Goal: Task Accomplishment & Management: Use online tool/utility

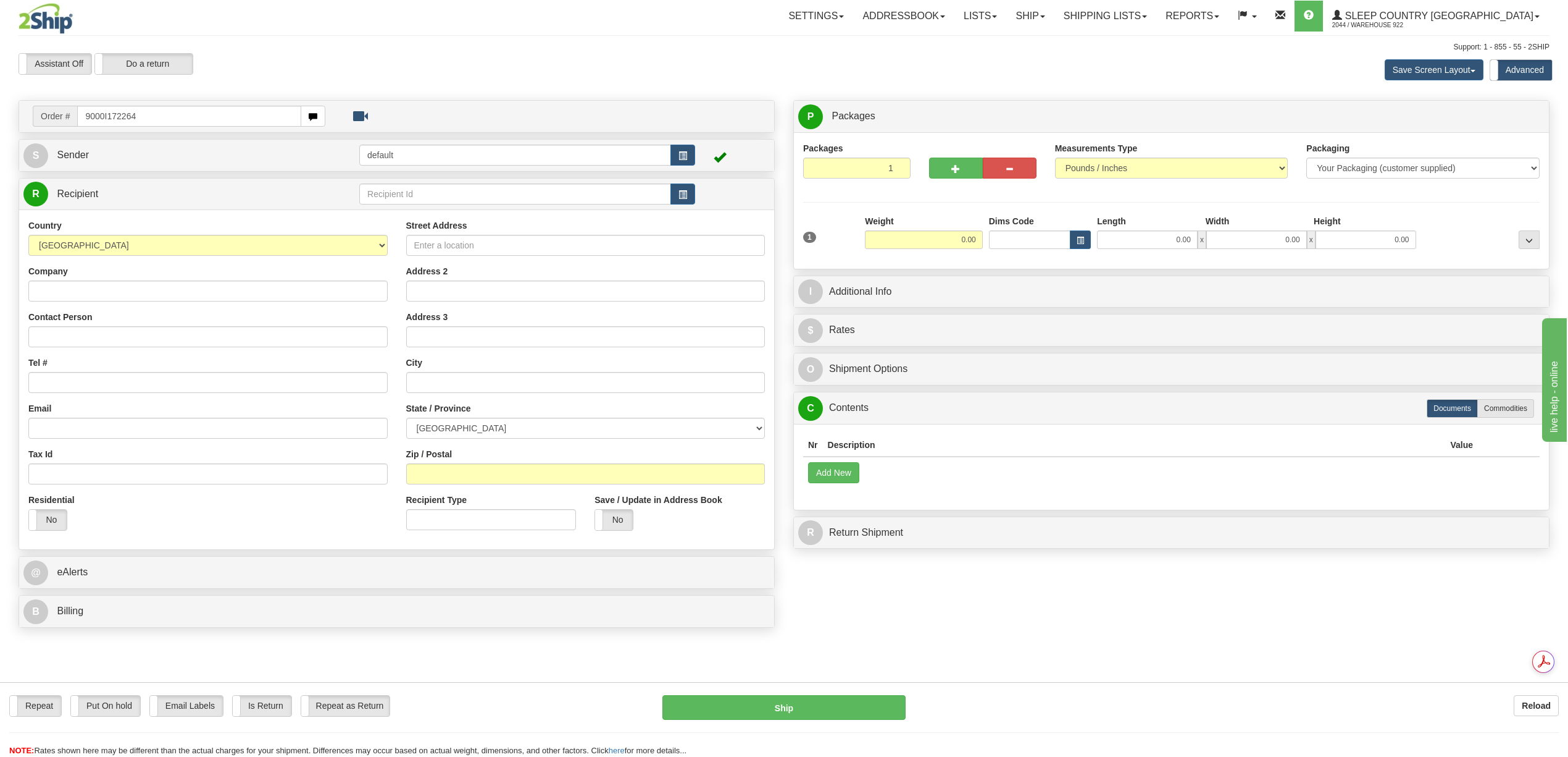
type input "9000I172264"
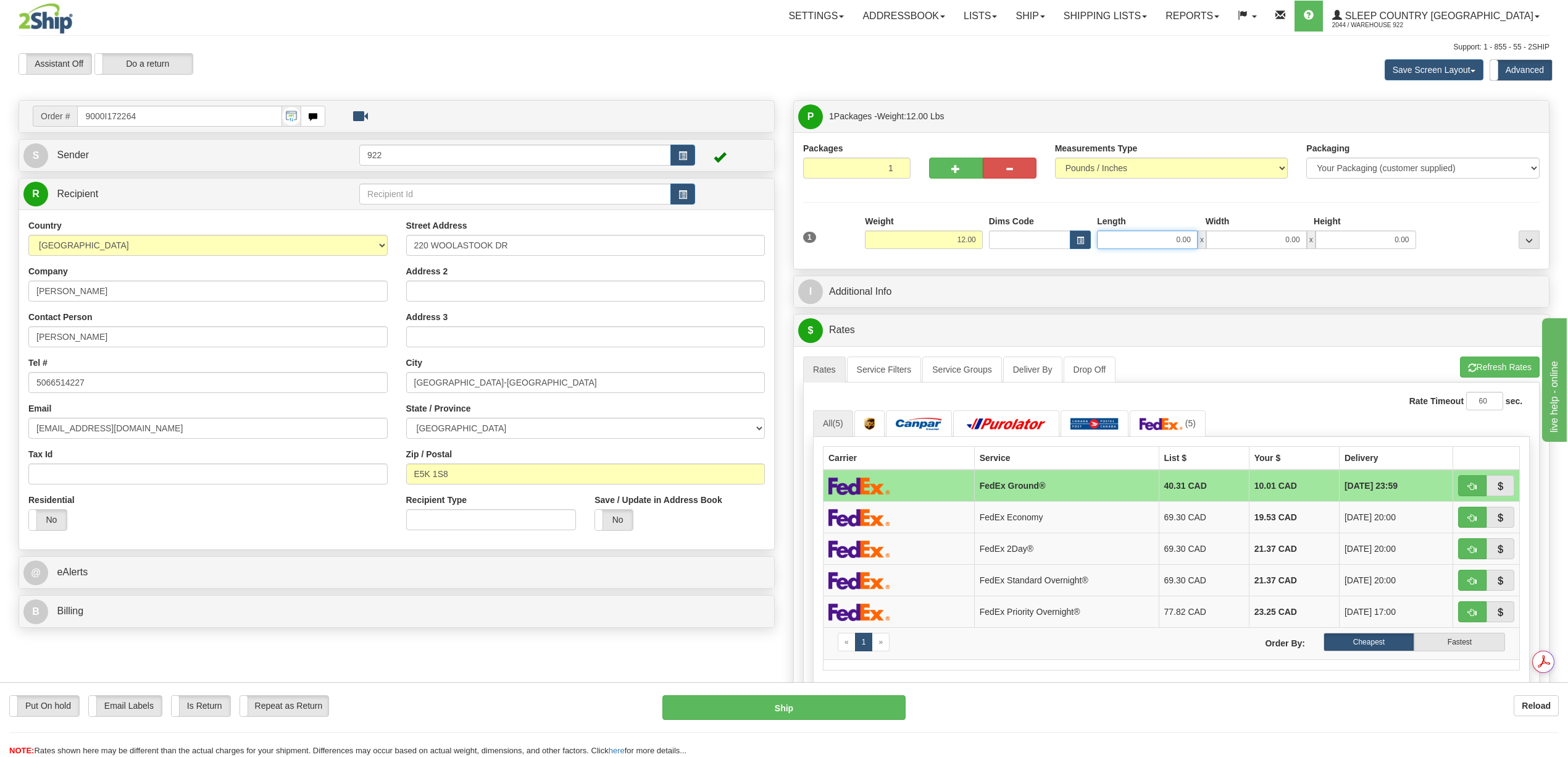
click at [1175, 247] on input "0.00" at bounding box center [1147, 240] width 101 height 18
type input "24.00"
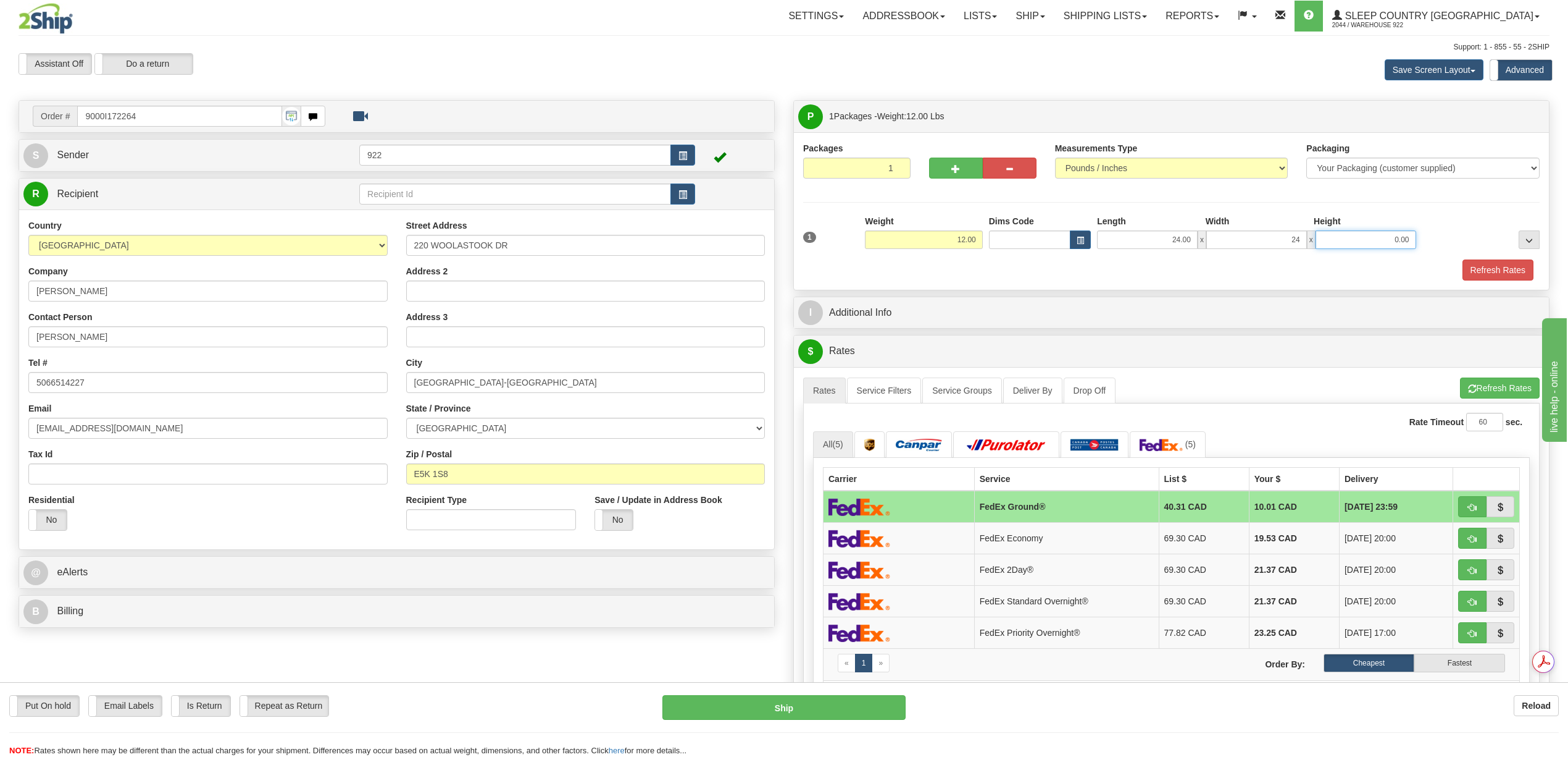
type input "24.00"
click at [1476, 280] on button "Refresh Rates" at bounding box center [1497, 270] width 71 height 21
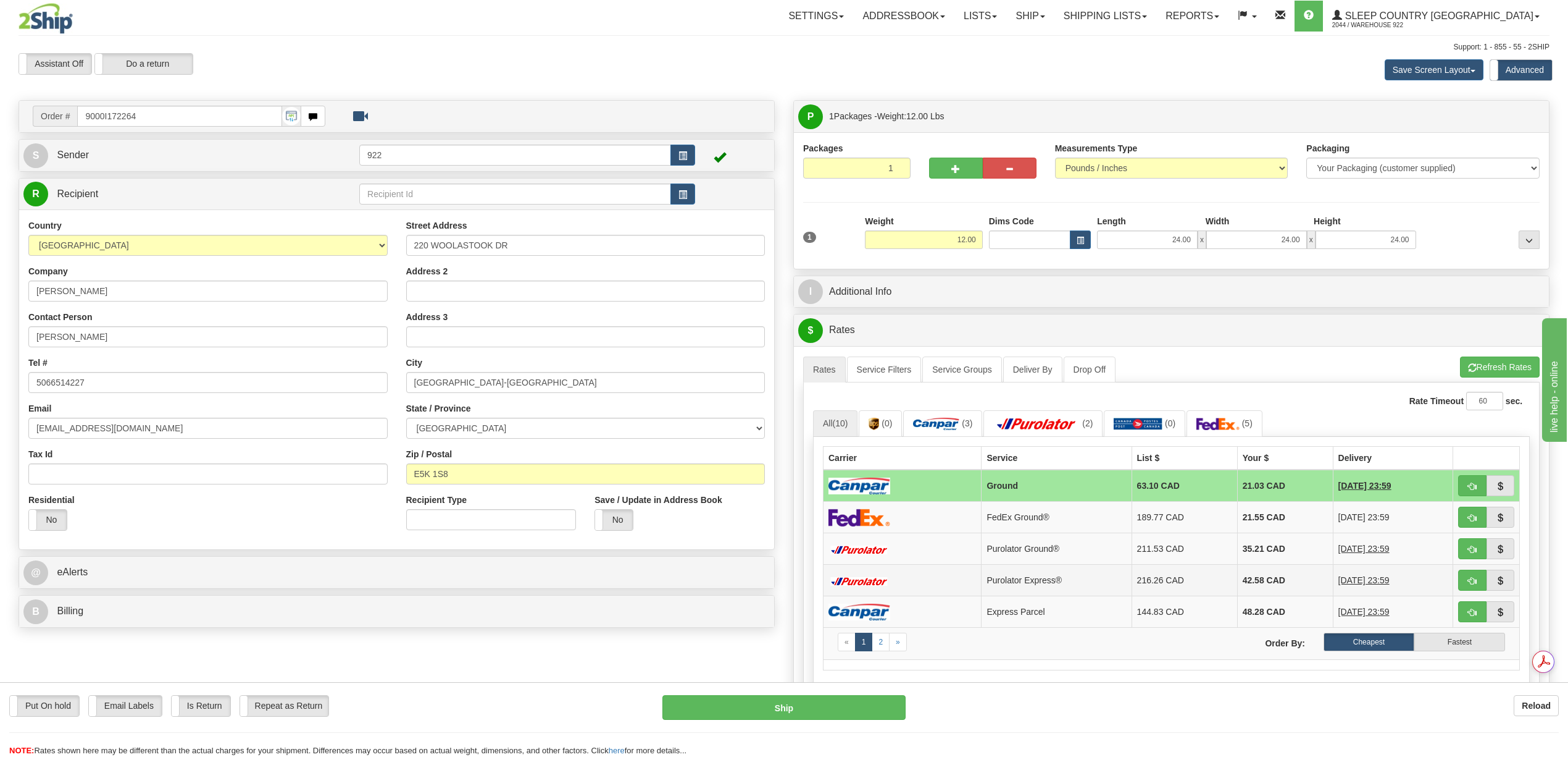
scroll to position [82, 0]
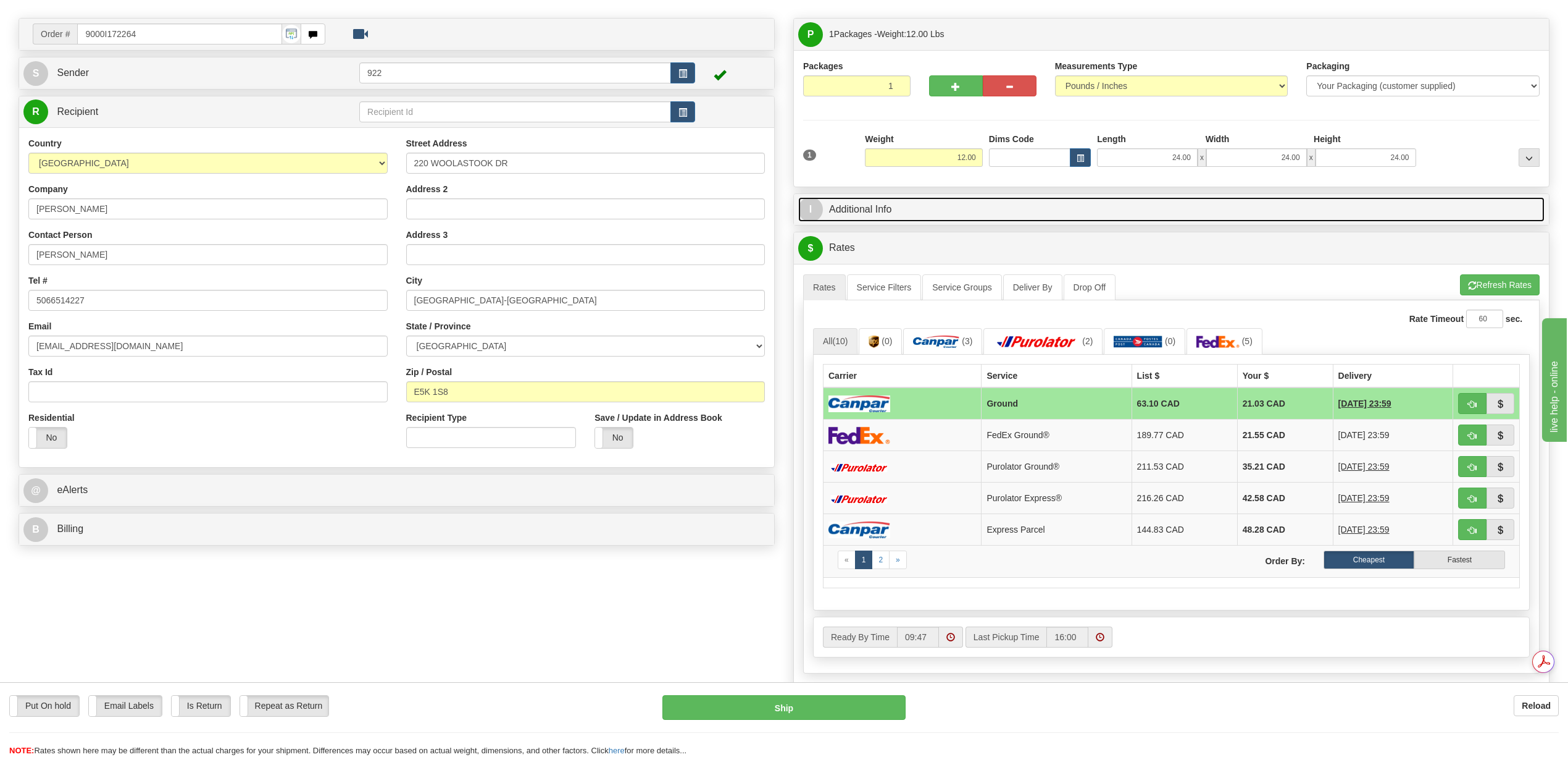
click at [905, 212] on link "I Additional Info" at bounding box center [1171, 210] width 747 height 25
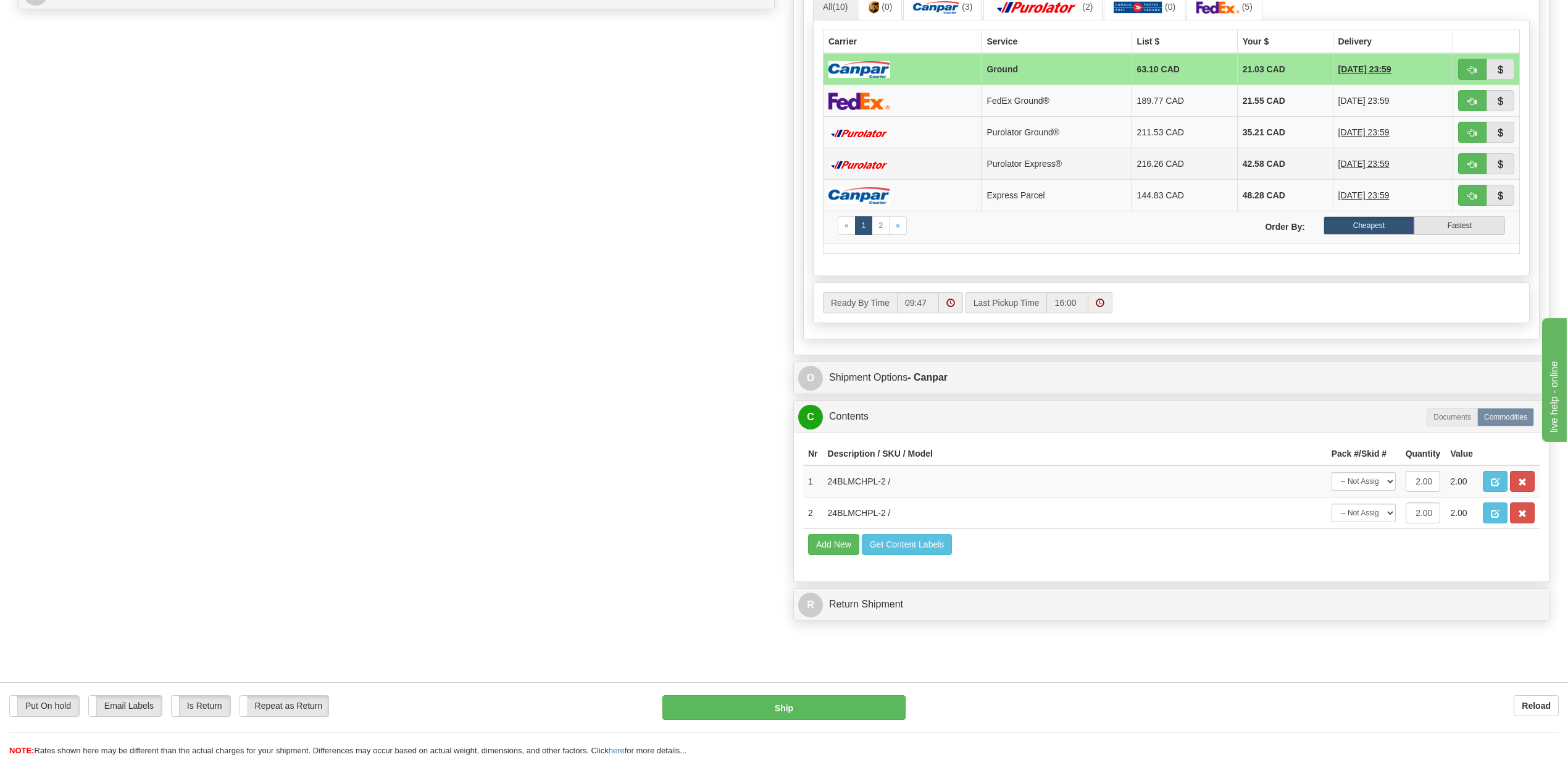
scroll to position [659, 0]
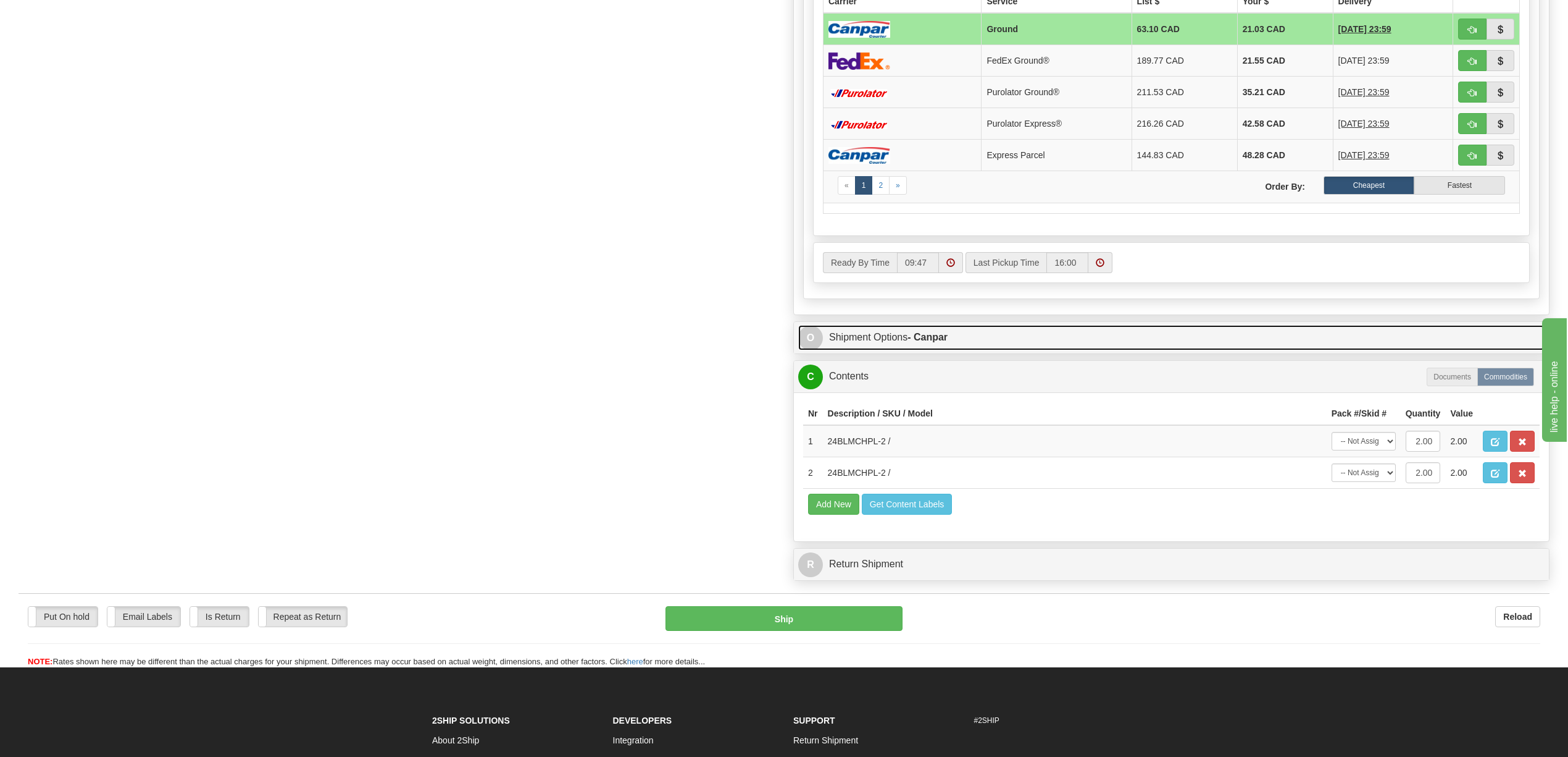
click at [900, 347] on link "O Shipment Options - Canpar" at bounding box center [1171, 337] width 747 height 25
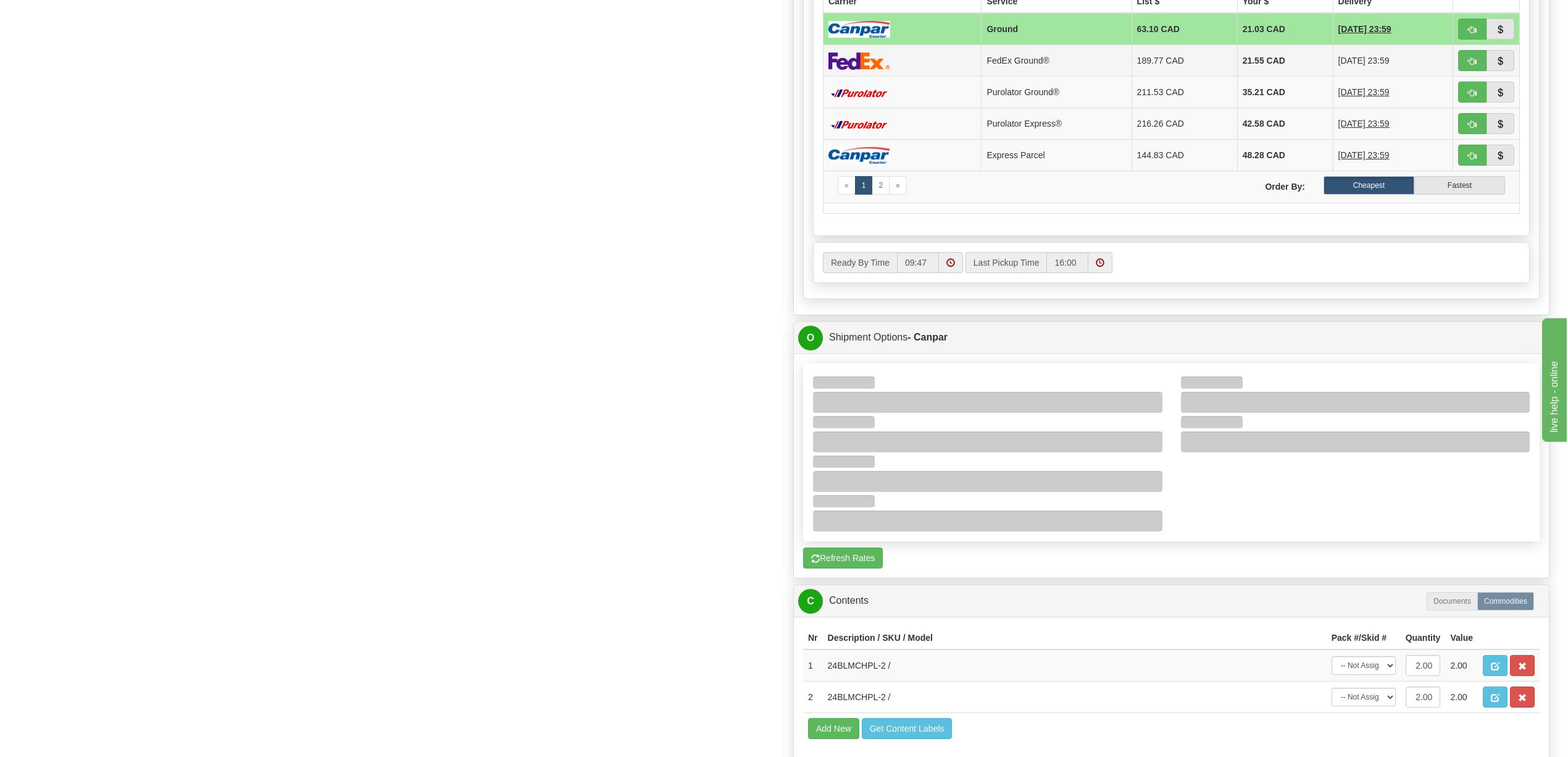
click at [905, 69] on td at bounding box center [903, 61] width 158 height 32
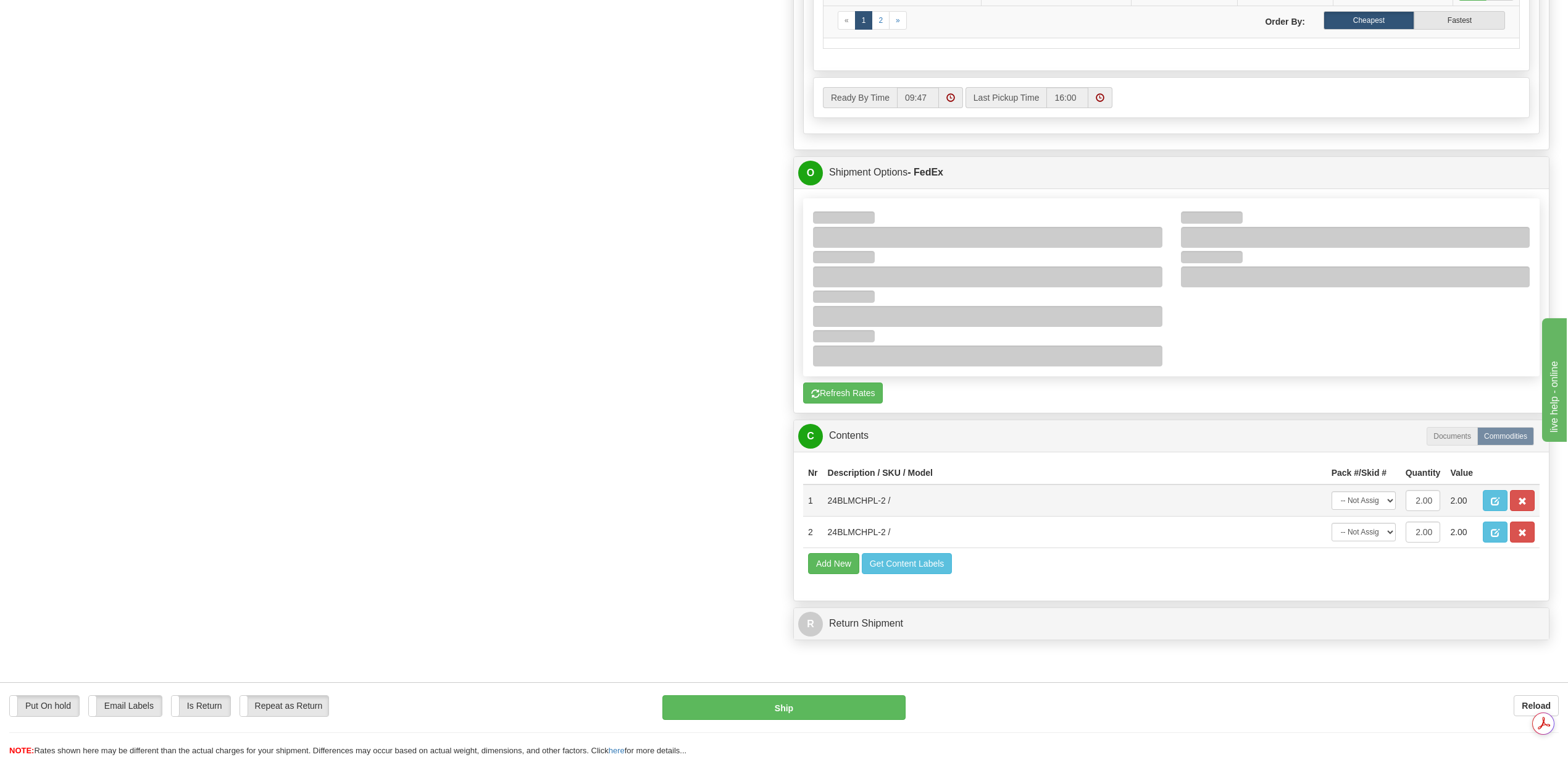
scroll to position [0, 0]
click at [1386, 510] on select "-- Not Assigned -- Package 1" at bounding box center [1363, 501] width 64 height 18
select select "0"
click at [1332, 510] on select "-- Not Assigned -- Package 1" at bounding box center [1363, 501] width 64 height 18
click at [1387, 541] on select "-- Not Assigned -- Package 1" at bounding box center [1363, 532] width 64 height 18
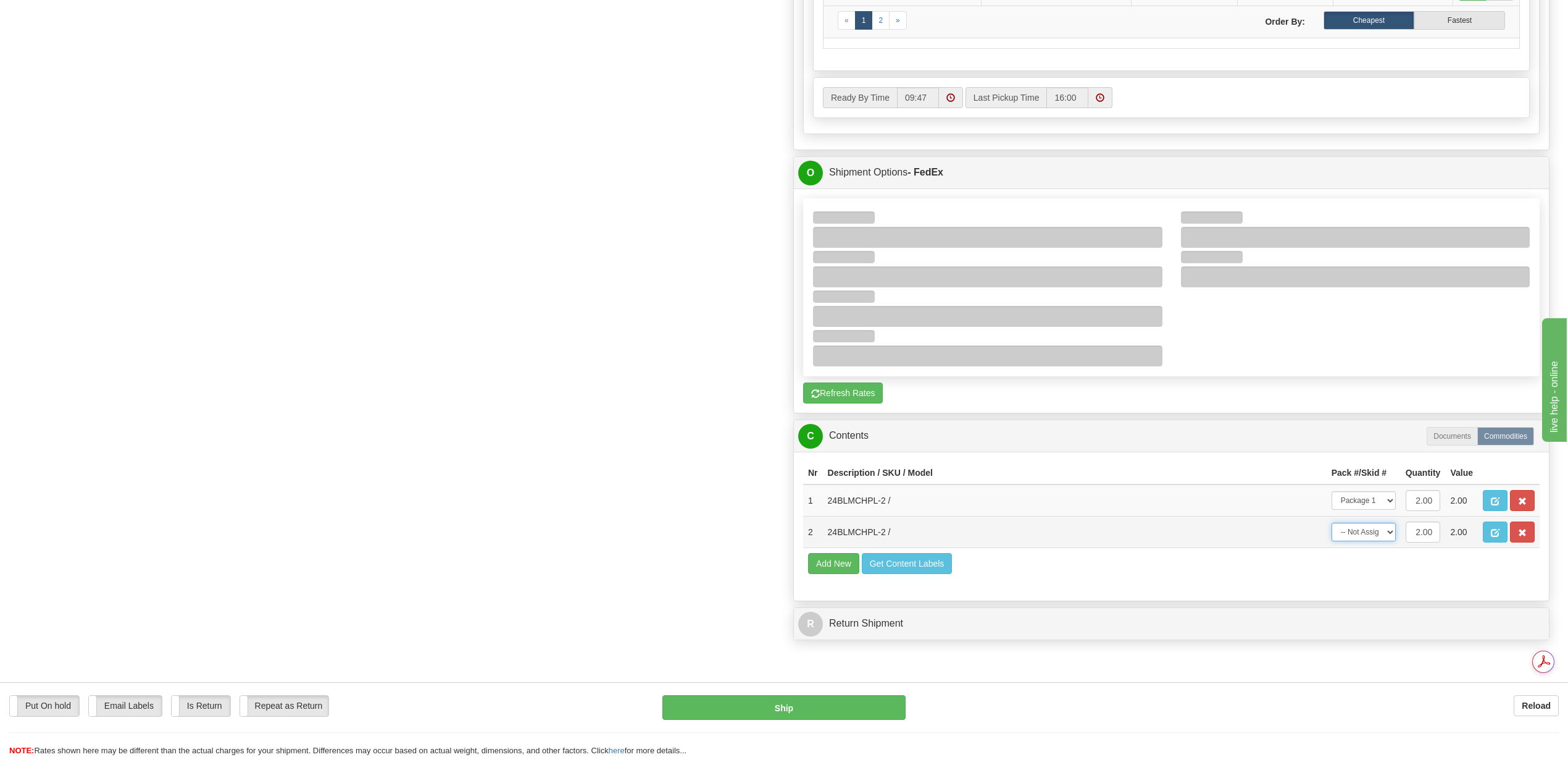
select select "0"
click at [1332, 541] on select "-- Not Assigned -- Package 1" at bounding box center [1363, 532] width 64 height 18
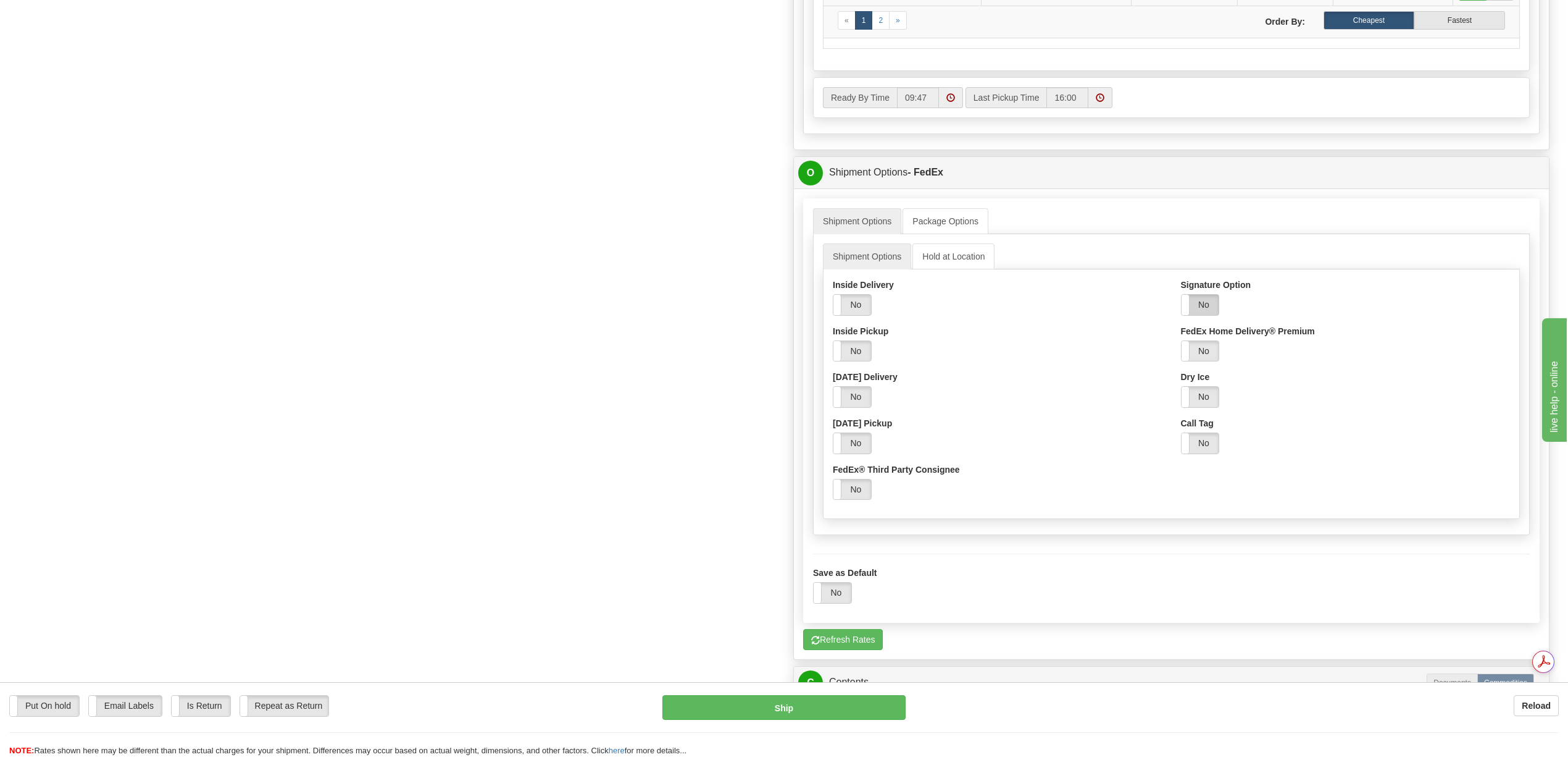
click at [1216, 315] on label "No" at bounding box center [1200, 305] width 37 height 20
click at [1327, 361] on select "Adult Direct Indirect No Signature Required Service Default" at bounding box center [1258, 351] width 156 height 21
select select "2"
click at [1181, 351] on select "Adult Direct Indirect No Signature Required Service Default" at bounding box center [1258, 351] width 156 height 21
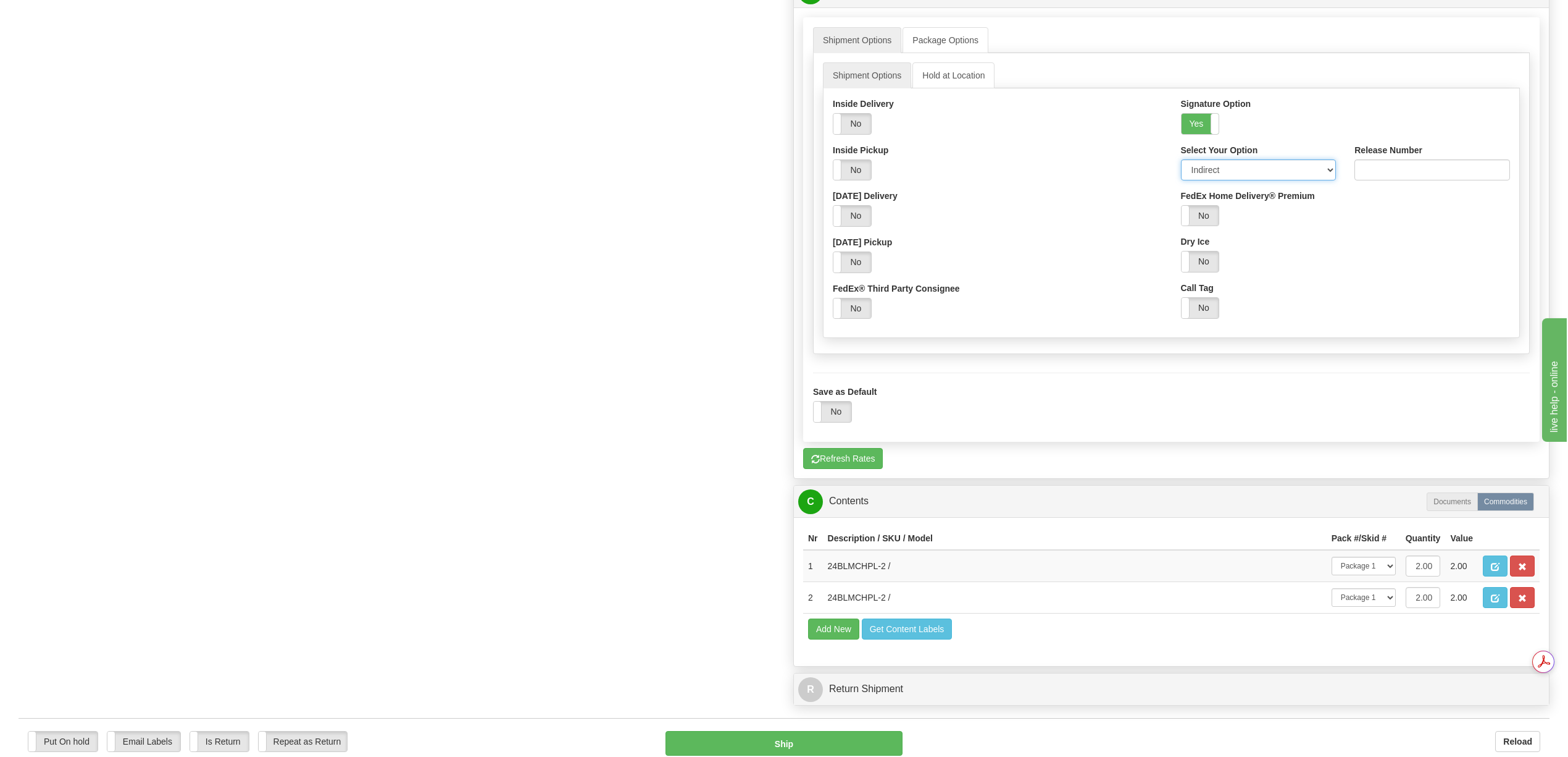
scroll to position [1337, 0]
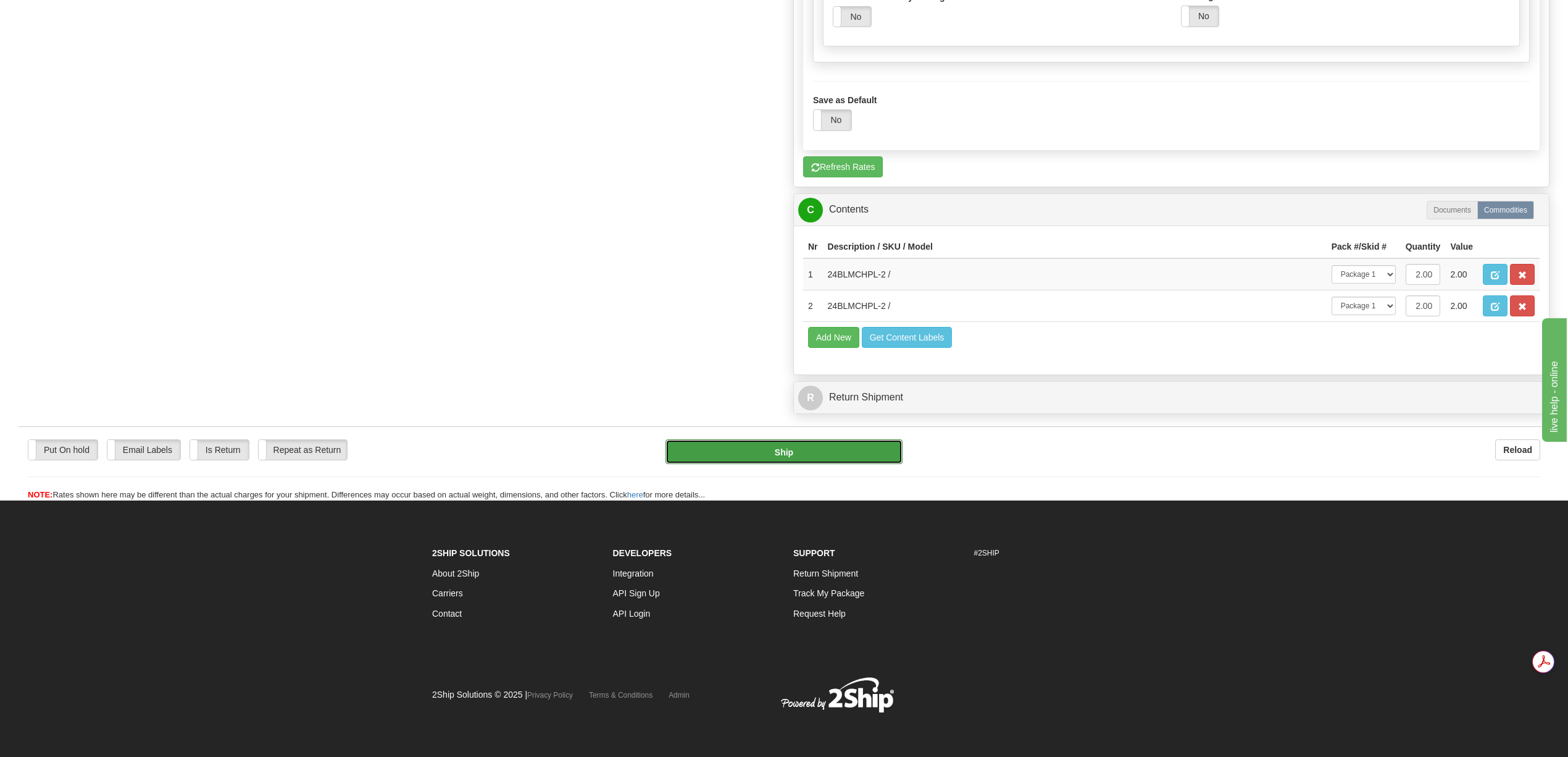
click at [838, 464] on button "Ship" at bounding box center [784, 451] width 236 height 25
type input "92"
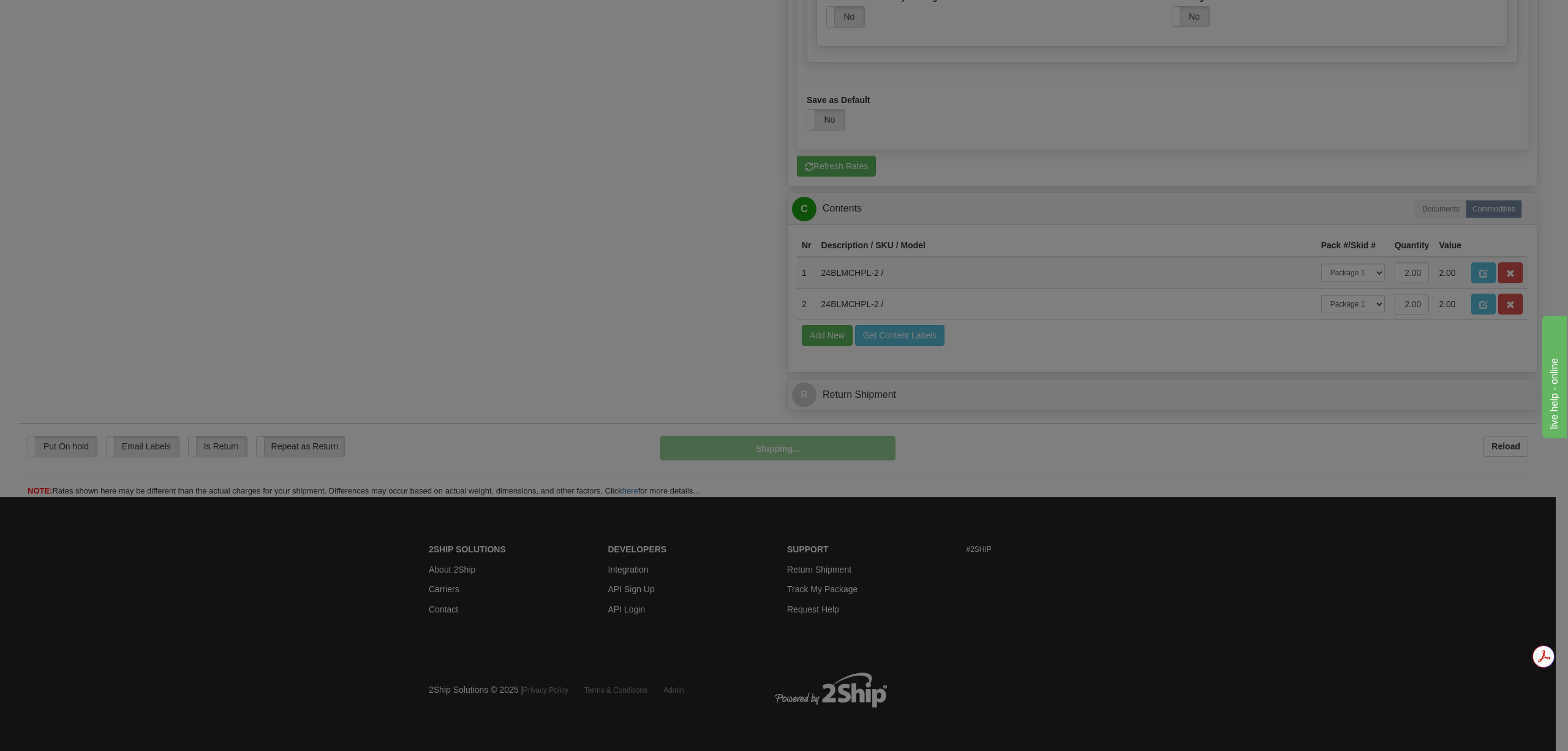
scroll to position [899, 0]
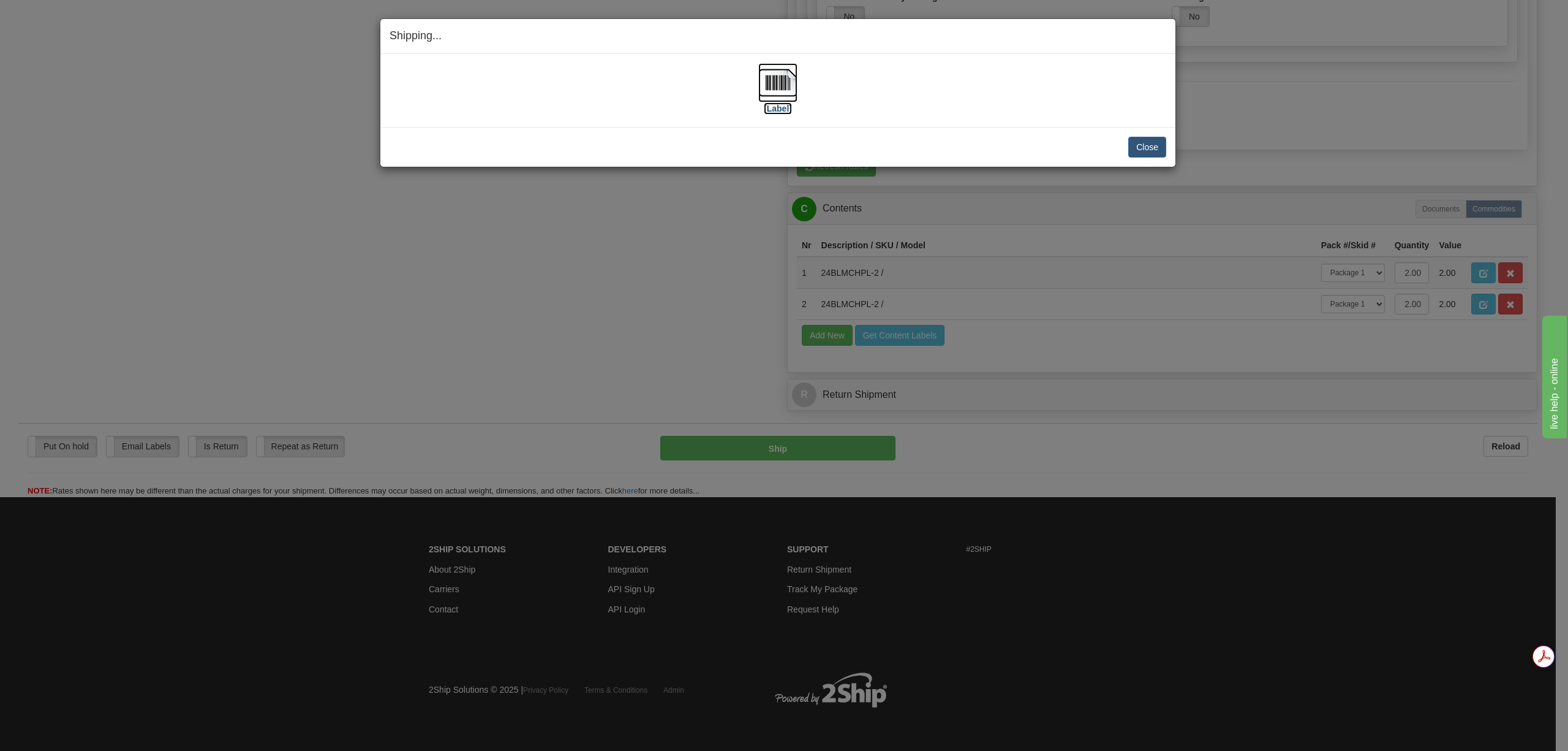
click at [784, 87] on img at bounding box center [777, 82] width 39 height 39
click at [1140, 150] on button "Close" at bounding box center [1147, 146] width 38 height 21
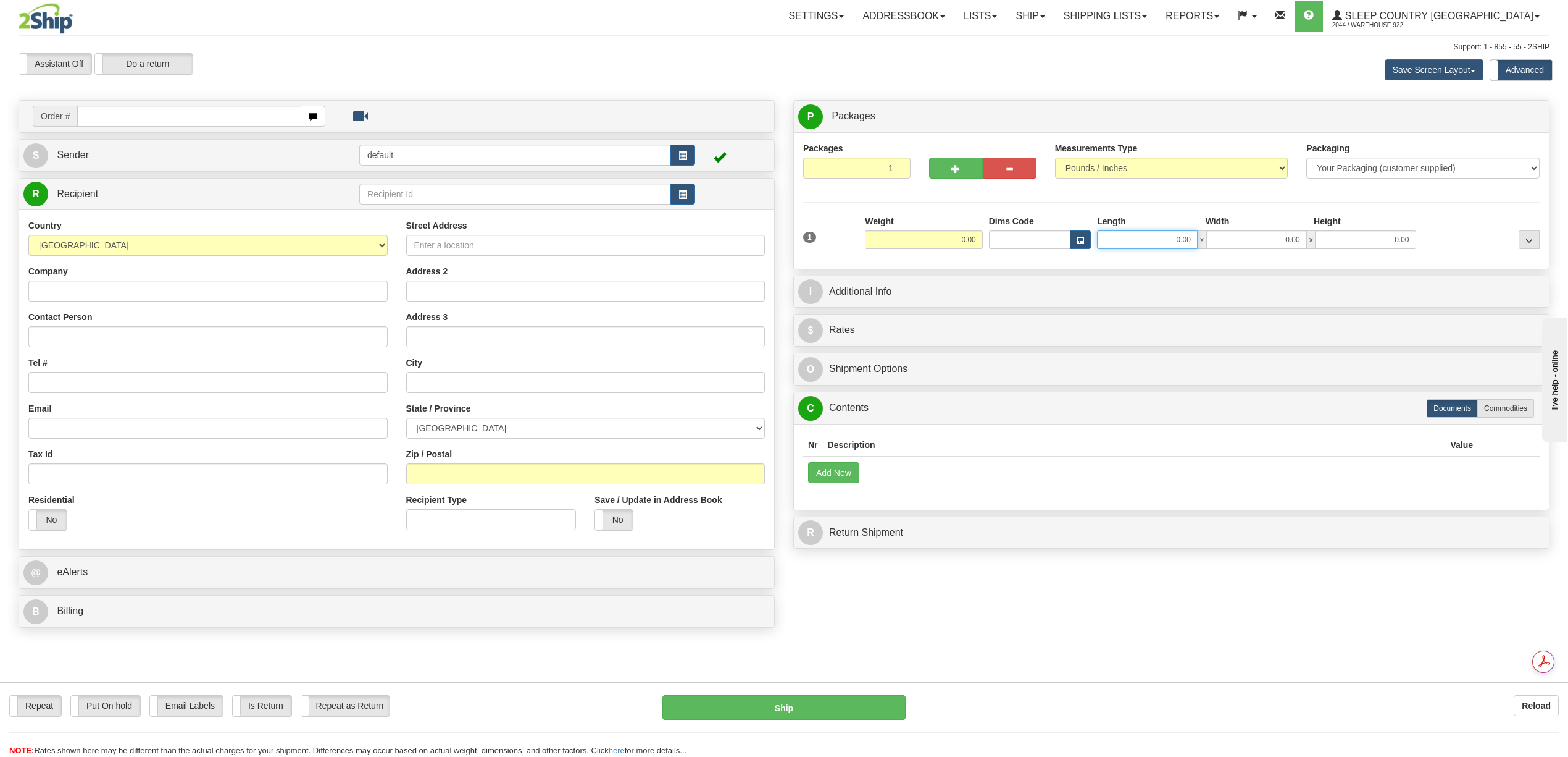
click at [1172, 241] on input "0.00" at bounding box center [1147, 240] width 101 height 18
type input "24.00"
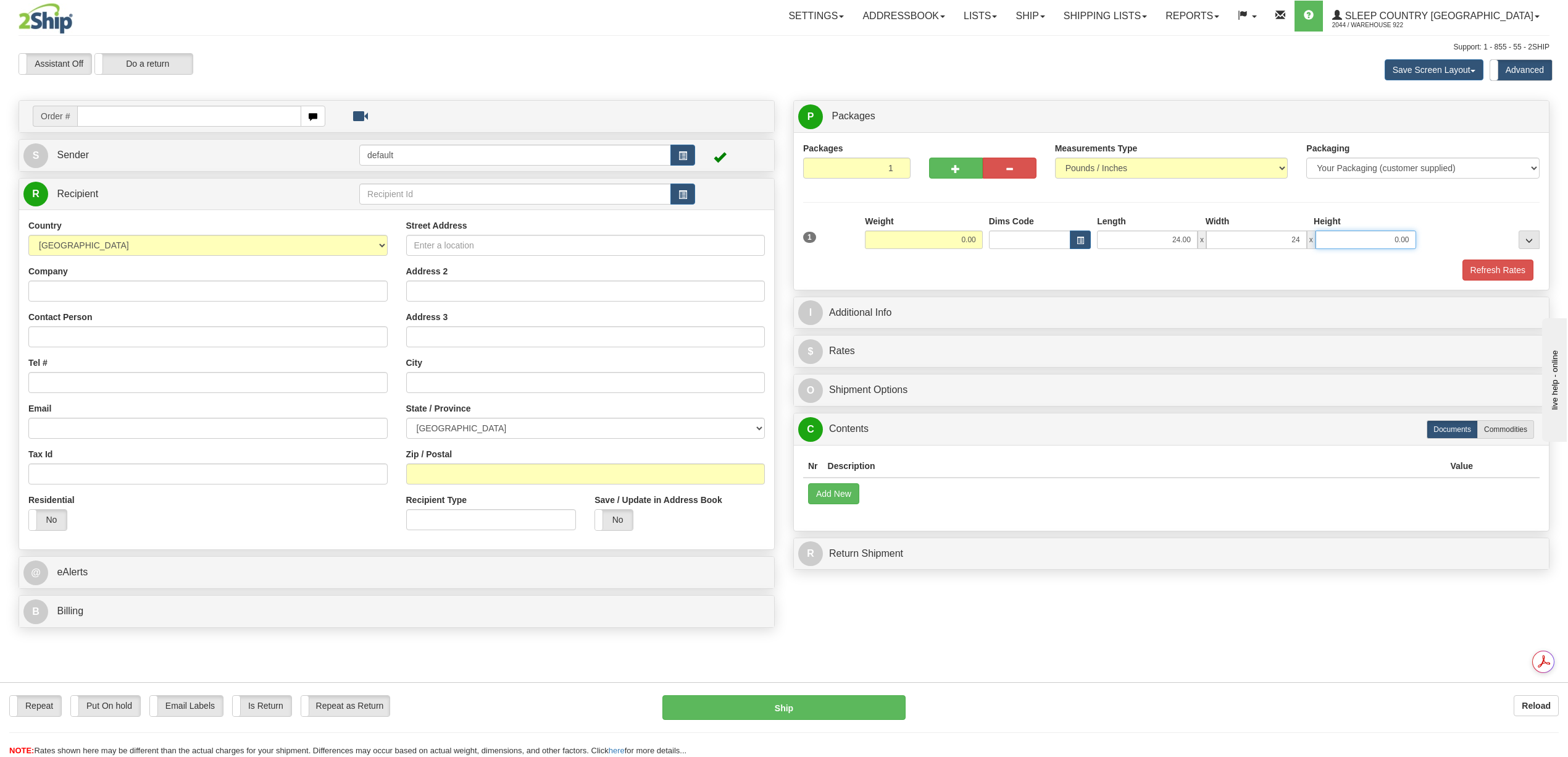
type input "24.00"
click at [1479, 269] on button "Refresh Rates" at bounding box center [1497, 270] width 71 height 21
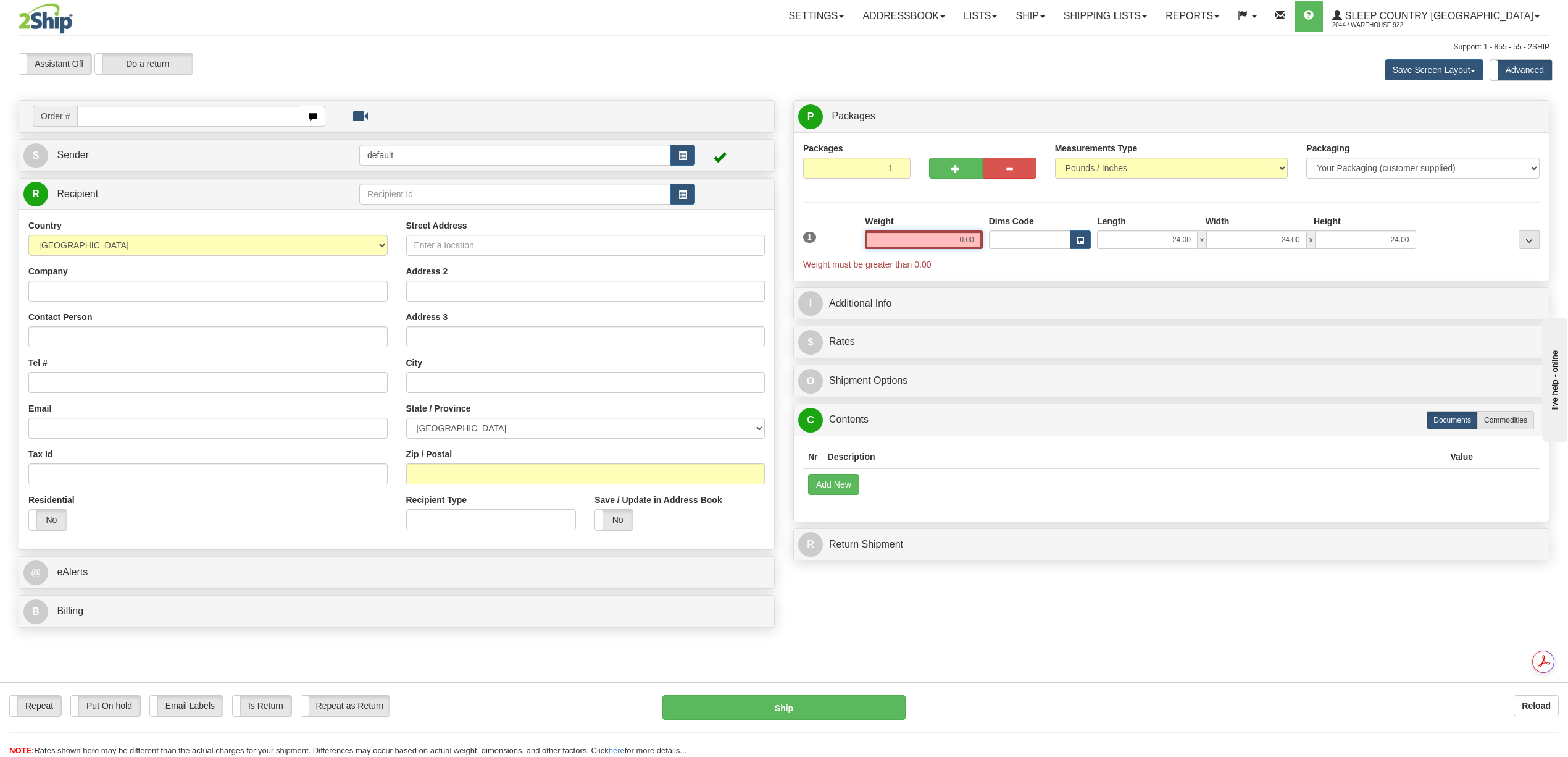
click at [970, 245] on input "0.00" at bounding box center [924, 240] width 118 height 18
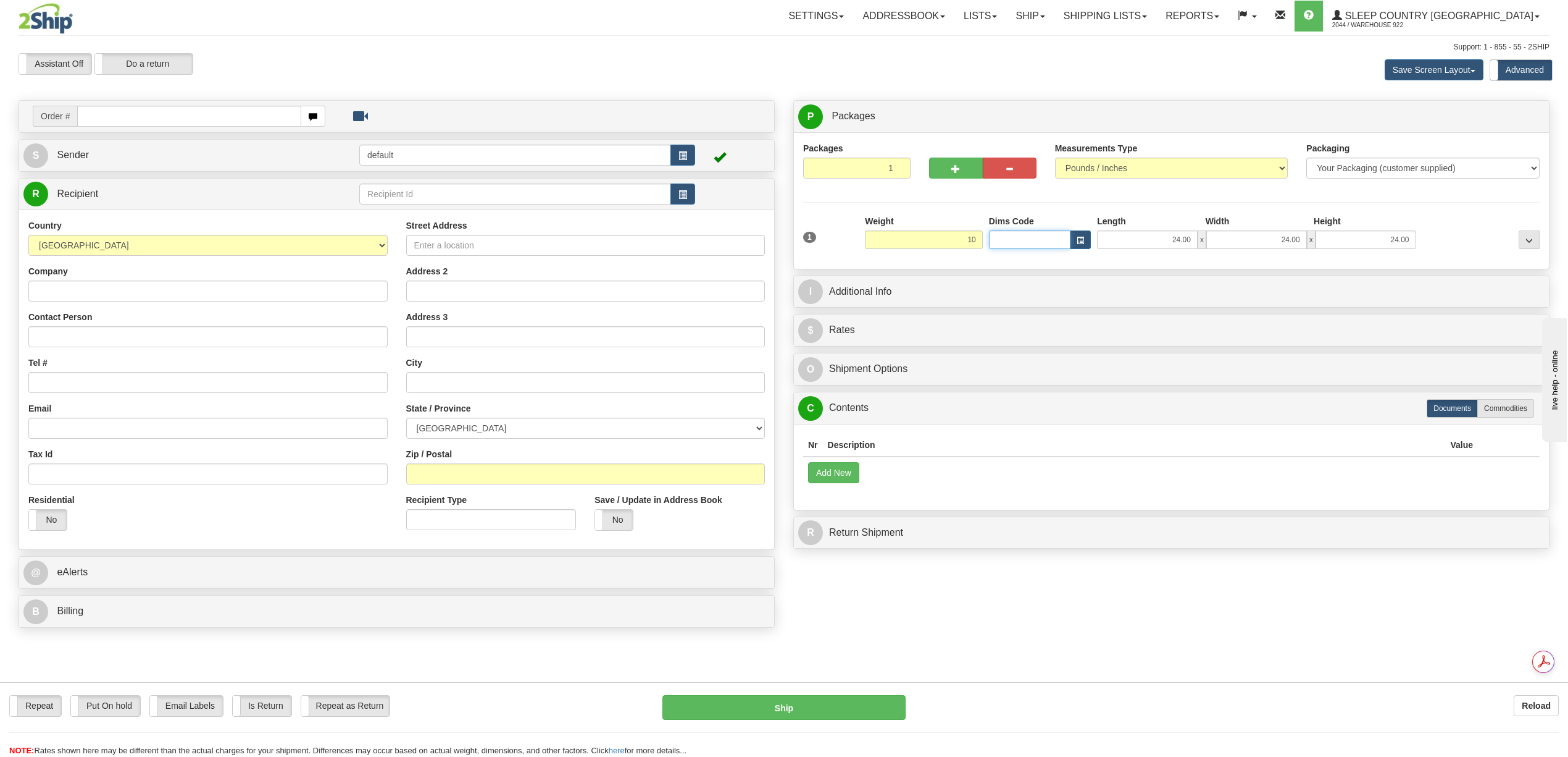
type input "10.00"
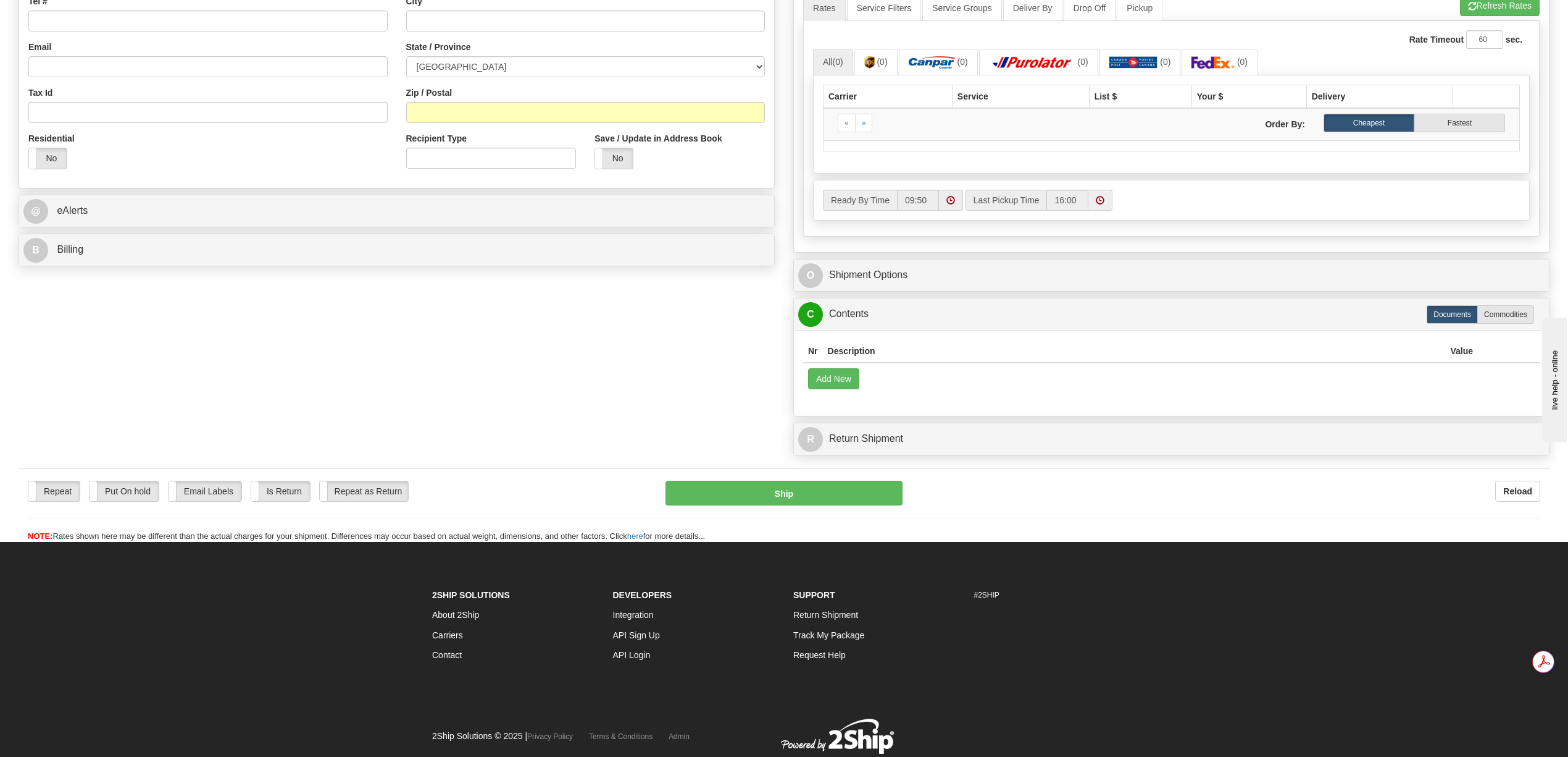
scroll to position [411, 0]
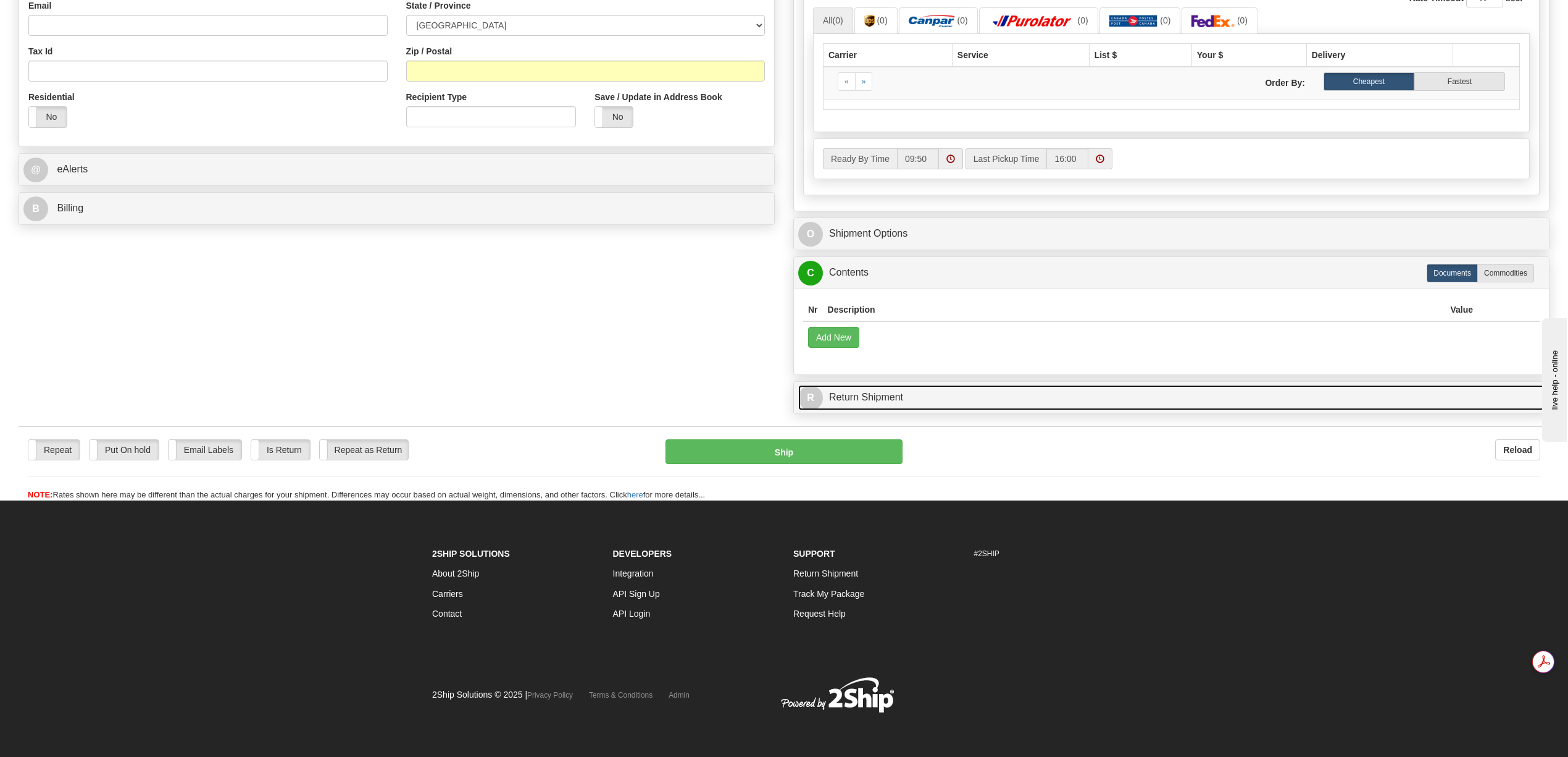
click at [895, 396] on link "R Return Shipment" at bounding box center [1171, 397] width 747 height 25
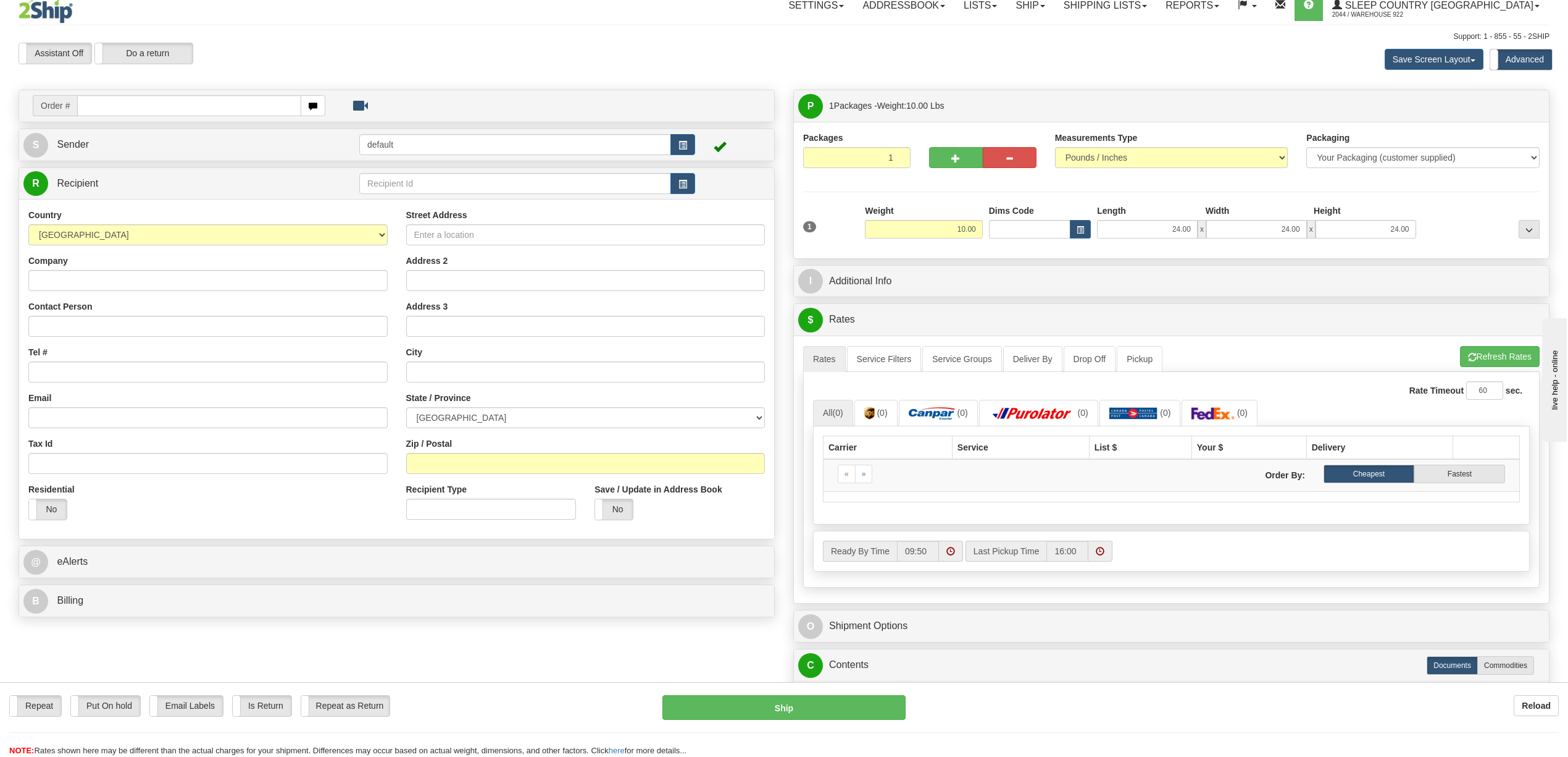
scroll to position [0, 0]
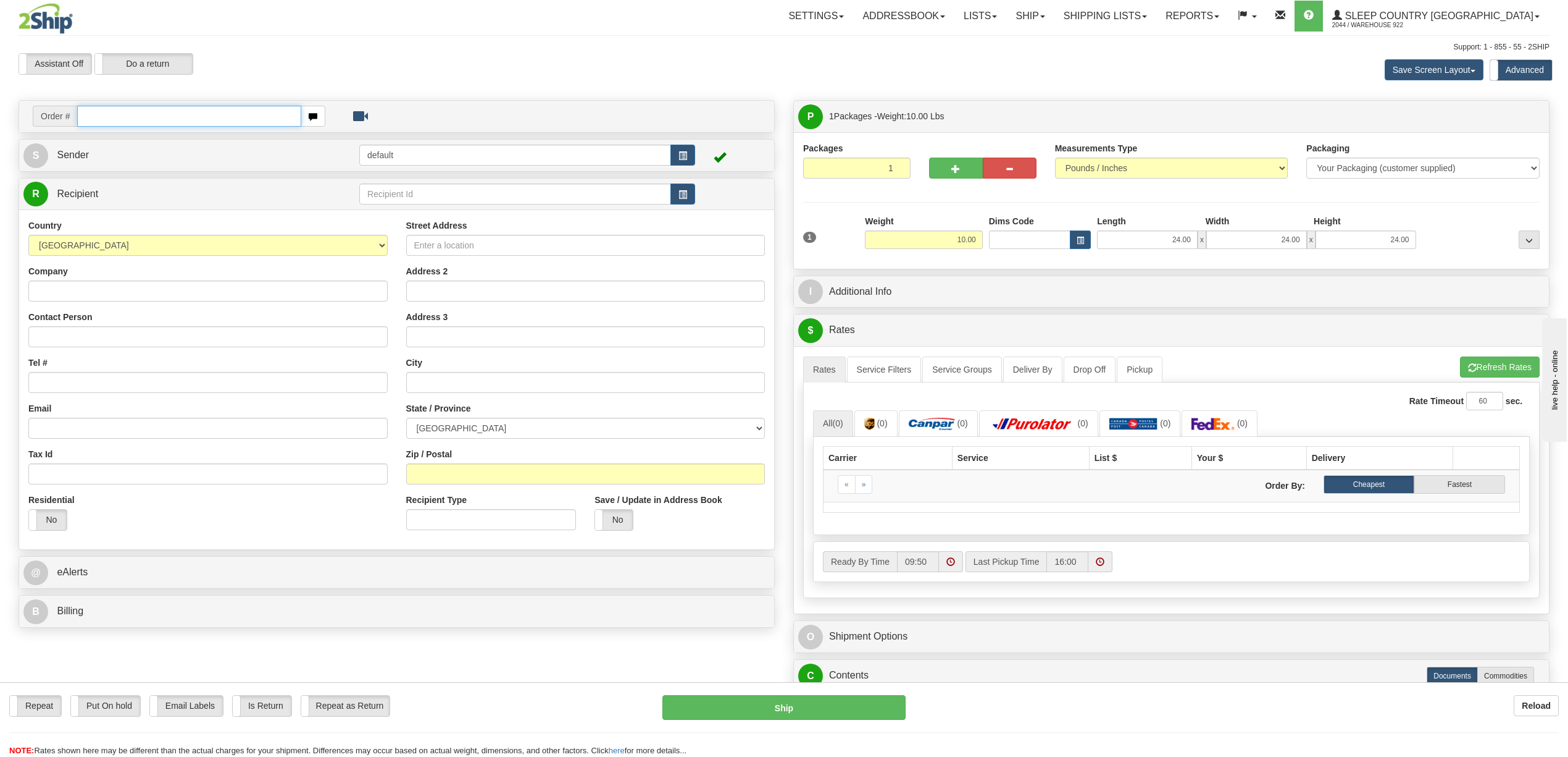
click at [156, 118] on input "text" at bounding box center [189, 116] width 224 height 21
paste input "9000I172988"
type input "9000I172988"
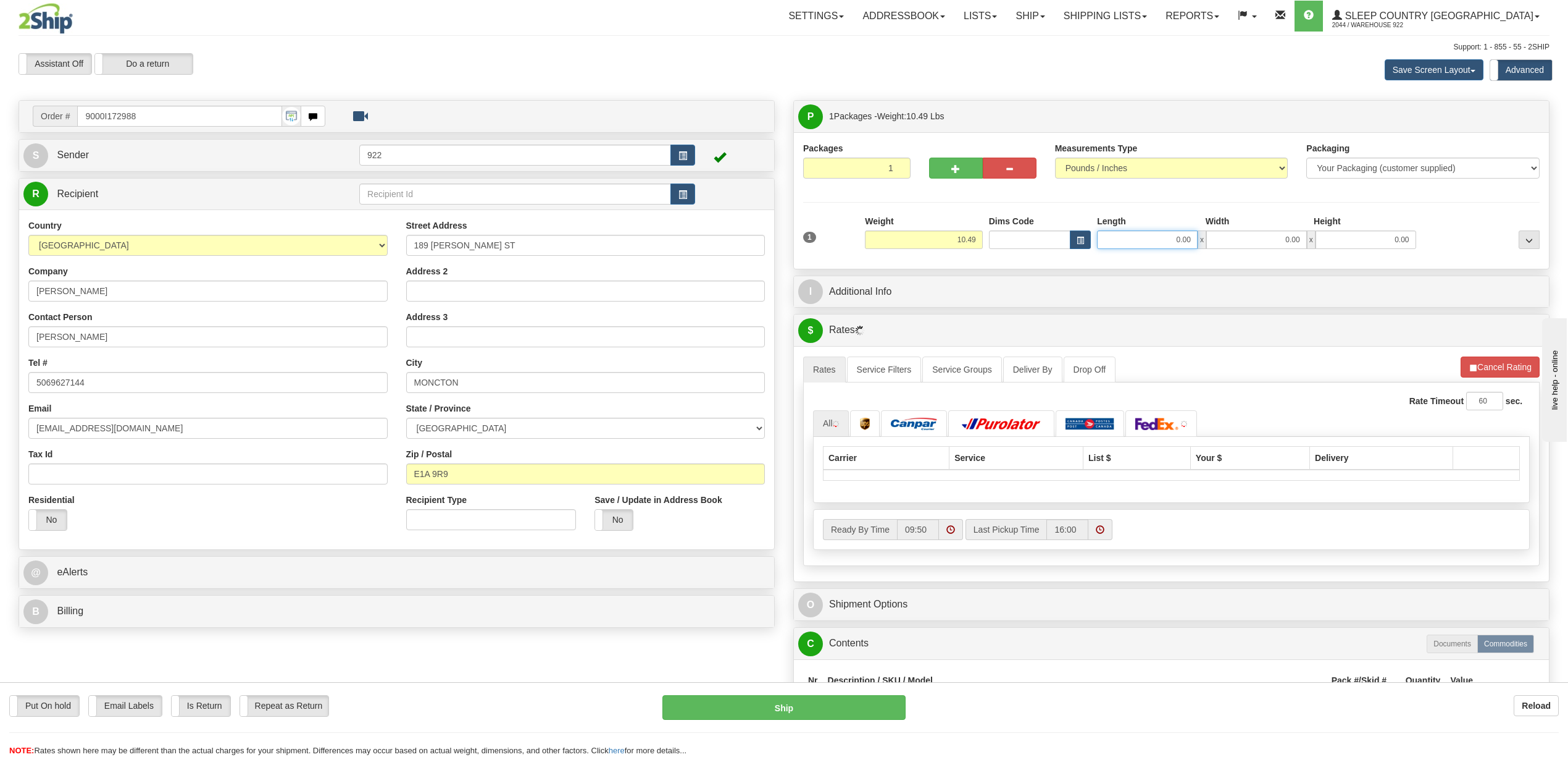
drag, startPoint x: 1164, startPoint y: 242, endPoint x: 1169, endPoint y: 243, distance: 5.1
click at [1166, 242] on input "0.00" at bounding box center [1147, 240] width 101 height 18
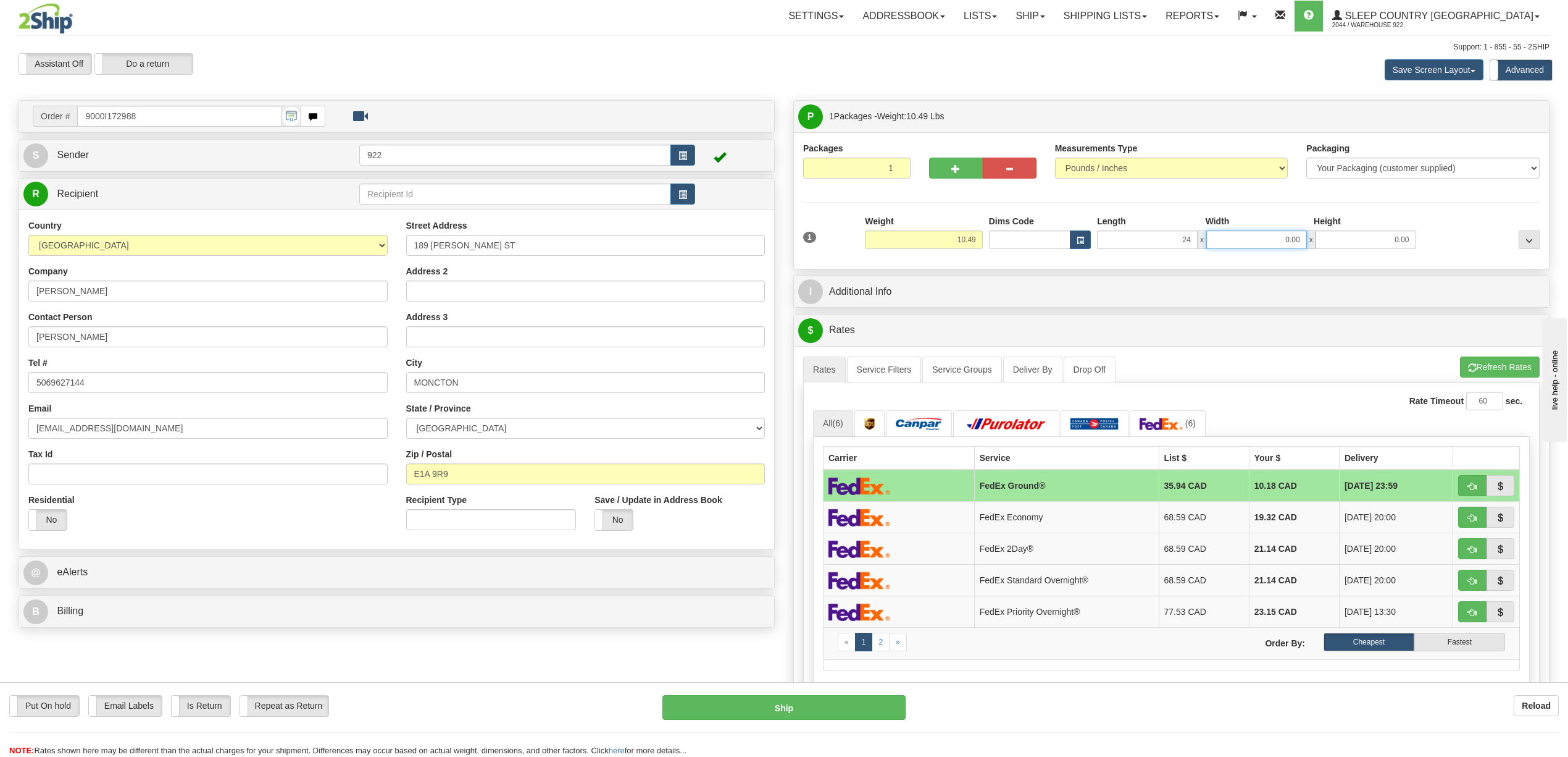
type input "24.00"
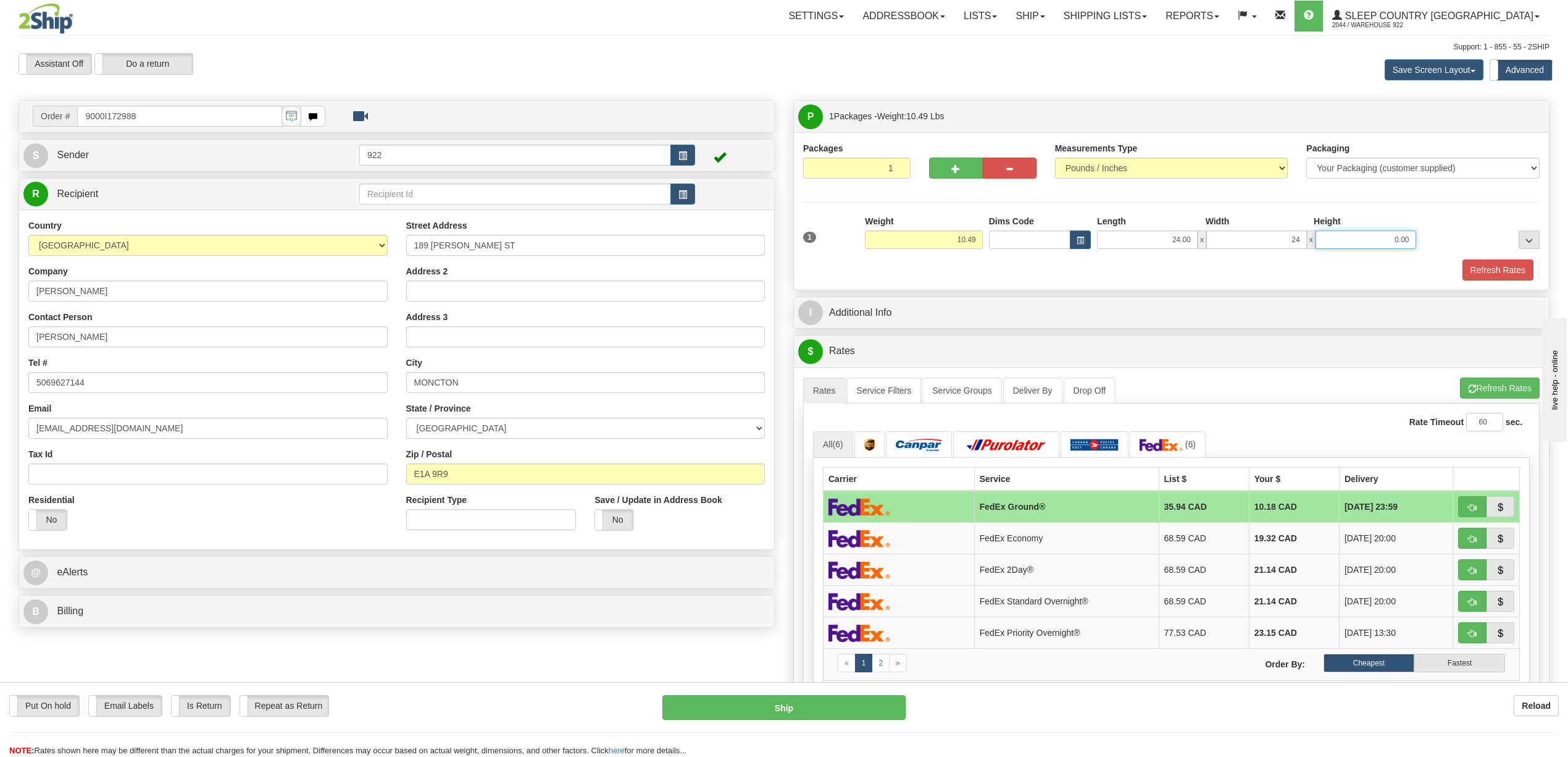
type input "24.00"
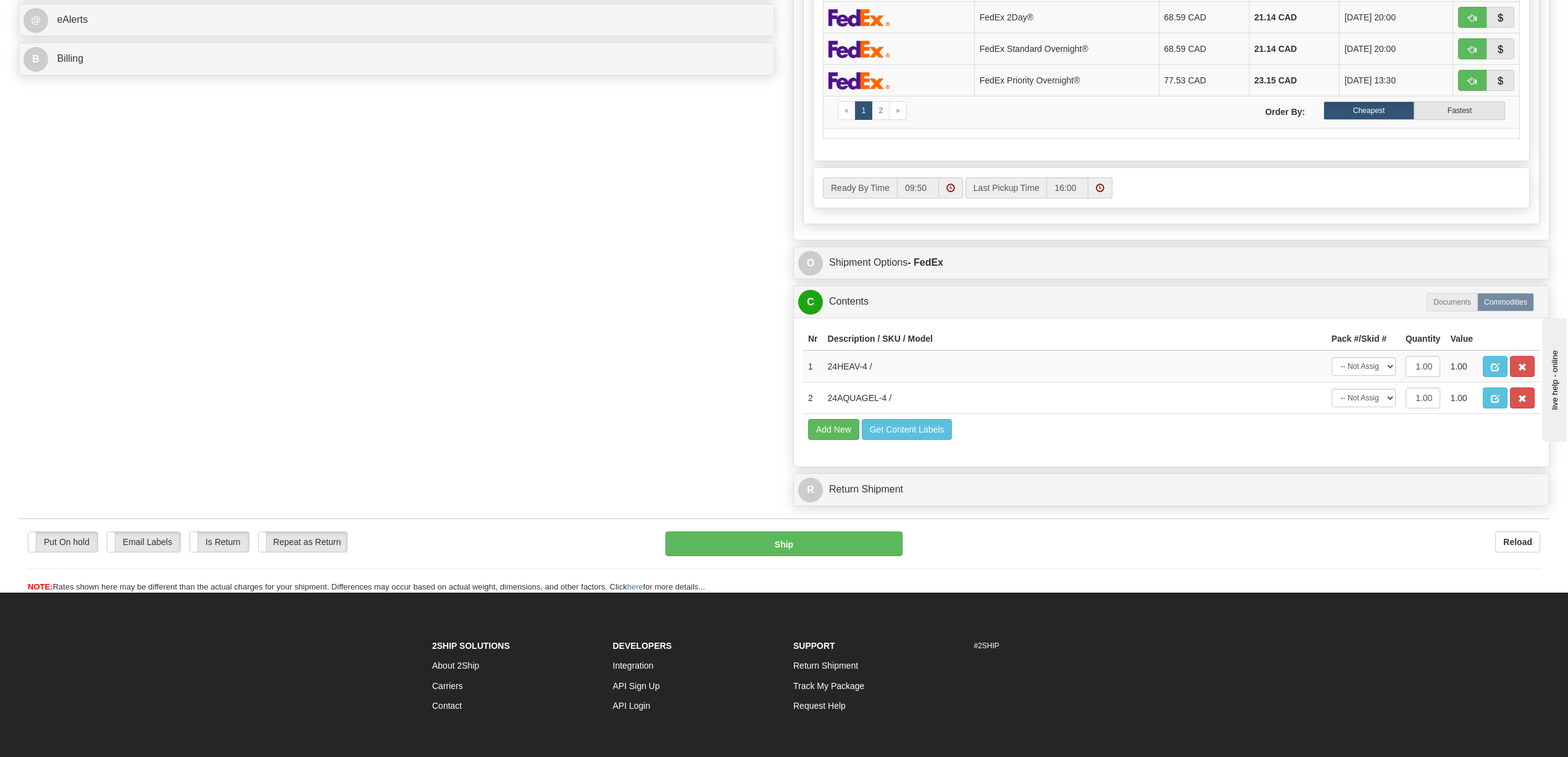
scroll to position [576, 0]
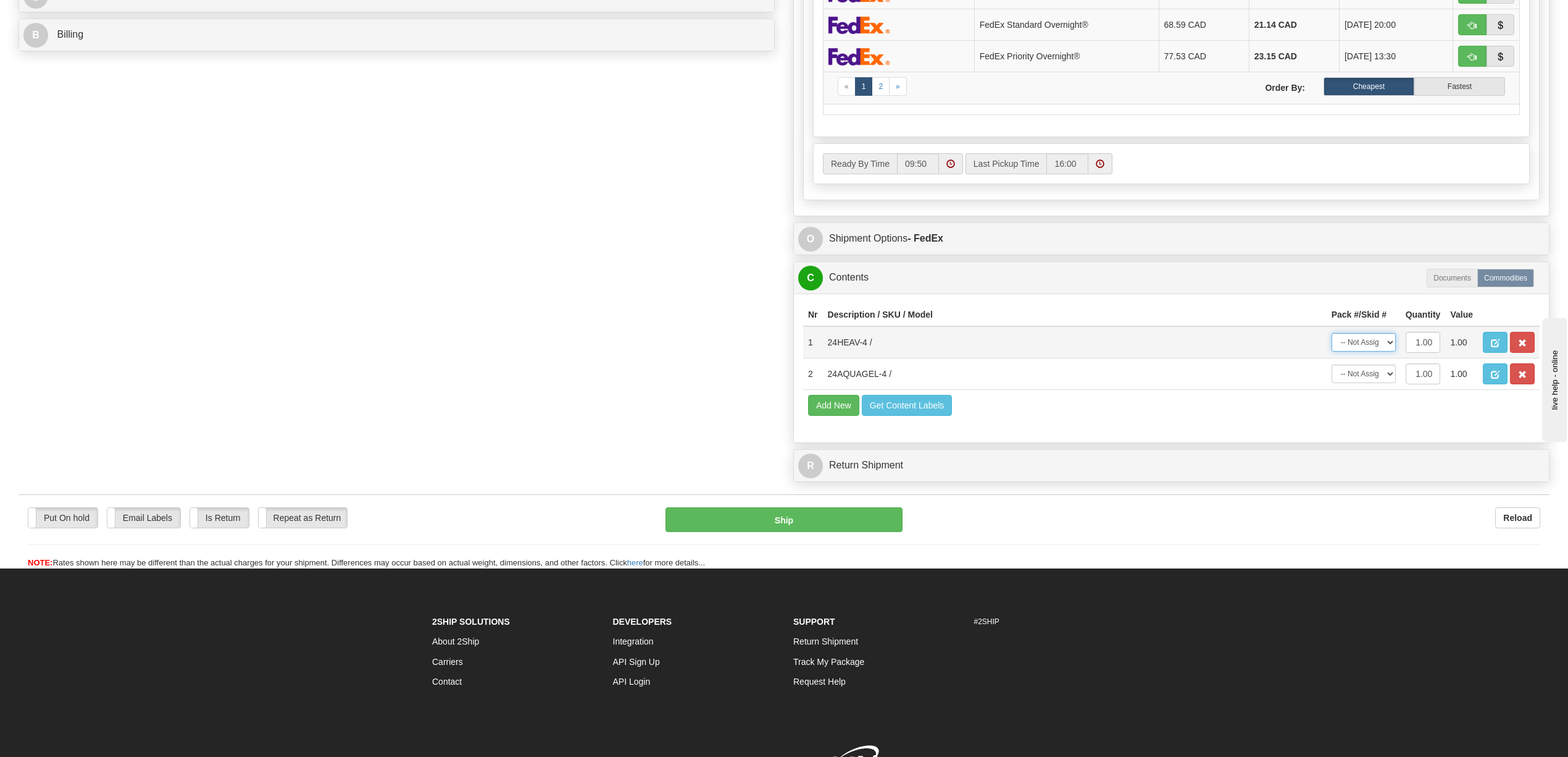
click at [1388, 351] on select "-- Not Assigned -- Package 1" at bounding box center [1363, 342] width 64 height 18
select select "0"
click at [1332, 351] on select "-- Not Assigned -- Package 1" at bounding box center [1363, 342] width 64 height 18
click at [1388, 383] on select "-- Not Assigned -- Package 1" at bounding box center [1363, 374] width 64 height 18
select select "0"
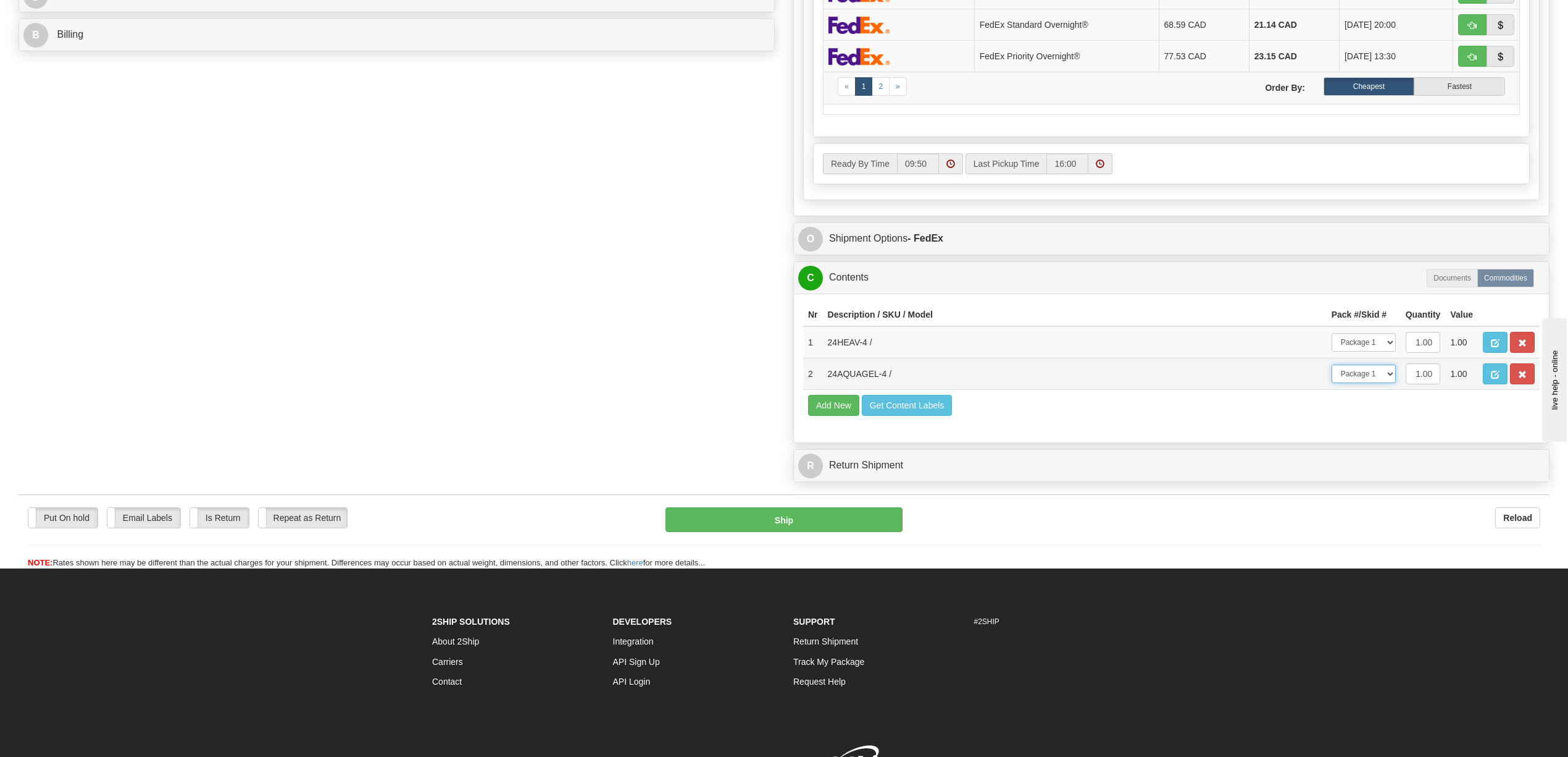
click at [1332, 383] on select "-- Not Assigned -- Package 1" at bounding box center [1363, 374] width 64 height 18
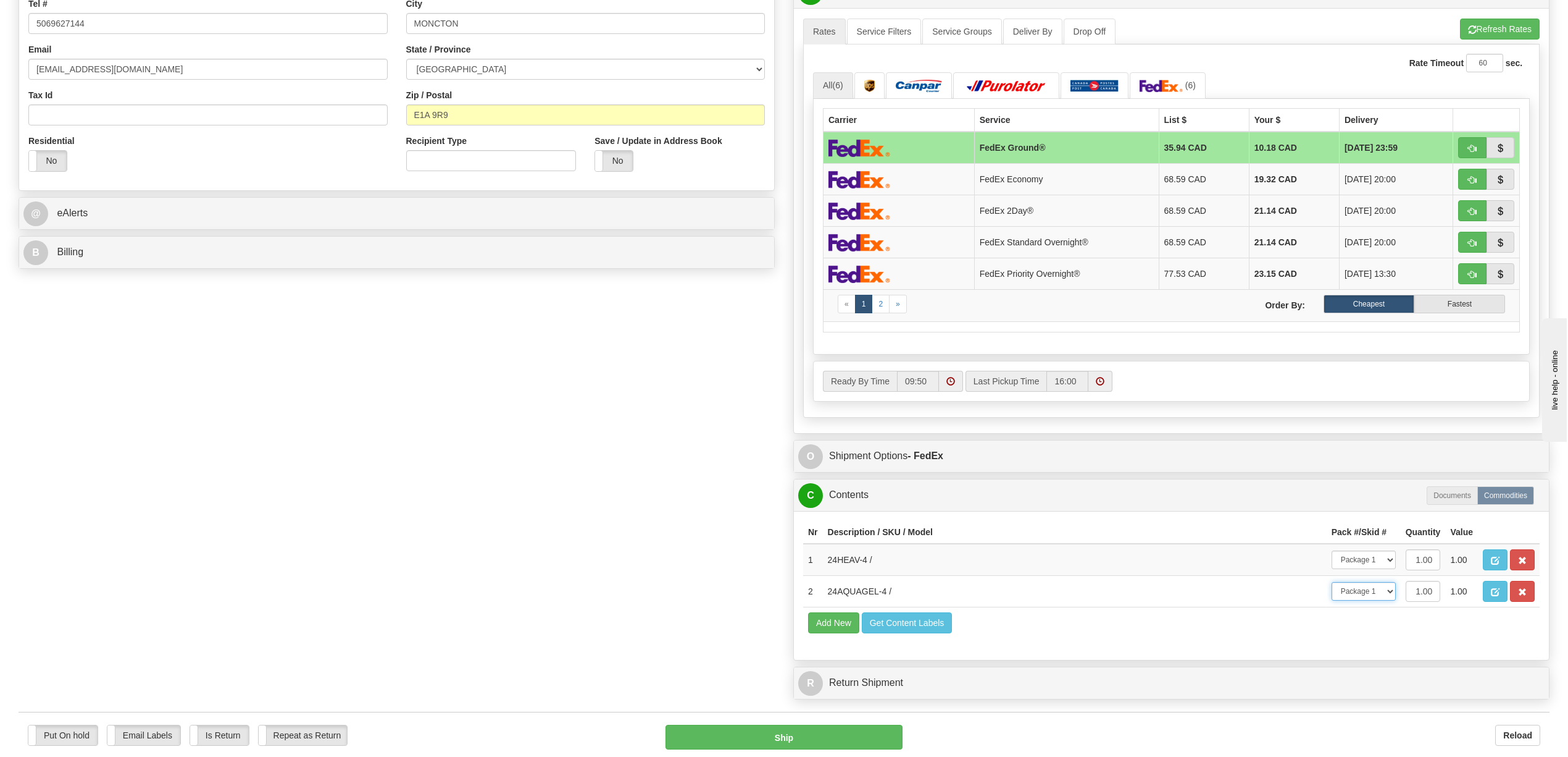
scroll to position [0, 0]
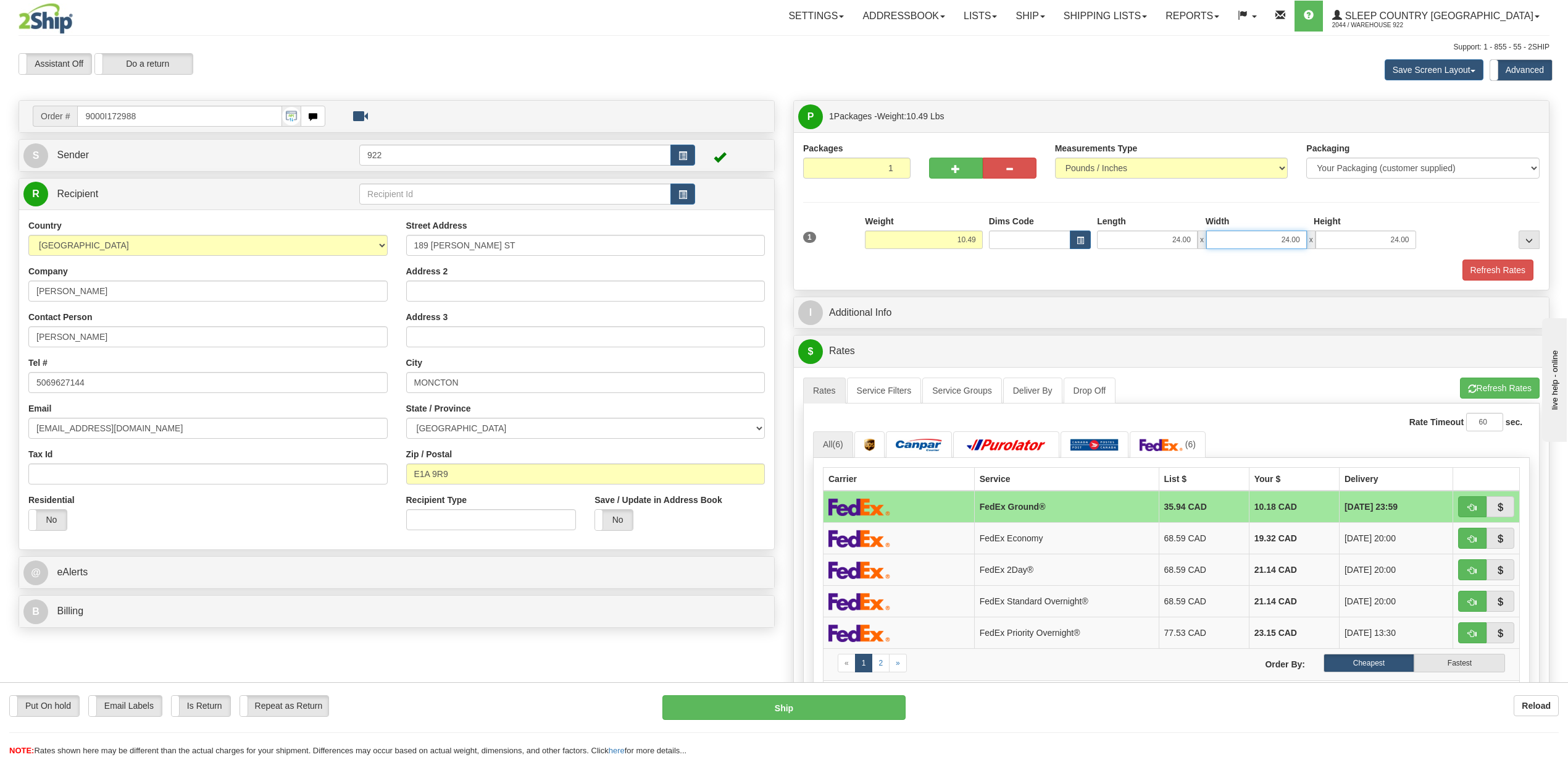
drag, startPoint x: 1298, startPoint y: 238, endPoint x: 1270, endPoint y: 238, distance: 28.0
click at [1270, 238] on input "24.00" at bounding box center [1257, 240] width 101 height 18
drag, startPoint x: 1281, startPoint y: 240, endPoint x: 1302, endPoint y: 240, distance: 21.0
click at [1302, 240] on input "024.0" at bounding box center [1257, 240] width 101 height 18
type input "12.00"
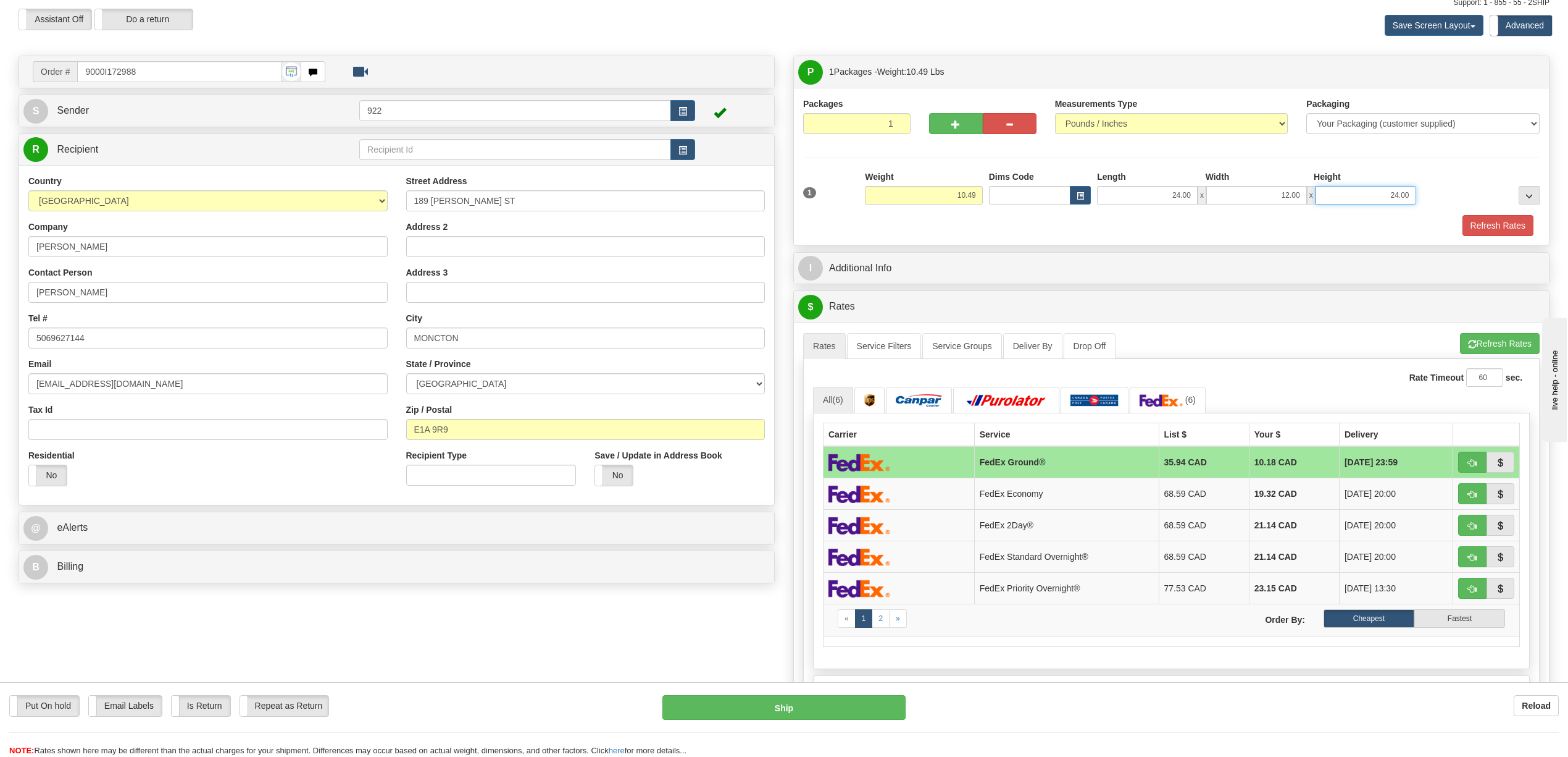
scroll to position [82, 0]
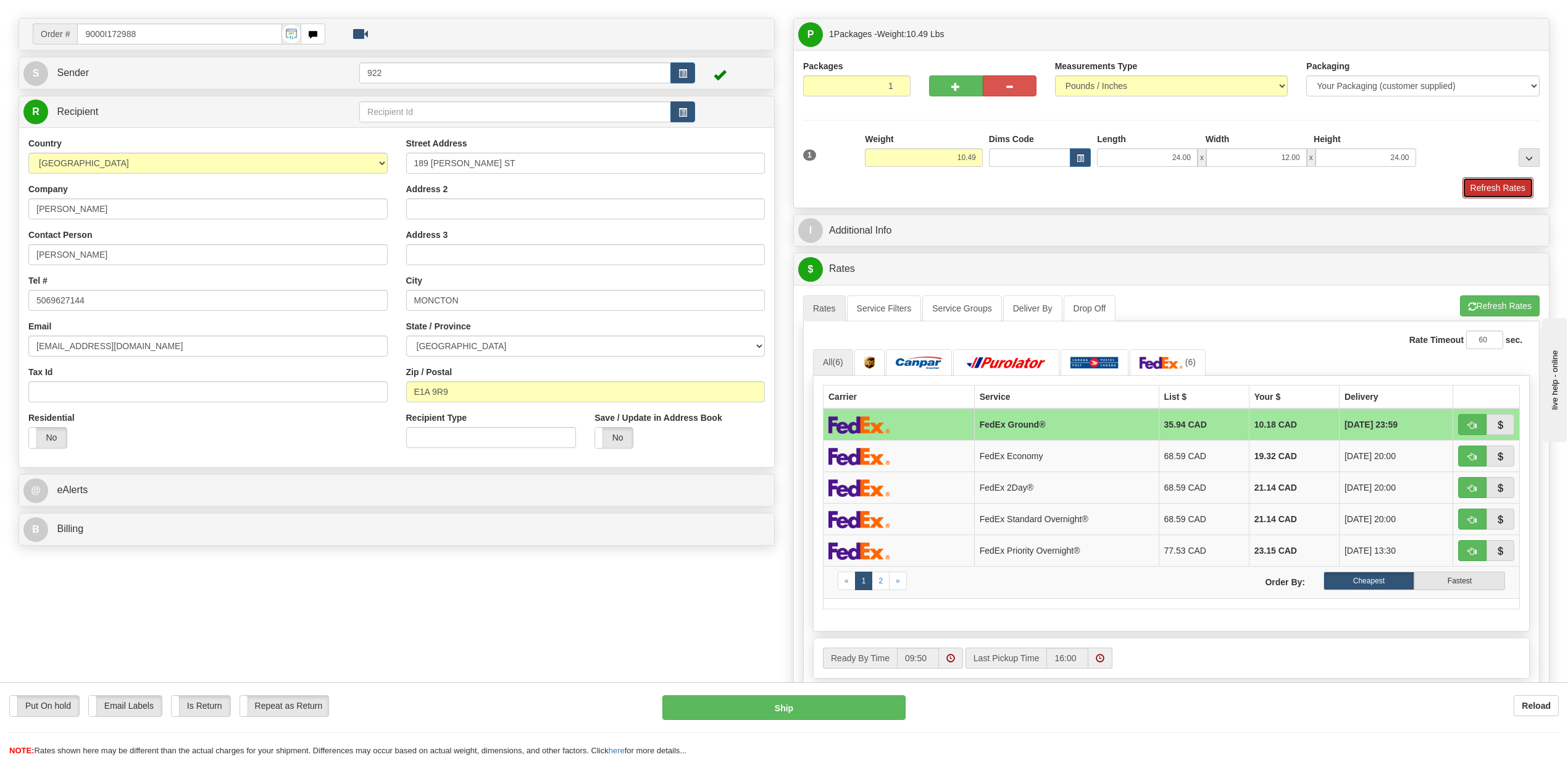
click at [1468, 189] on button "Refresh Rates" at bounding box center [1497, 187] width 71 height 21
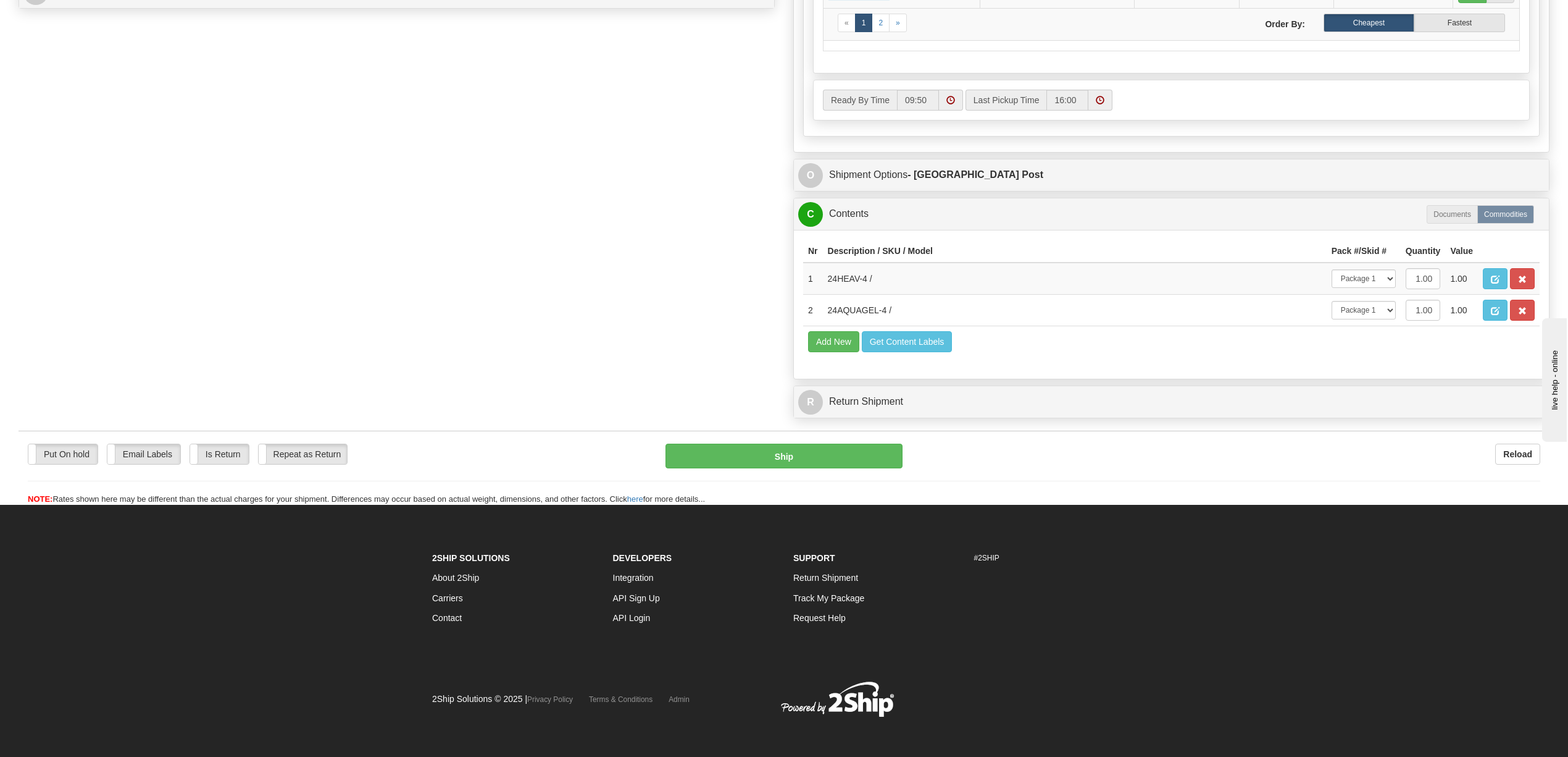
scroll to position [659, 0]
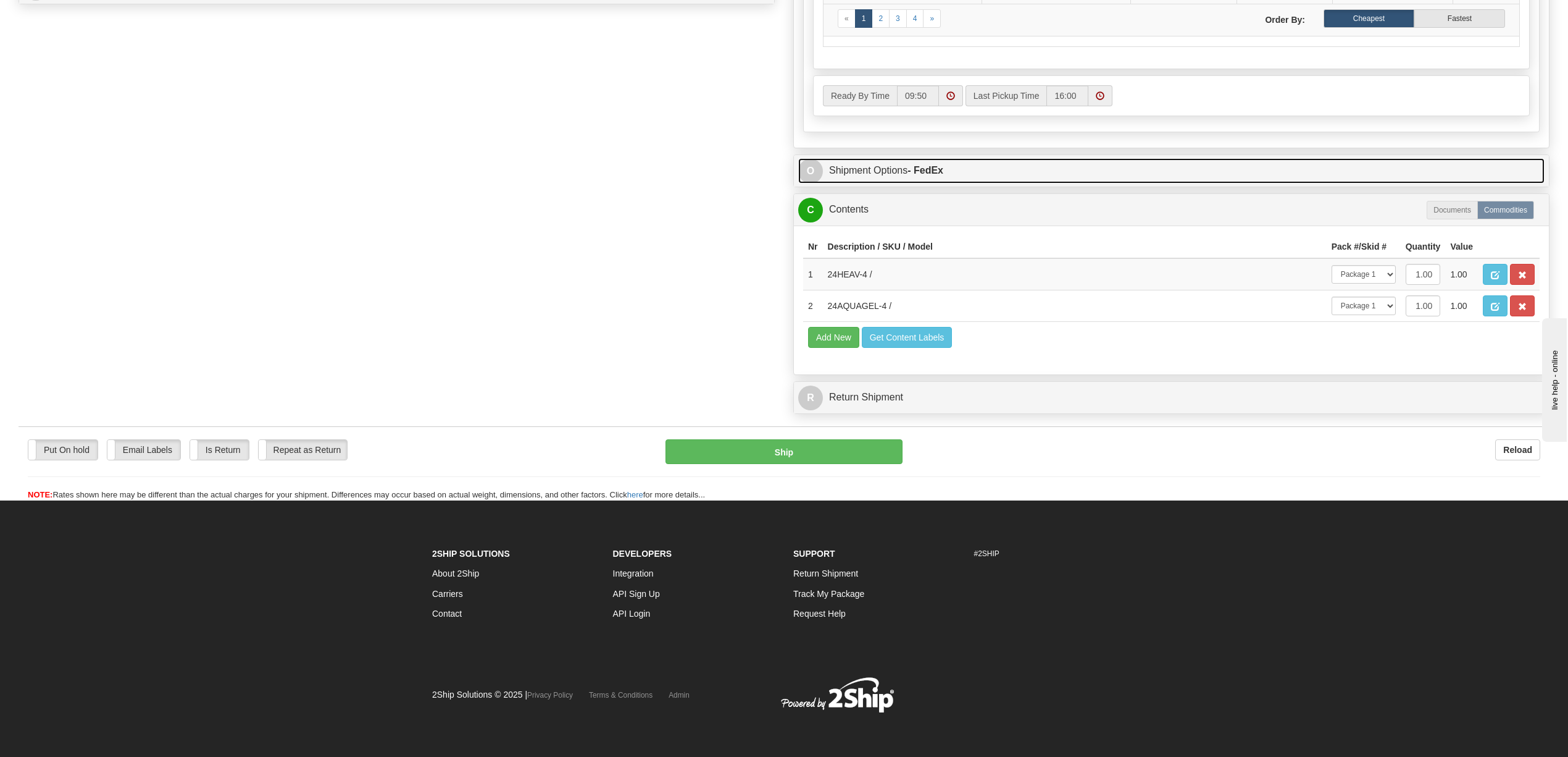
click at [896, 158] on link "O Shipment Options - FedEx" at bounding box center [1171, 171] width 747 height 25
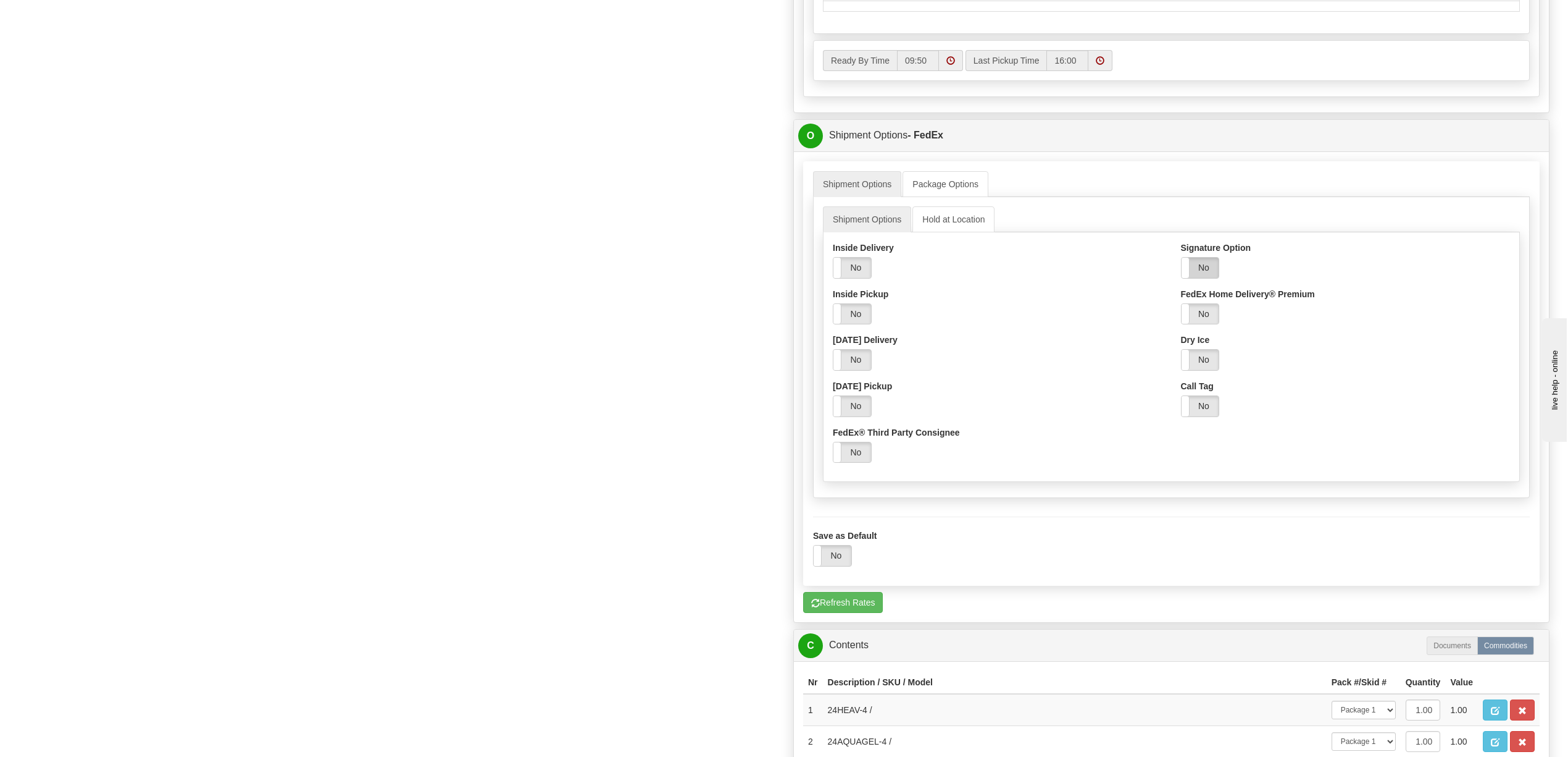
click at [1198, 278] on label "No" at bounding box center [1200, 267] width 37 height 20
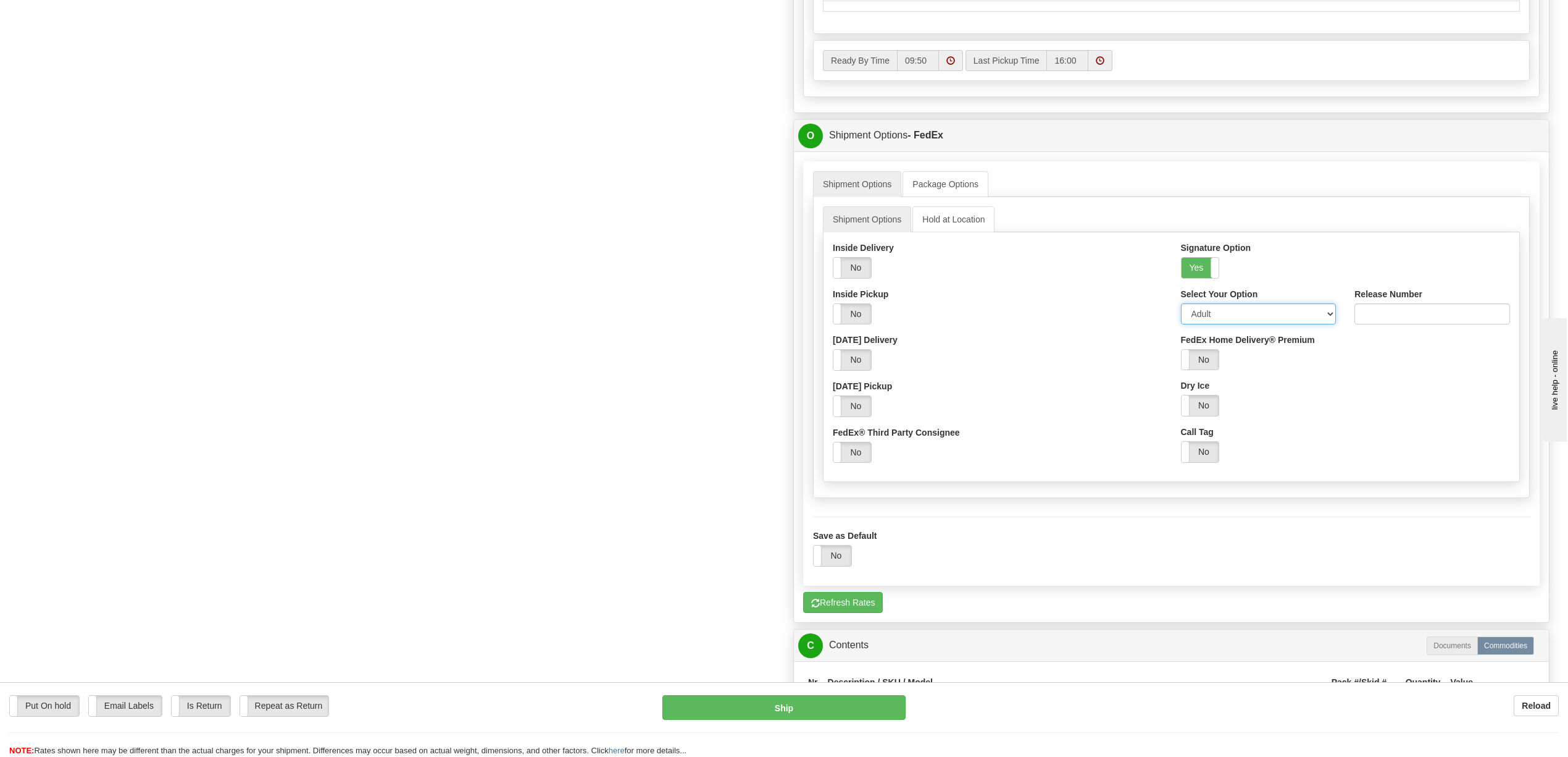
drag, startPoint x: 1330, startPoint y: 322, endPoint x: 1305, endPoint y: 334, distance: 27.7
click at [1330, 322] on select "Adult Direct Indirect No Signature Required Service Default" at bounding box center [1258, 313] width 156 height 21
click at [1181, 314] on select "Adult Direct Indirect No Signature Required Service Default" at bounding box center [1258, 313] width 156 height 21
click at [1324, 324] on select "Adult Direct Indirect No Signature Required Service Default" at bounding box center [1258, 313] width 156 height 21
select select "2"
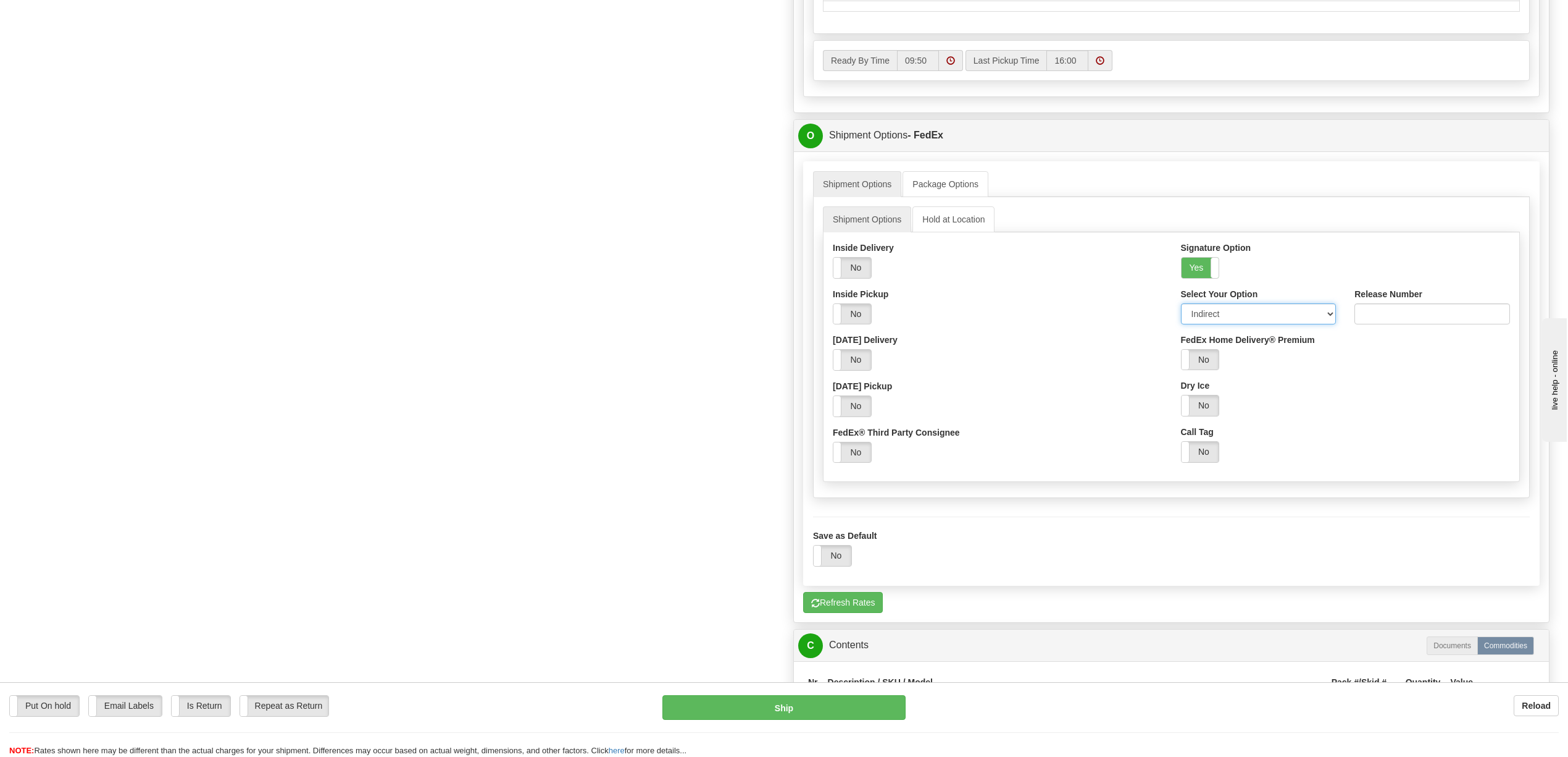
click at [1181, 314] on select "Adult Direct Indirect No Signature Required Service Default" at bounding box center [1258, 313] width 156 height 21
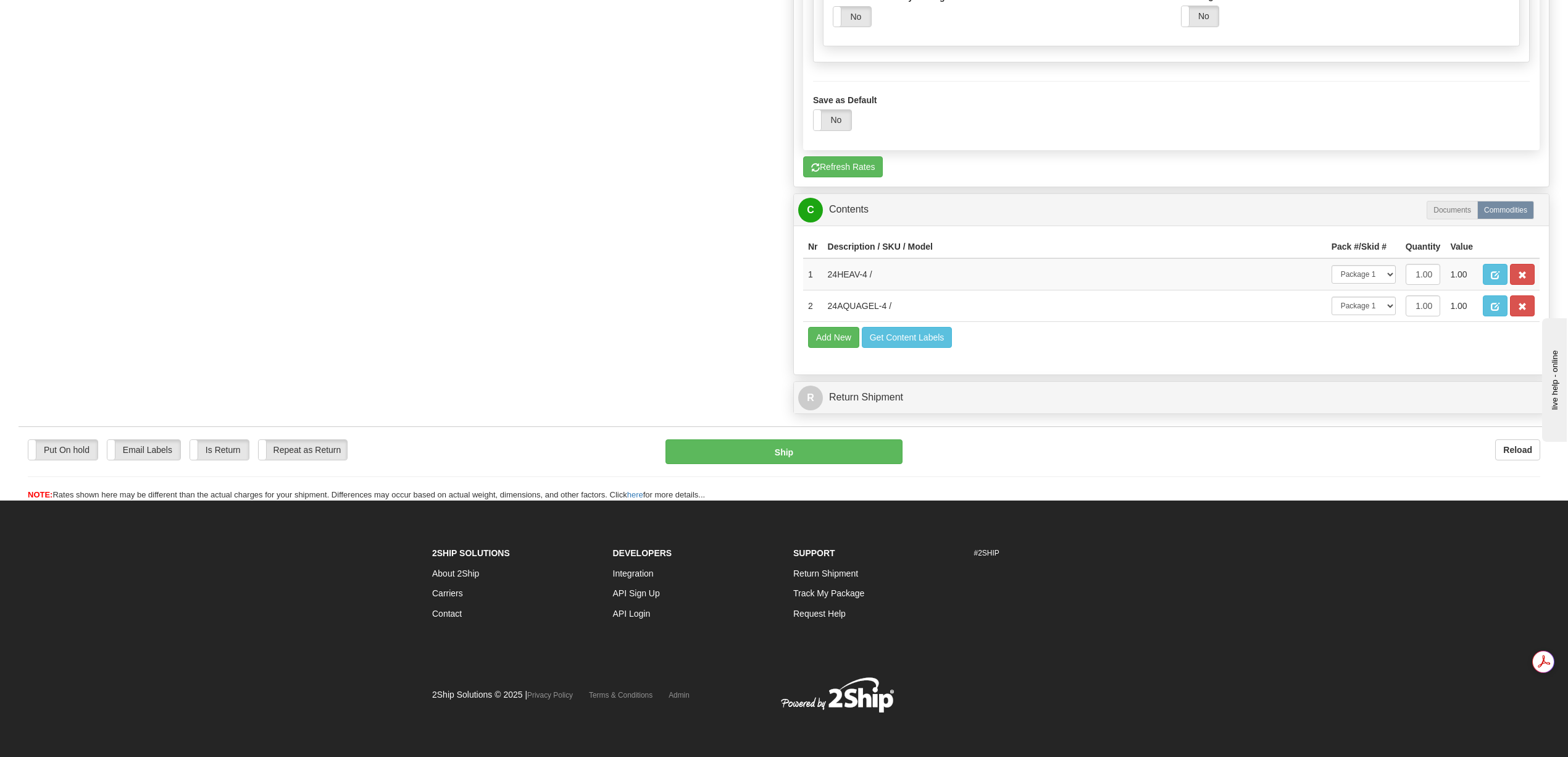
scroll to position [0, 0]
click at [840, 464] on button "Ship" at bounding box center [784, 451] width 236 height 25
type input "92"
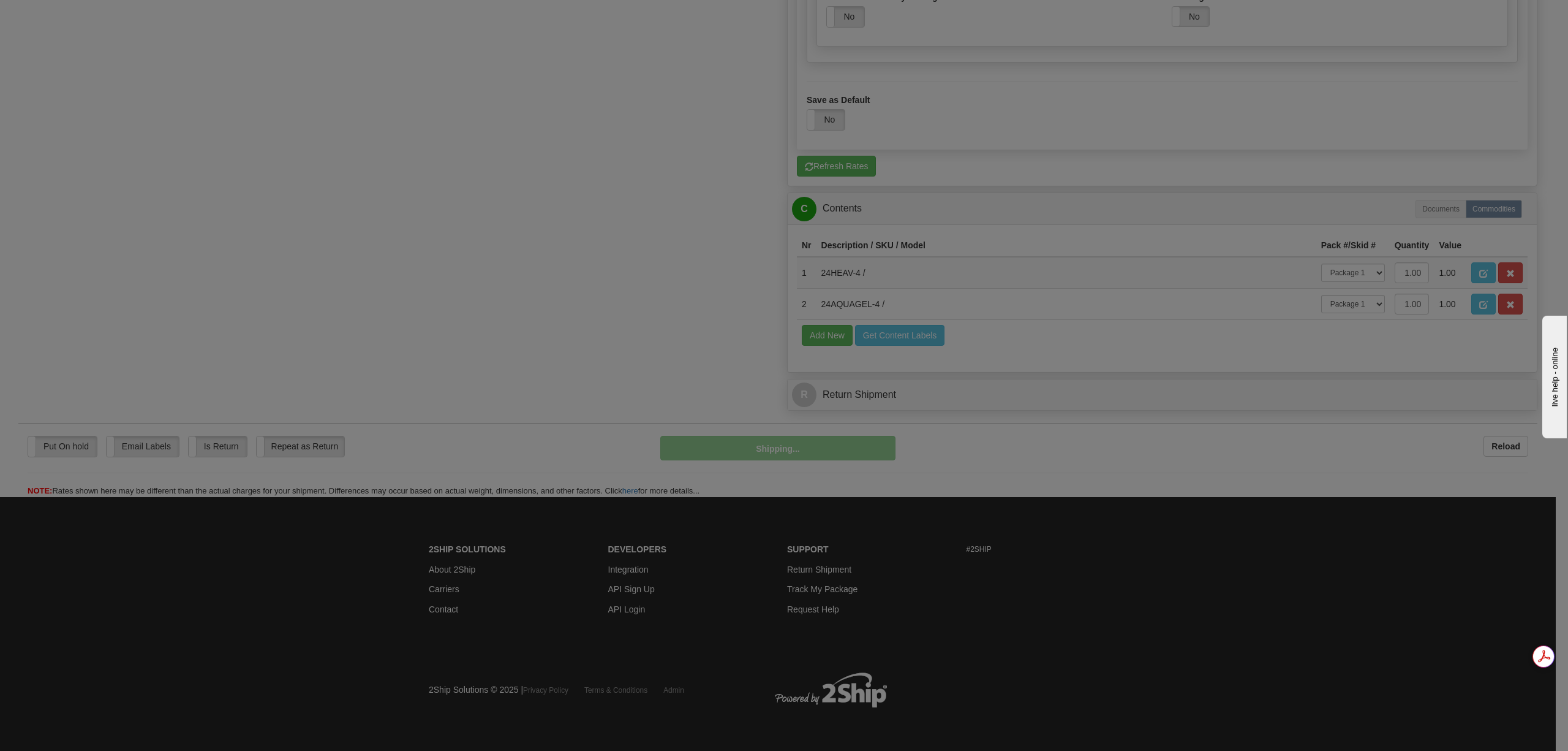
scroll to position [697, 0]
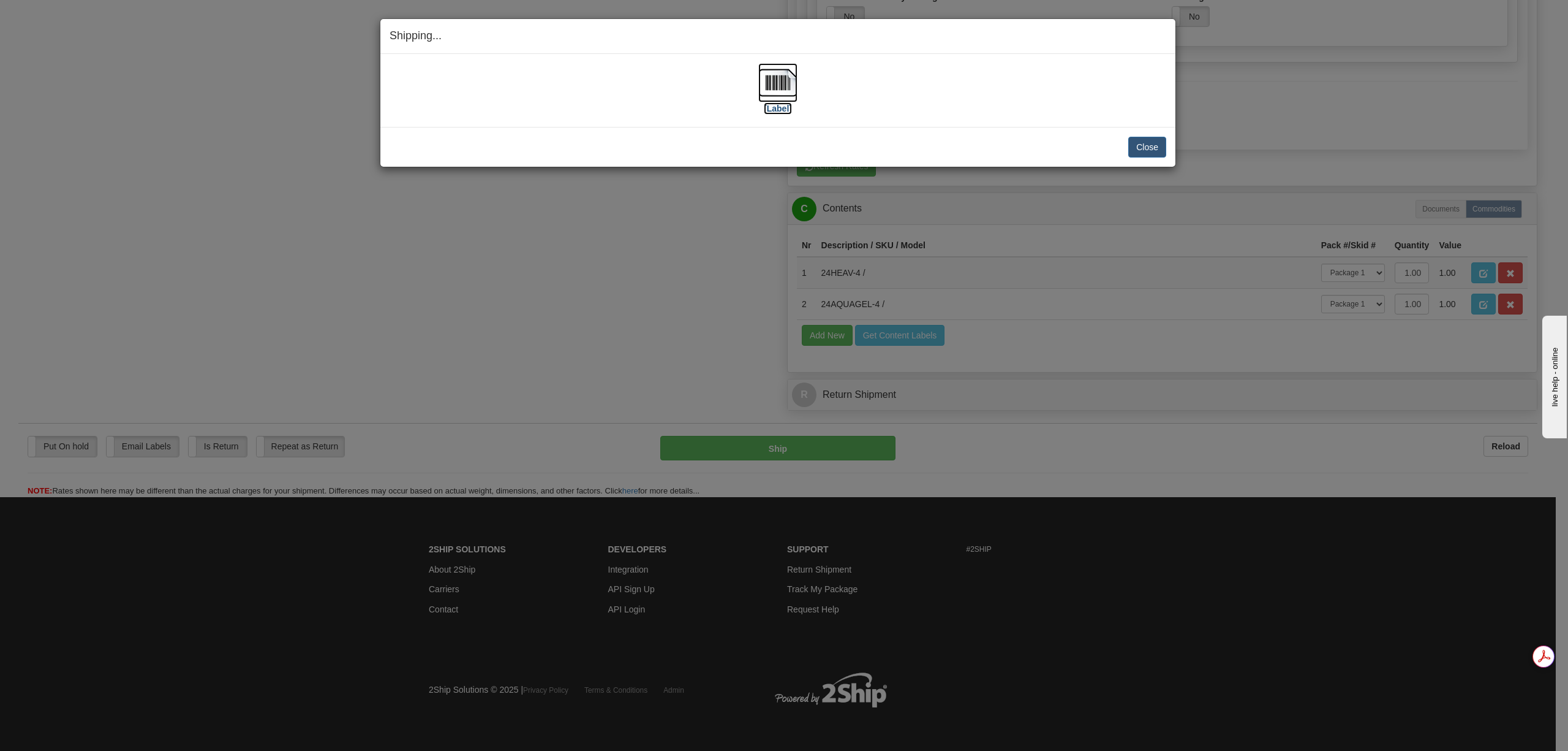
click at [770, 87] on img at bounding box center [777, 82] width 39 height 39
click at [1142, 149] on button "Close" at bounding box center [1147, 146] width 38 height 21
click at [1150, 145] on button "Close" at bounding box center [1147, 146] width 38 height 21
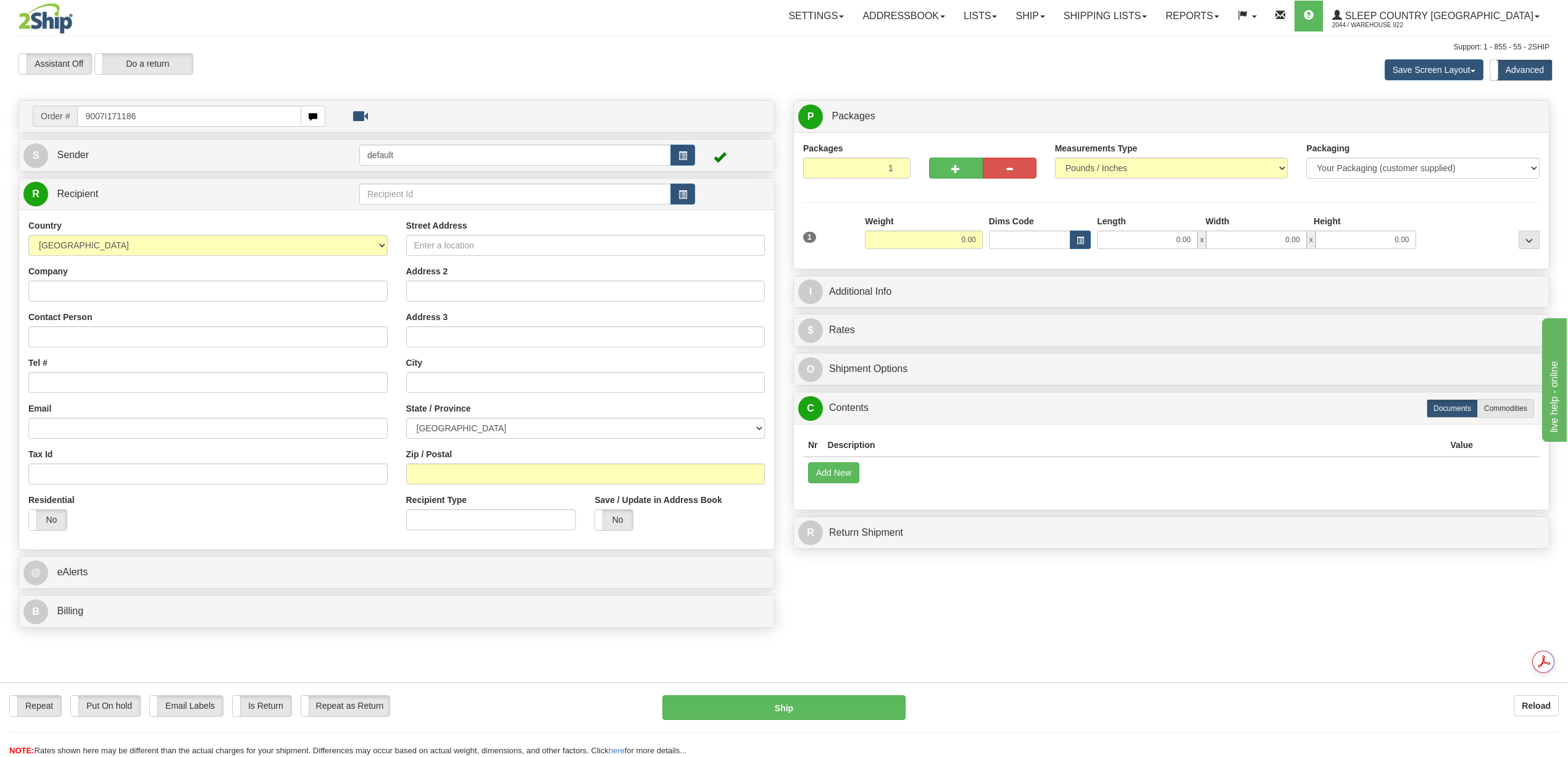
type input "9007I171186"
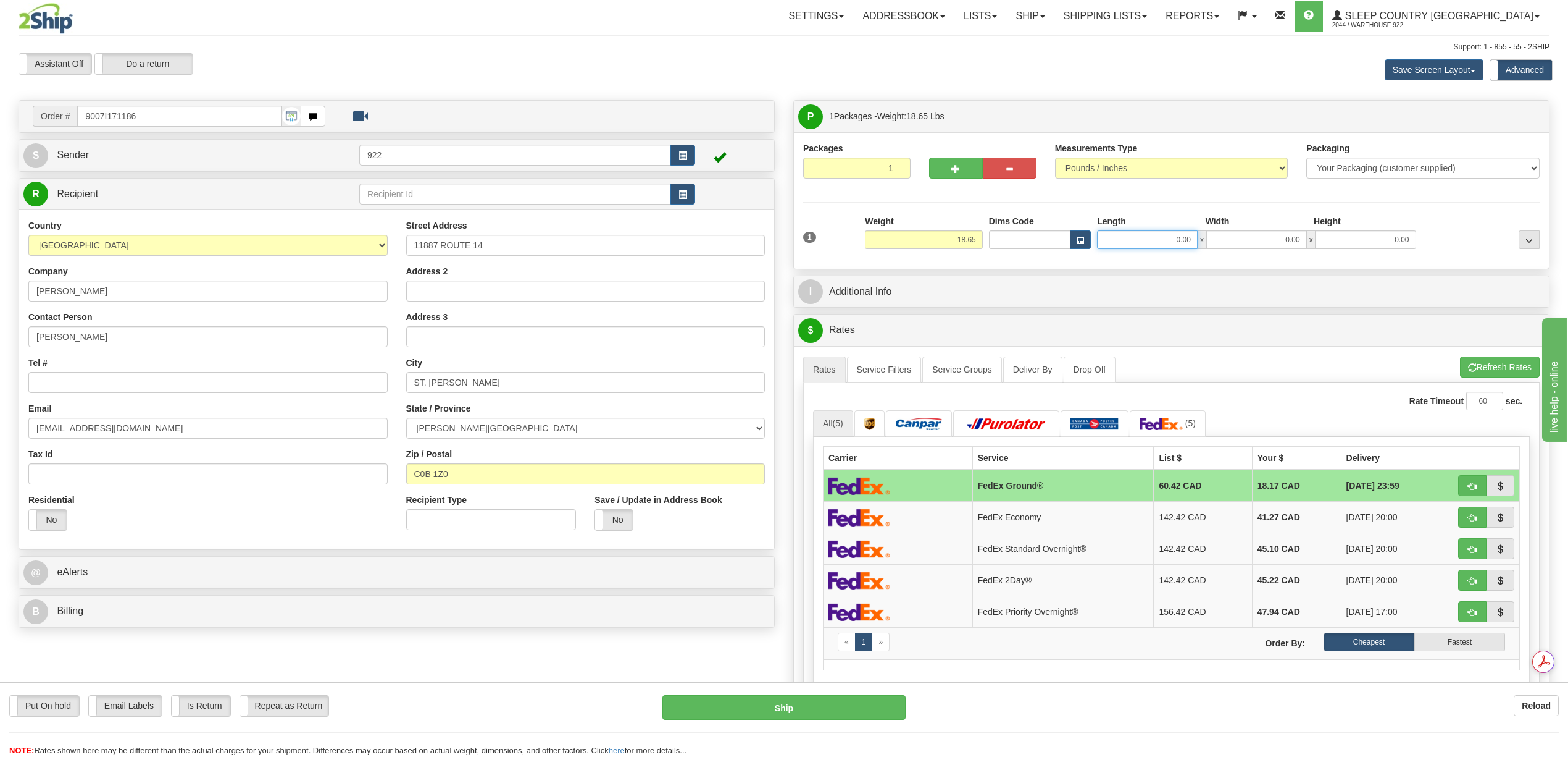
click at [1169, 236] on input "0.00" at bounding box center [1147, 240] width 101 height 18
type input "24.00"
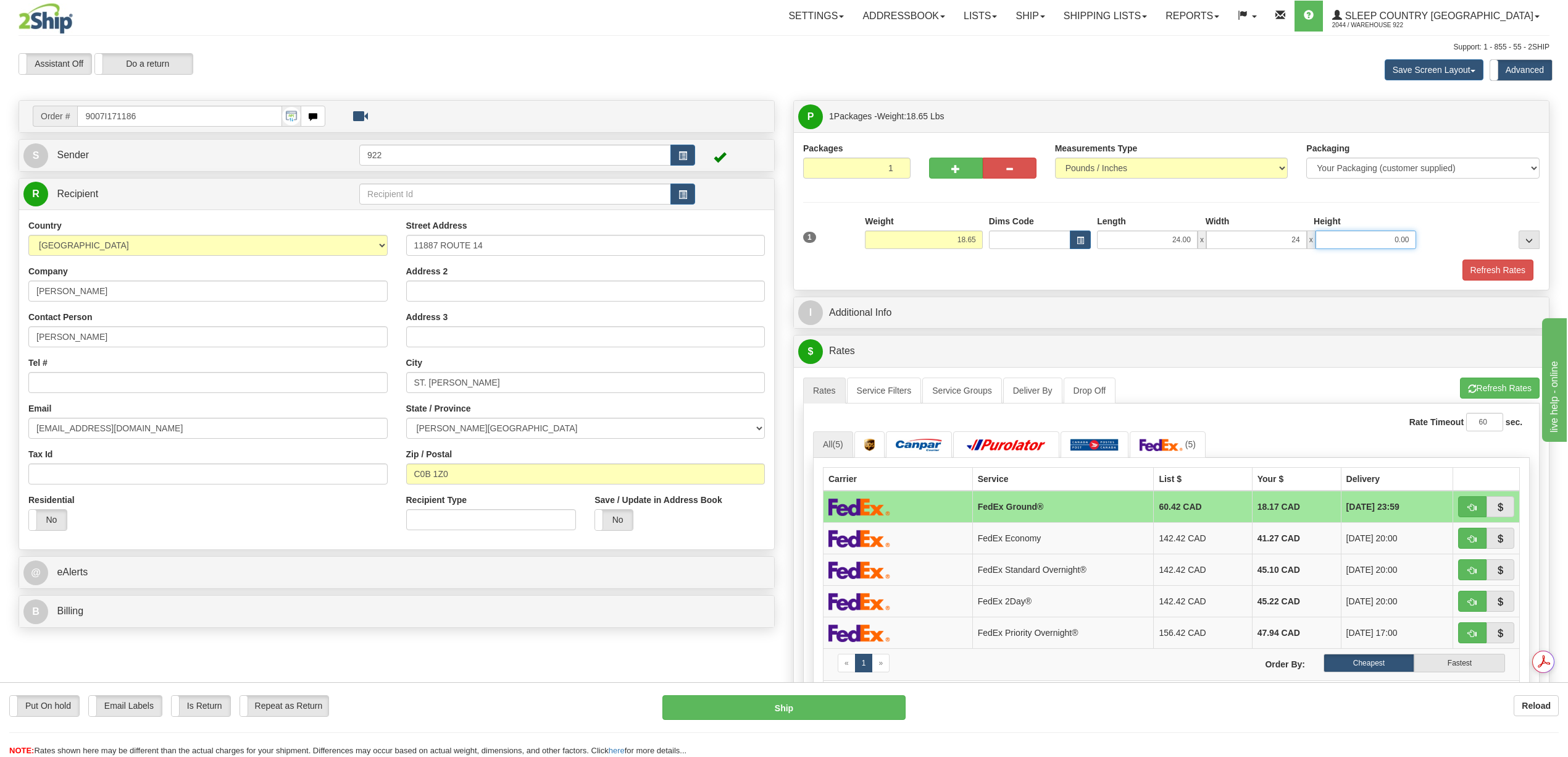
type input "24.00"
click at [1488, 269] on button "Refresh Rates" at bounding box center [1497, 270] width 71 height 21
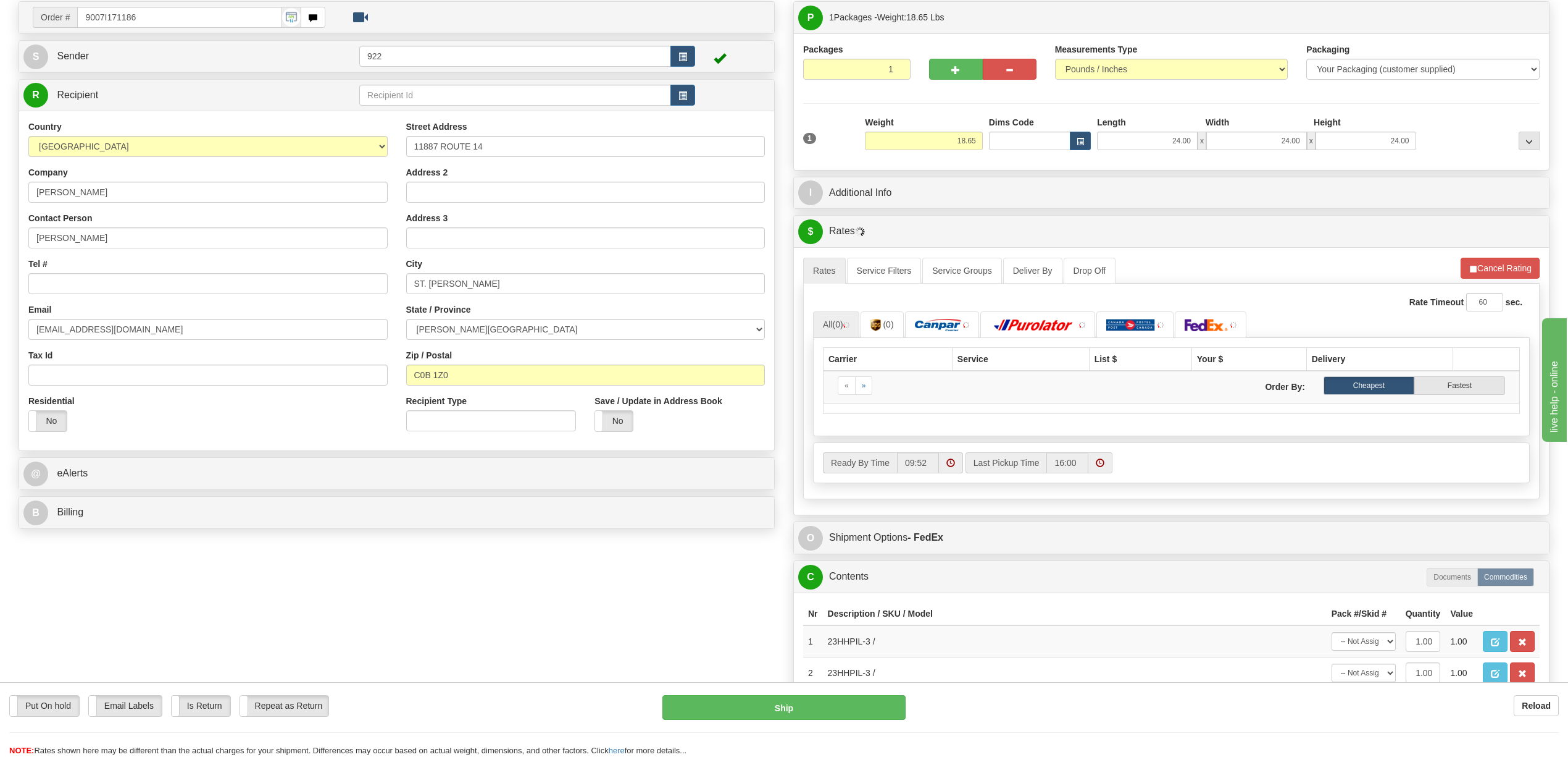
scroll to position [606, 0]
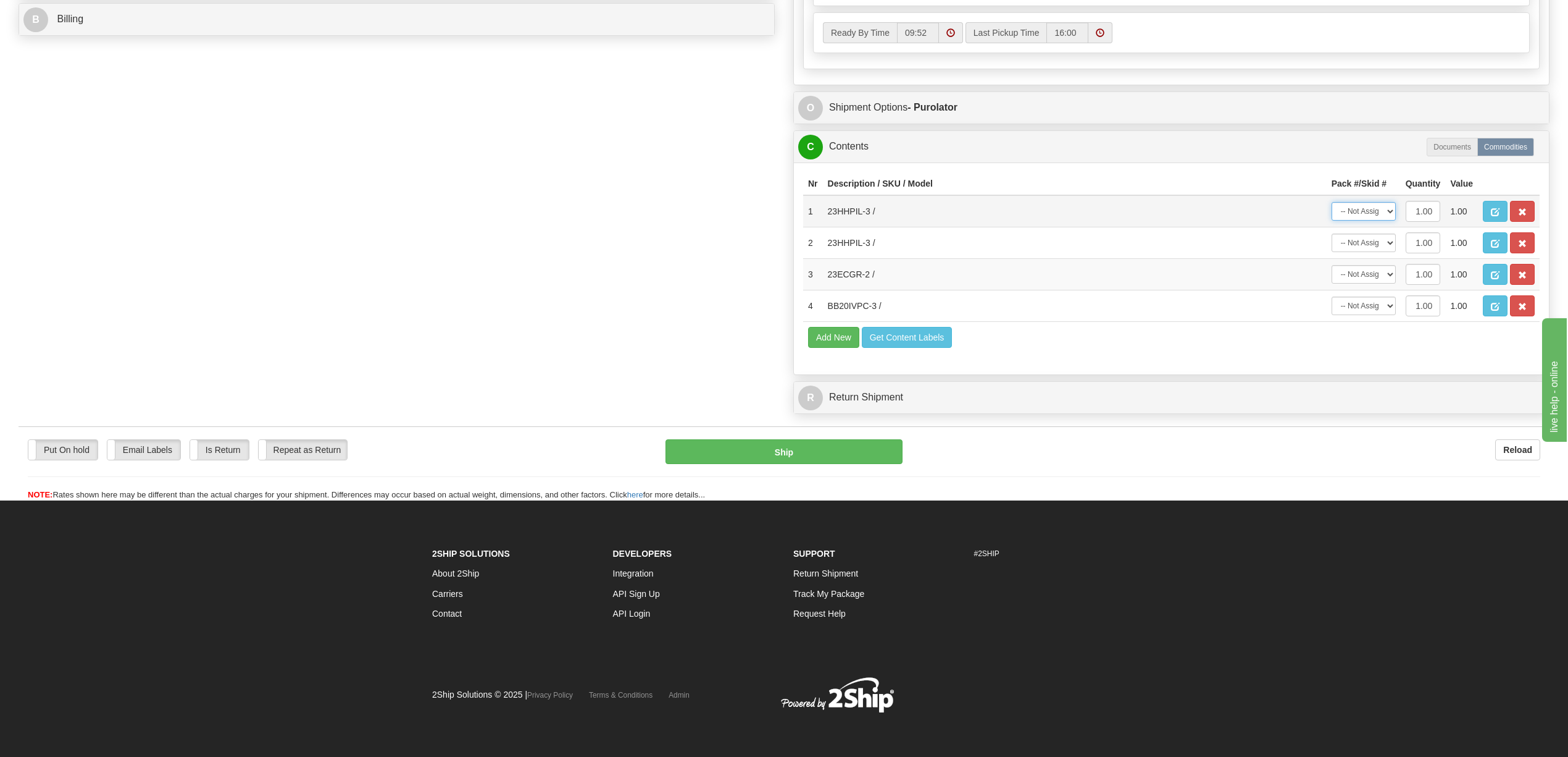
click at [1393, 218] on select "-- Not Assigned -- Package 1" at bounding box center [1363, 212] width 64 height 18
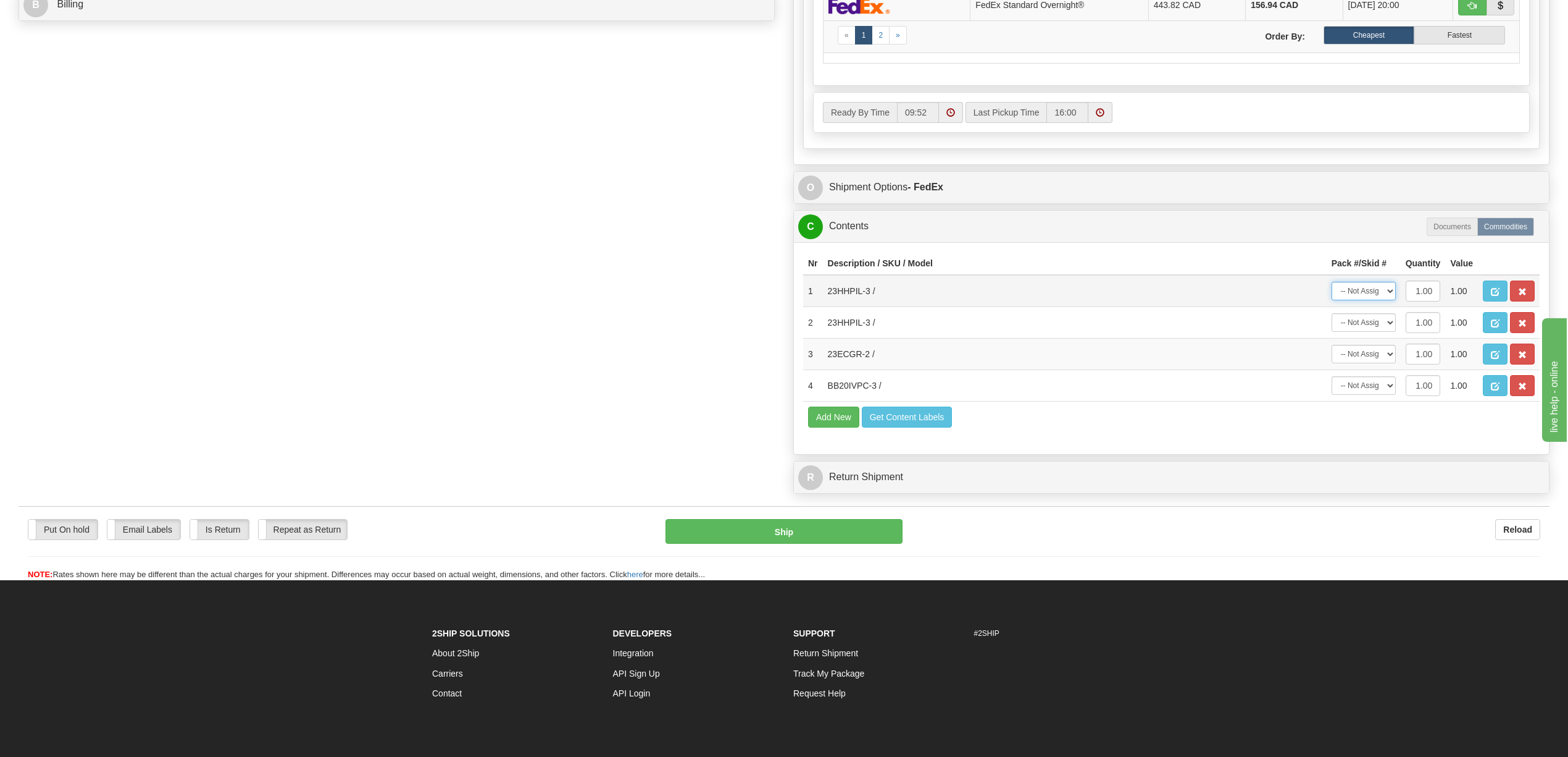
select select "0"
click at [1332, 301] on select "-- Not Assigned -- Package 1" at bounding box center [1363, 291] width 64 height 18
click at [1391, 331] on select "-- Not Assigned -- Package 1" at bounding box center [1363, 322] width 64 height 18
select select "0"
click at [1332, 331] on select "-- Not Assigned -- Package 1" at bounding box center [1363, 322] width 64 height 18
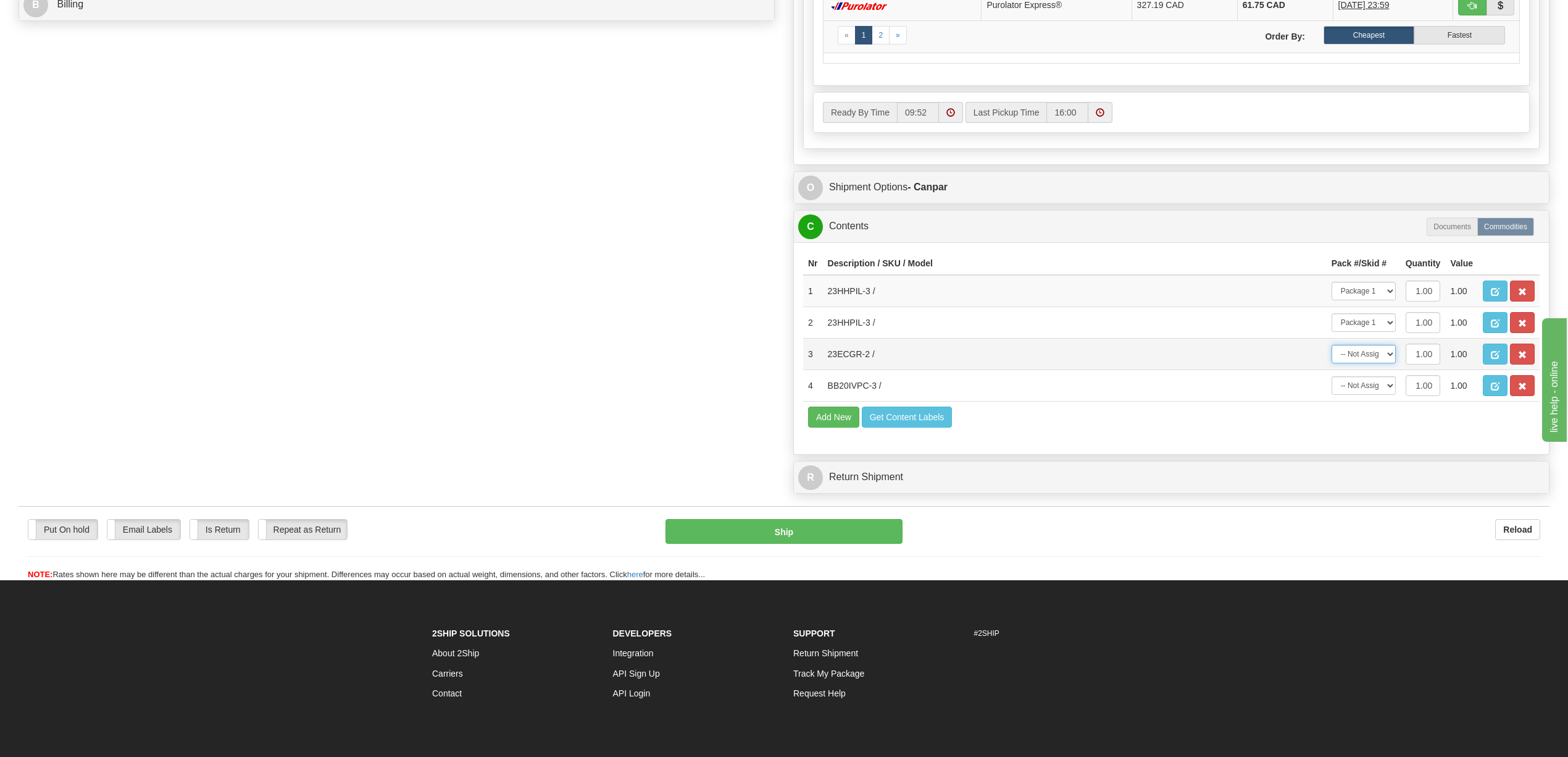
click at [1387, 363] on select "-- Not Assigned -- Package 1" at bounding box center [1363, 354] width 64 height 18
select select "0"
click at [1332, 363] on select "-- Not Assigned -- Package 1" at bounding box center [1363, 354] width 64 height 18
click at [1393, 395] on select "-- Not Assigned -- Package 1" at bounding box center [1363, 386] width 64 height 18
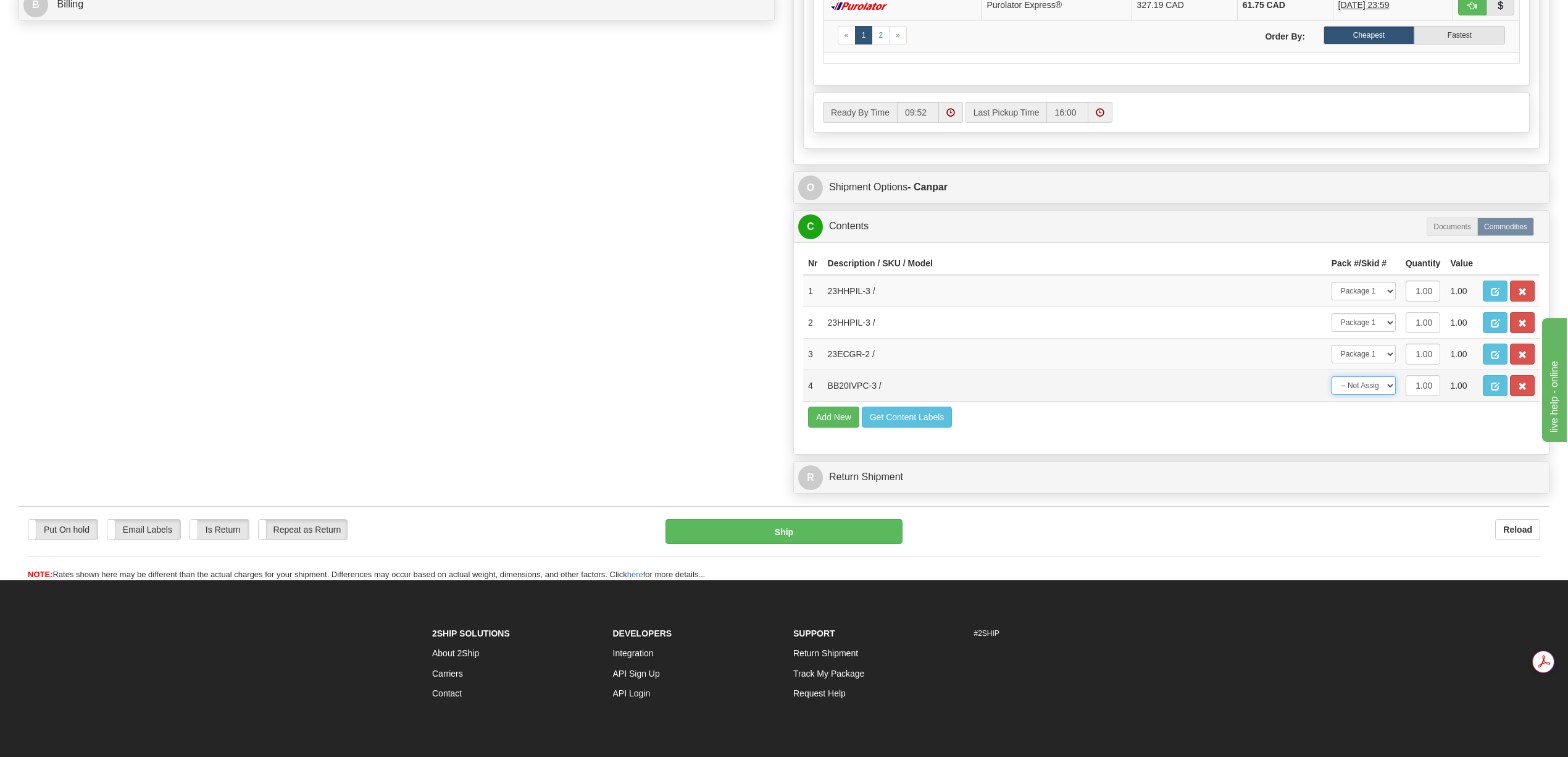
select select "0"
click at [1332, 395] on select "-- Not Assigned -- Package 1" at bounding box center [1363, 386] width 64 height 18
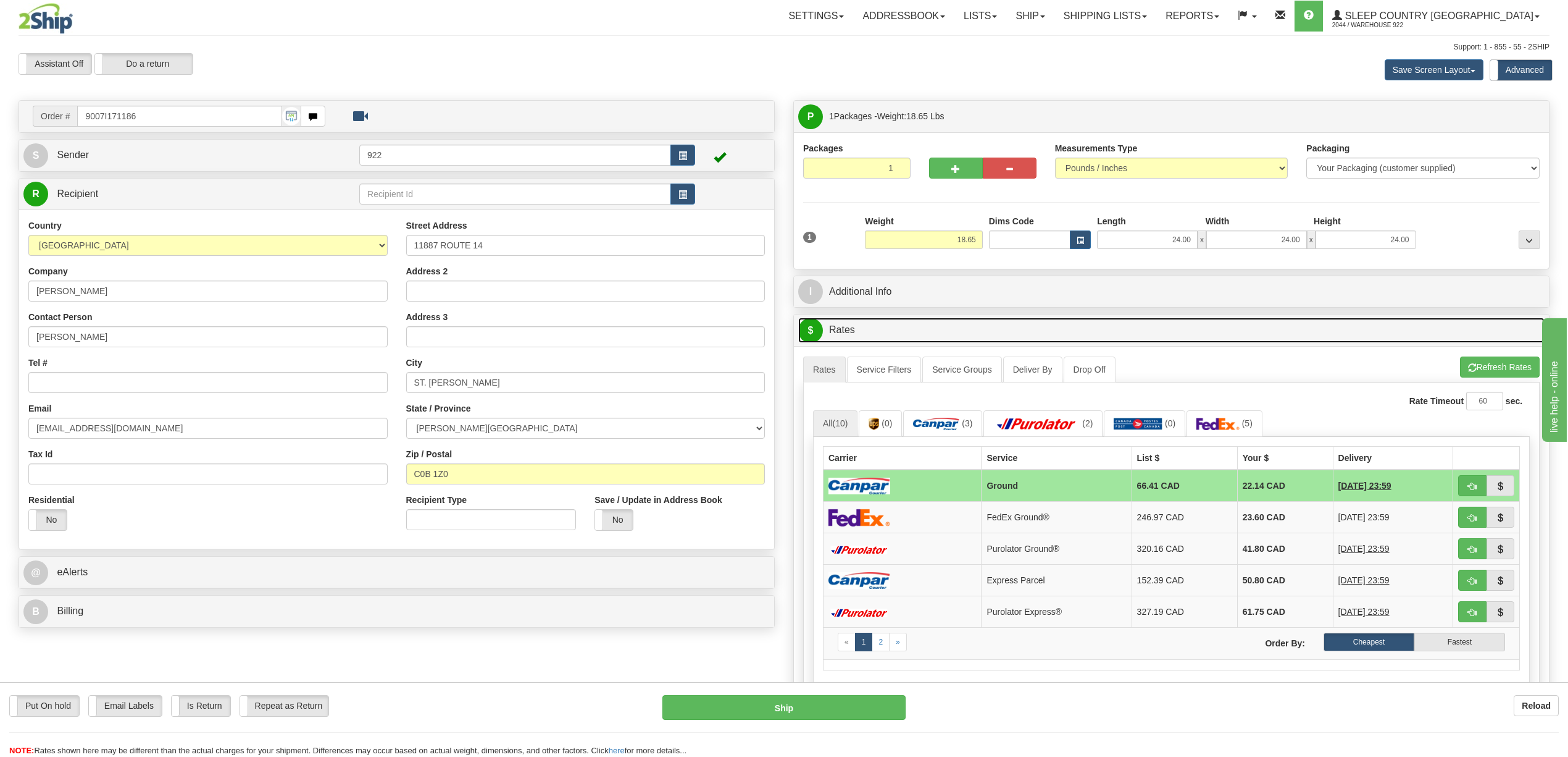
click at [927, 335] on link "$ Rates" at bounding box center [1171, 330] width 747 height 25
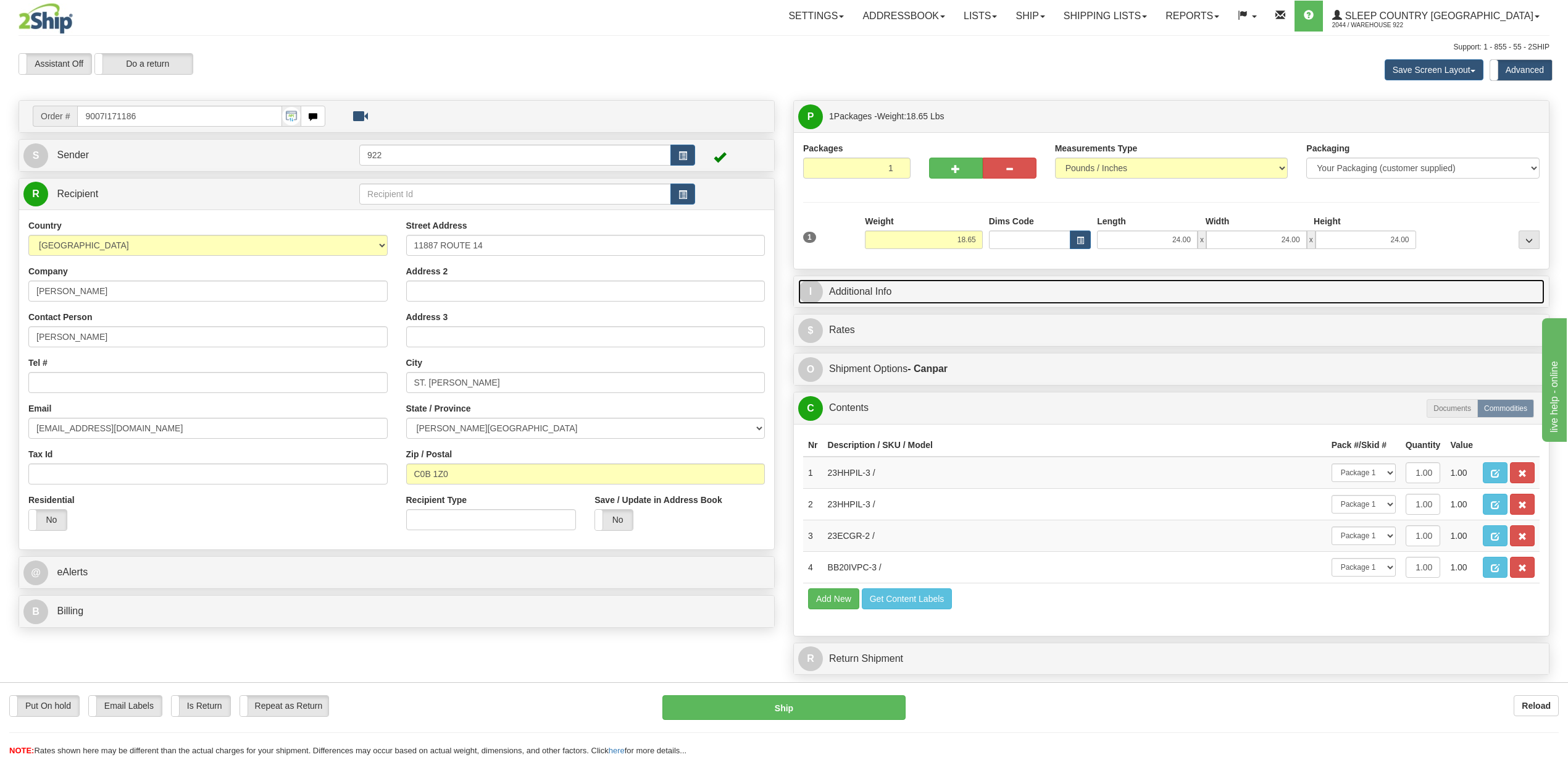
click at [912, 295] on link "I Additional Info" at bounding box center [1171, 291] width 747 height 25
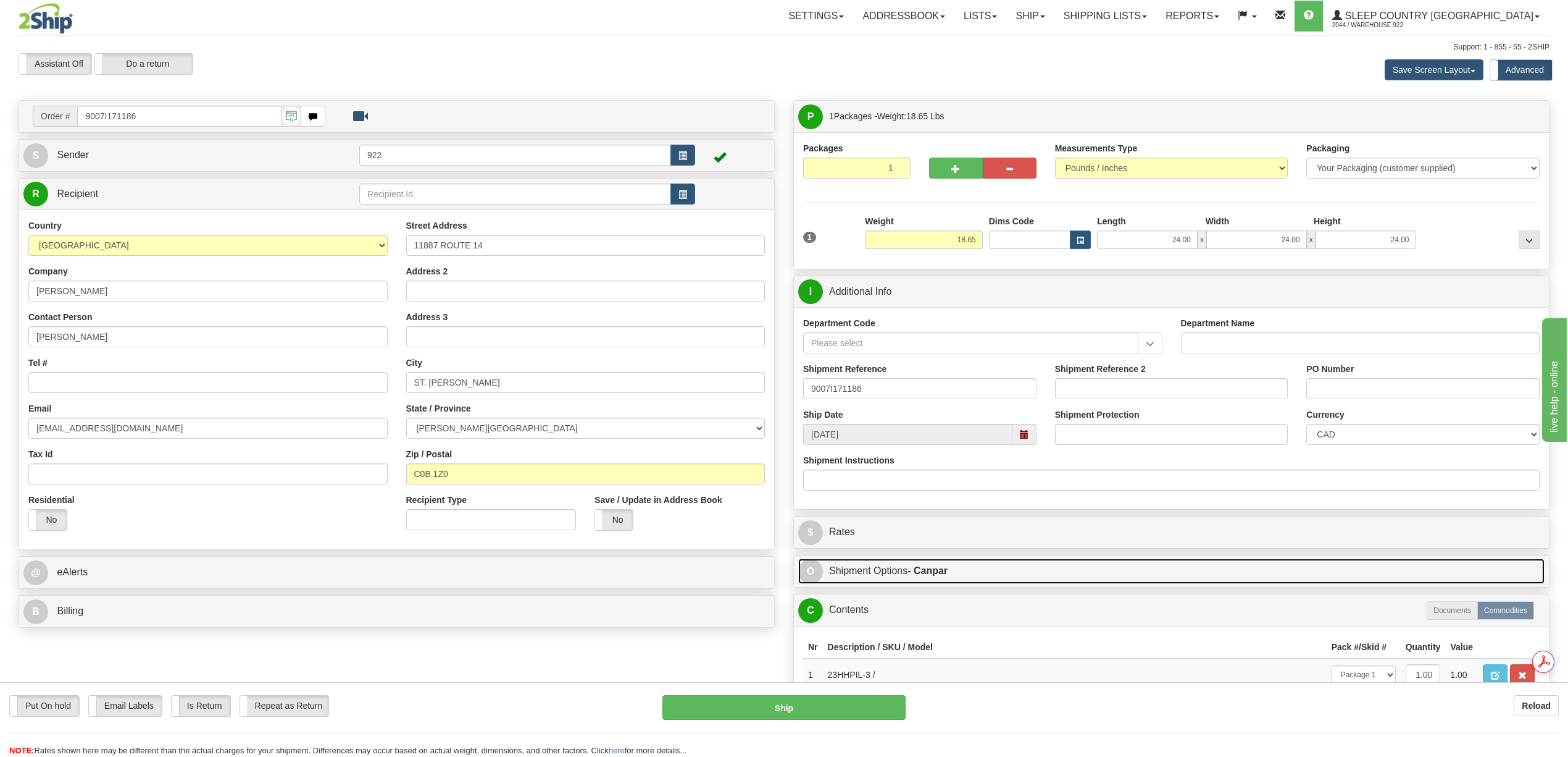
click at [871, 577] on link "O Shipment Options - Canpar" at bounding box center [1171, 571] width 747 height 25
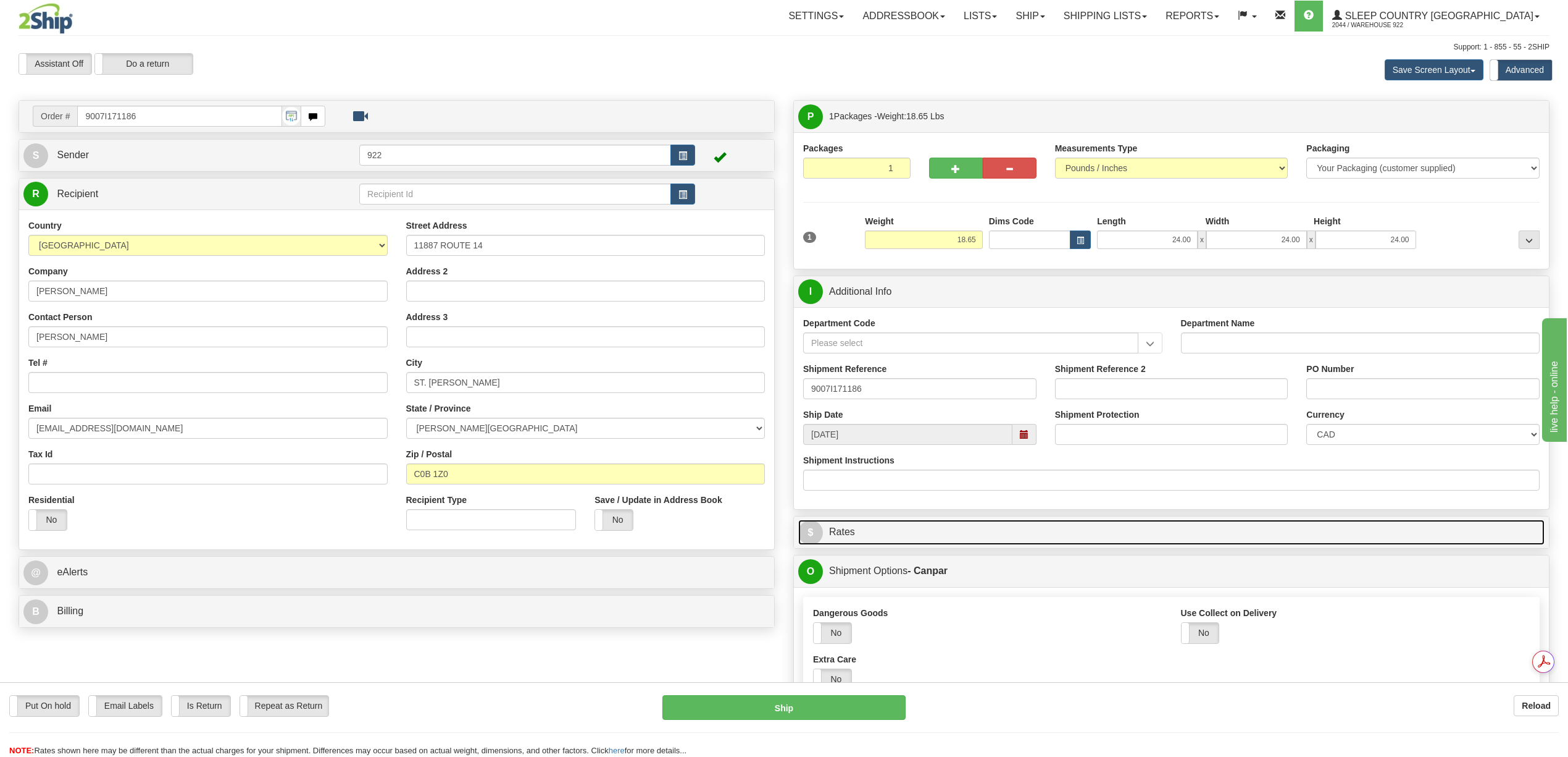
click at [846, 545] on link "$ Rates" at bounding box center [1171, 532] width 747 height 25
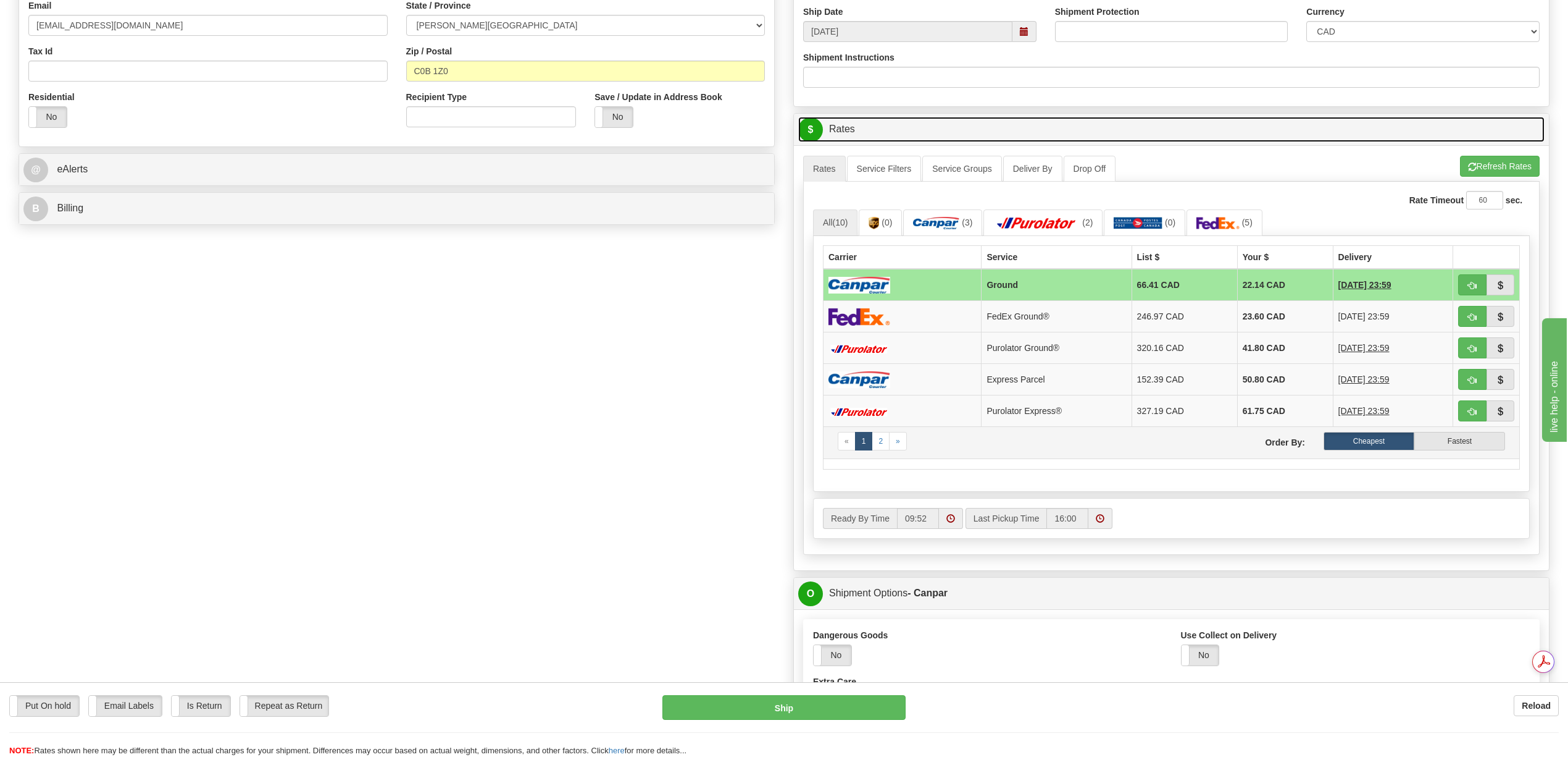
scroll to position [494, 0]
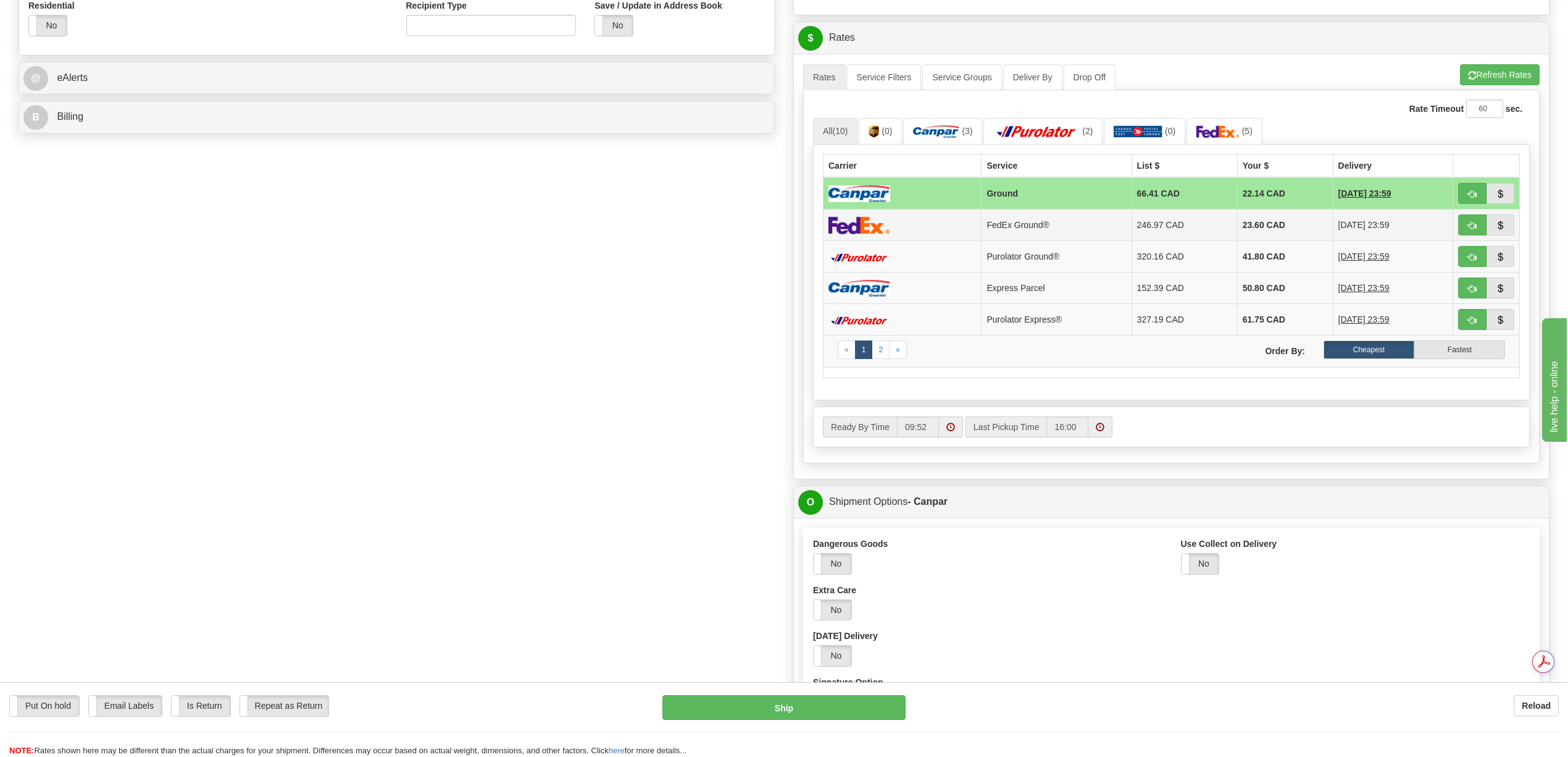
click at [1030, 233] on td "FedEx Ground®" at bounding box center [1057, 225] width 150 height 32
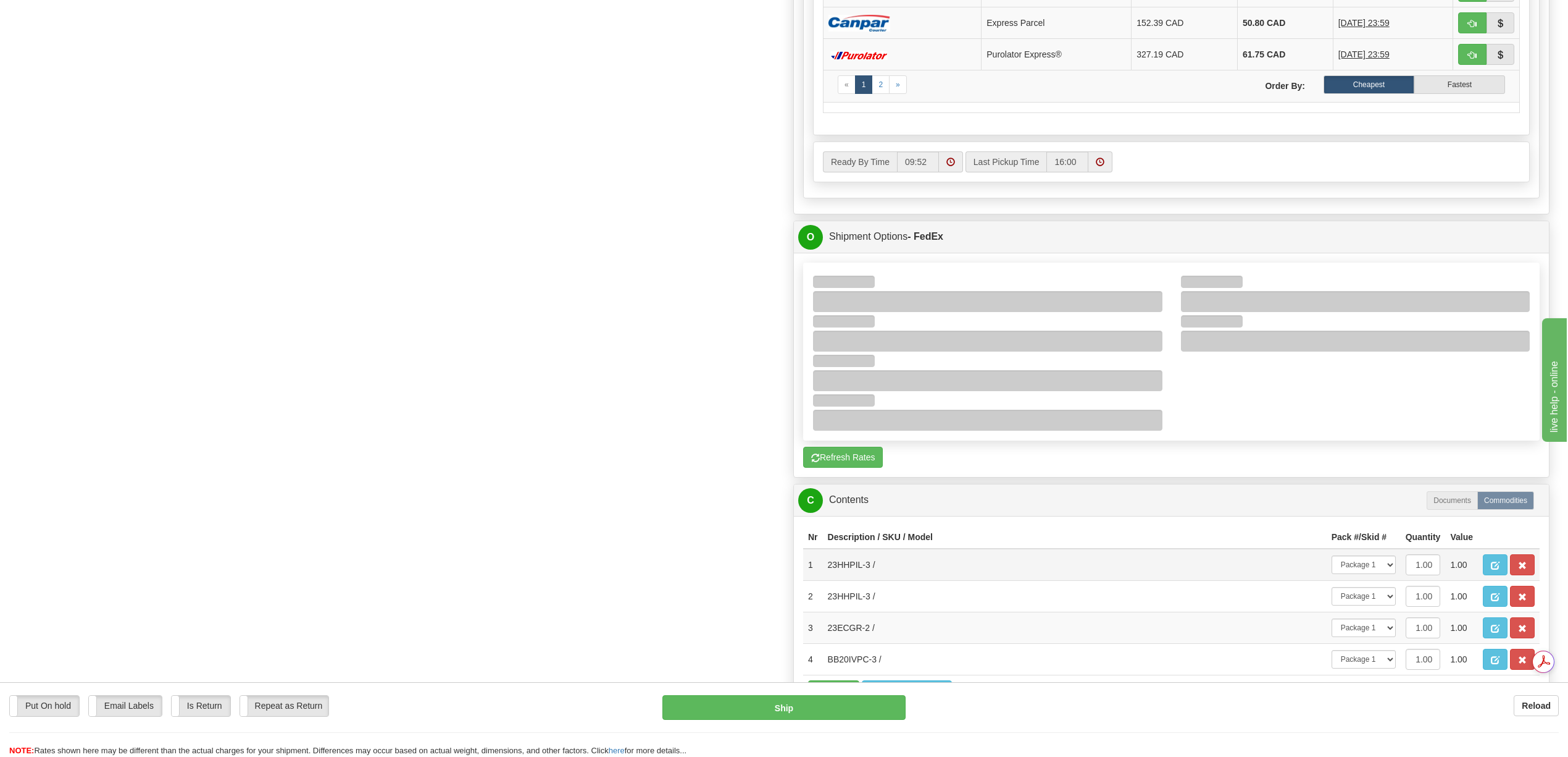
scroll to position [824, 0]
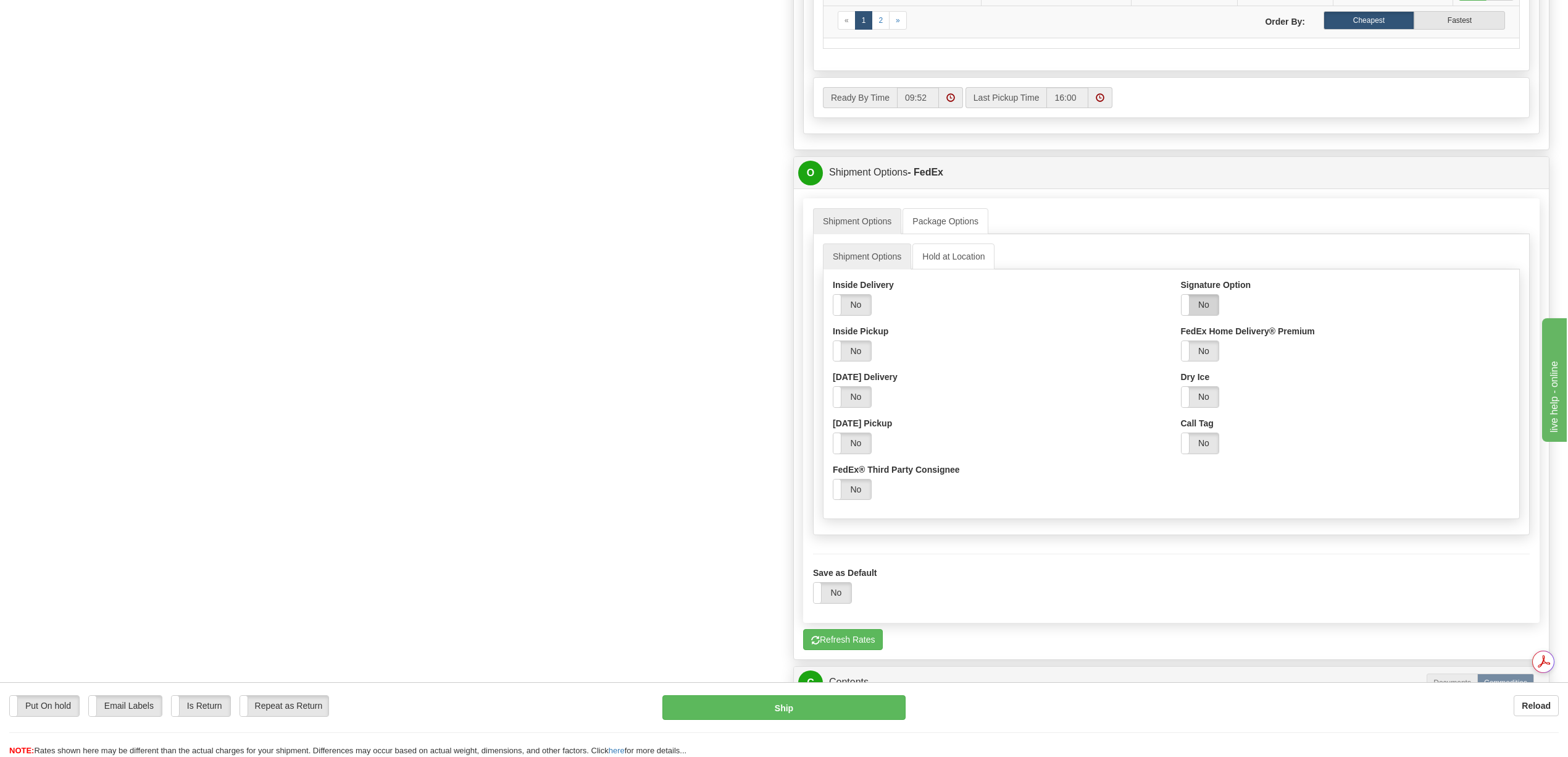
click at [1198, 315] on label "No" at bounding box center [1200, 305] width 37 height 20
drag, startPoint x: 1329, startPoint y: 359, endPoint x: 1307, endPoint y: 371, distance: 25.1
click at [1329, 359] on select "Adult Direct Indirect No Signature Required Service Default" at bounding box center [1258, 351] width 156 height 21
select select "2"
click at [1181, 351] on select "Adult Direct Indirect No Signature Required Service Default" at bounding box center [1258, 351] width 156 height 21
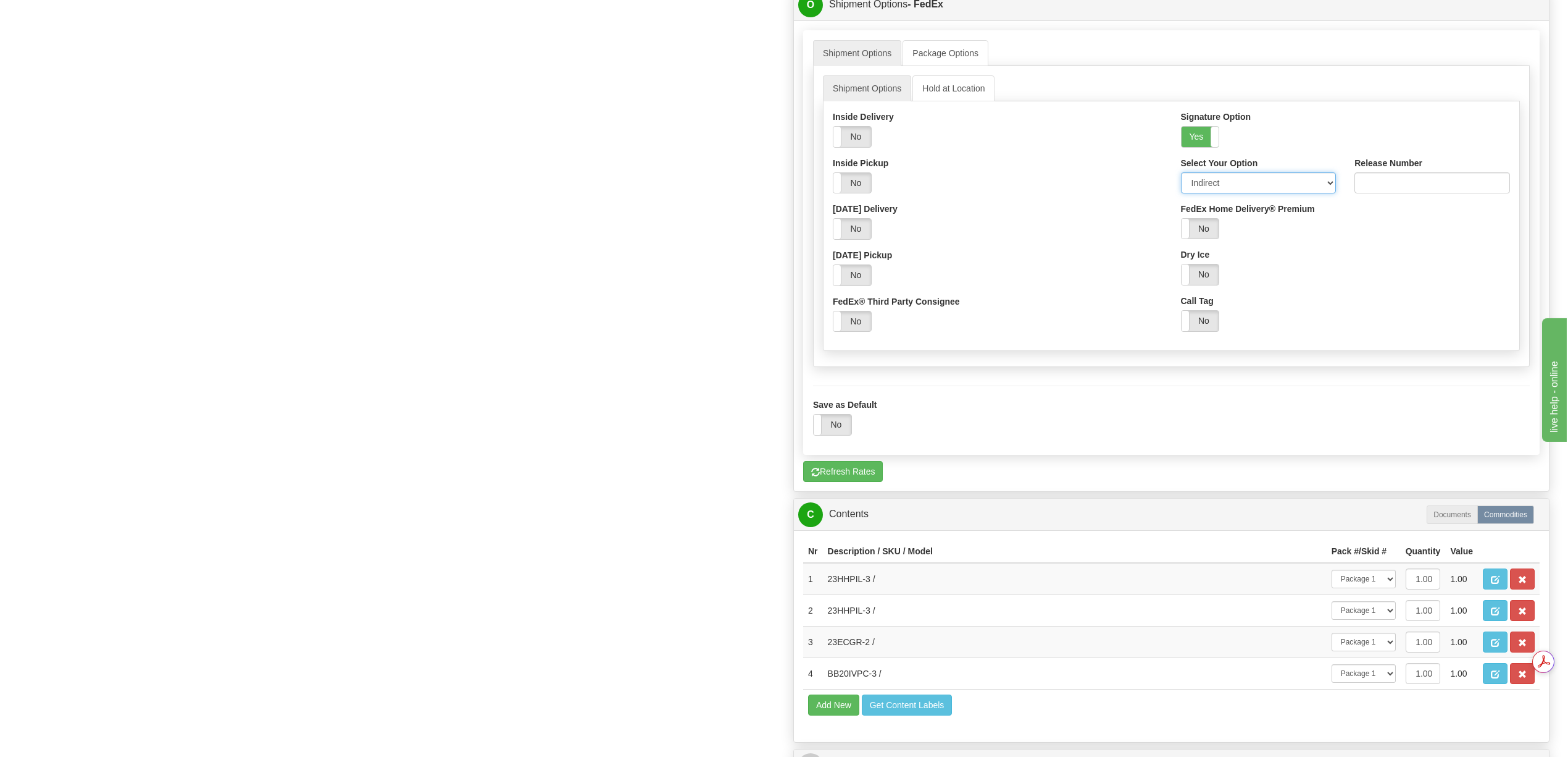
scroll to position [1400, 0]
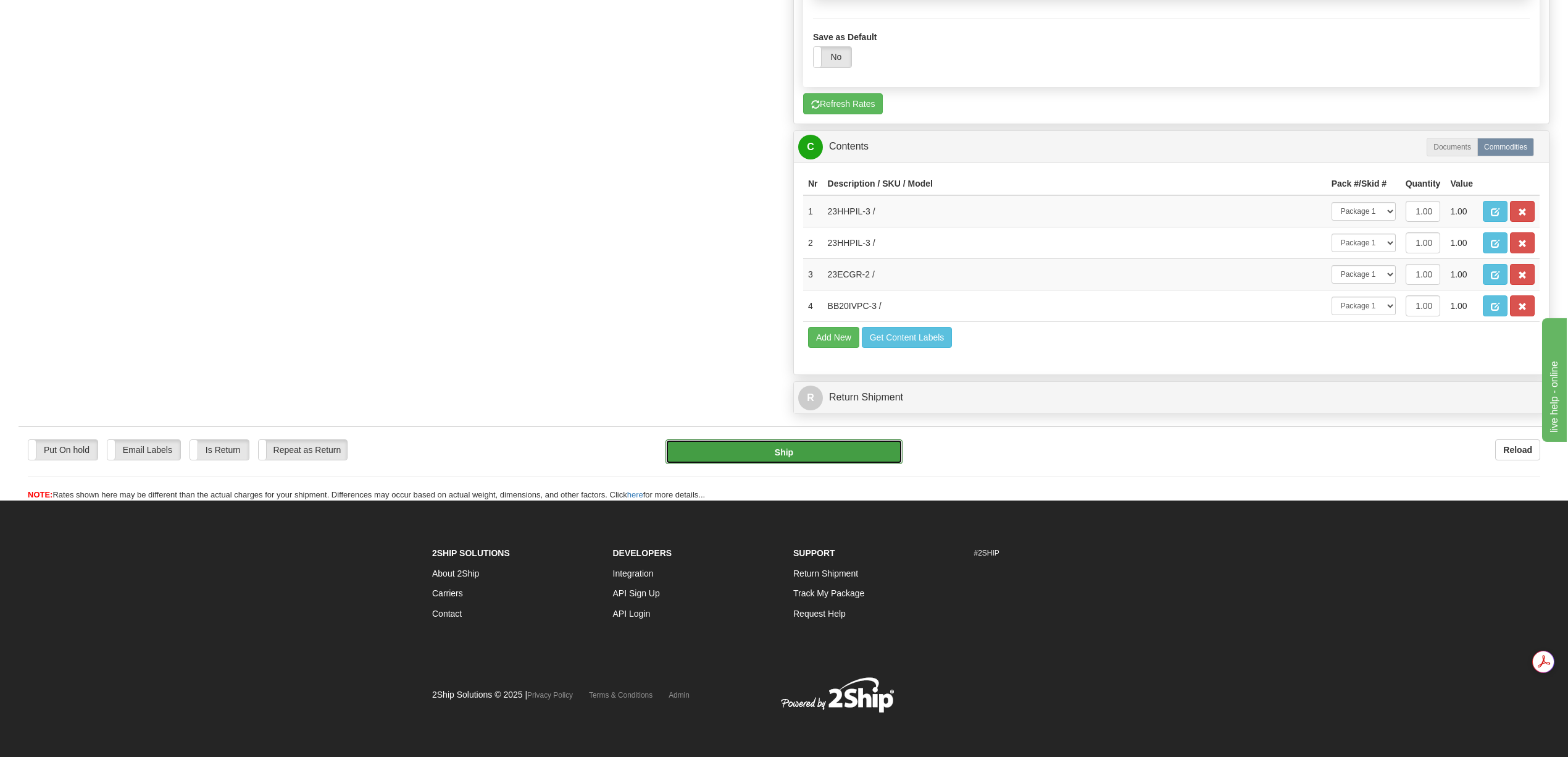
click at [851, 464] on button "Ship" at bounding box center [784, 451] width 236 height 25
type input "92"
click at [817, 464] on button "Ship" at bounding box center [784, 451] width 236 height 25
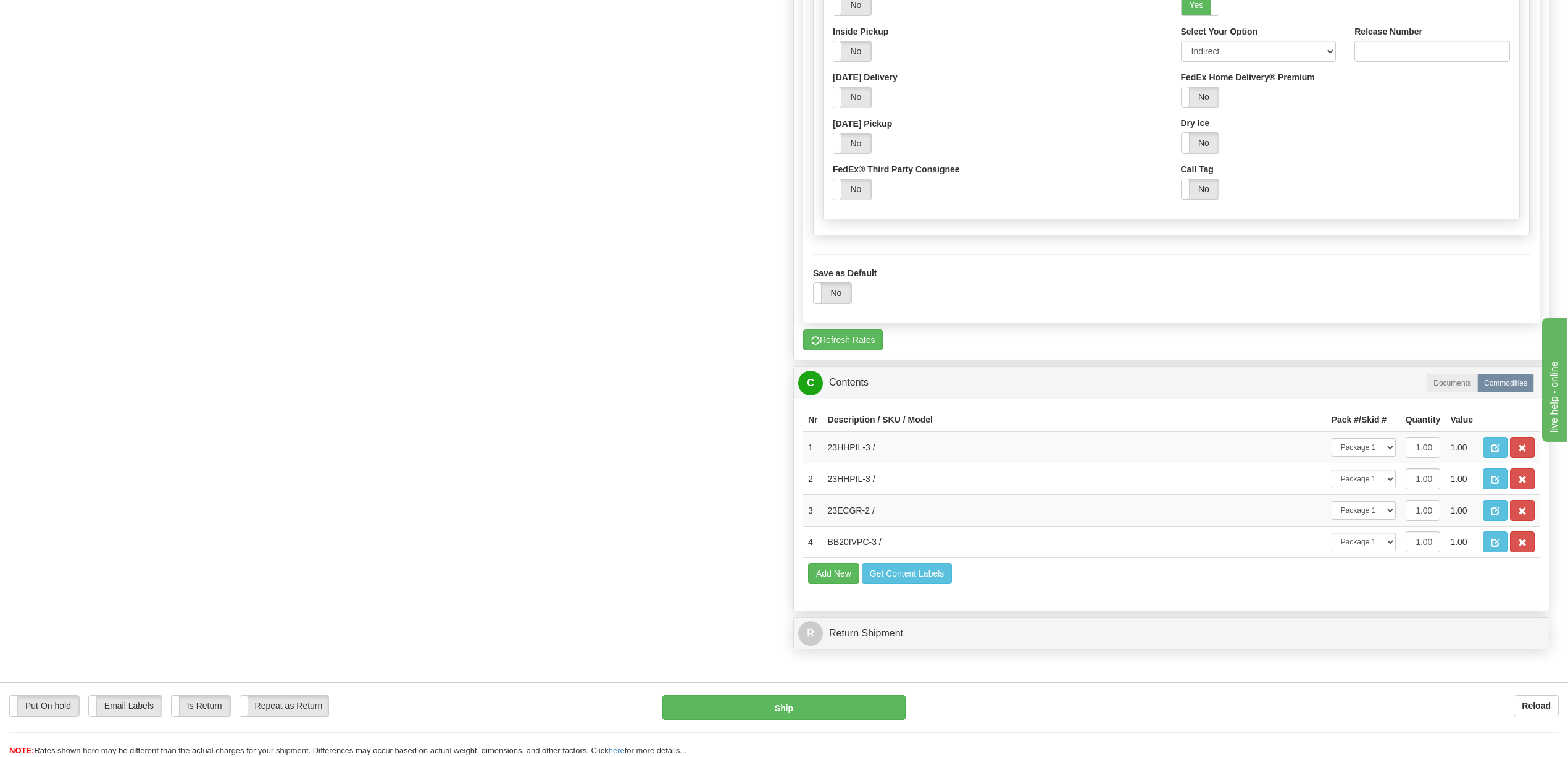
scroll to position [1013, 0]
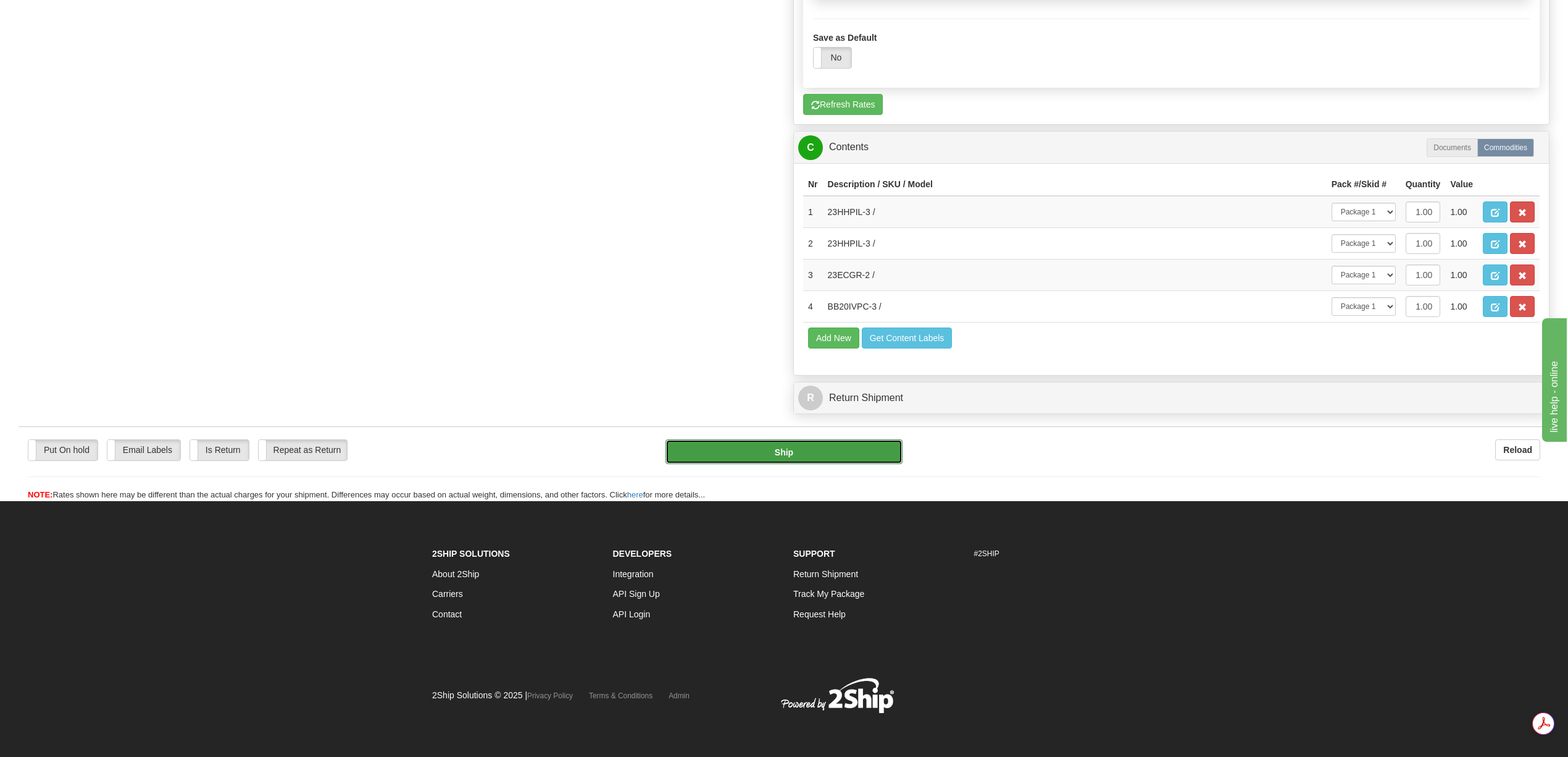
click at [826, 464] on button "Ship" at bounding box center [784, 451] width 236 height 25
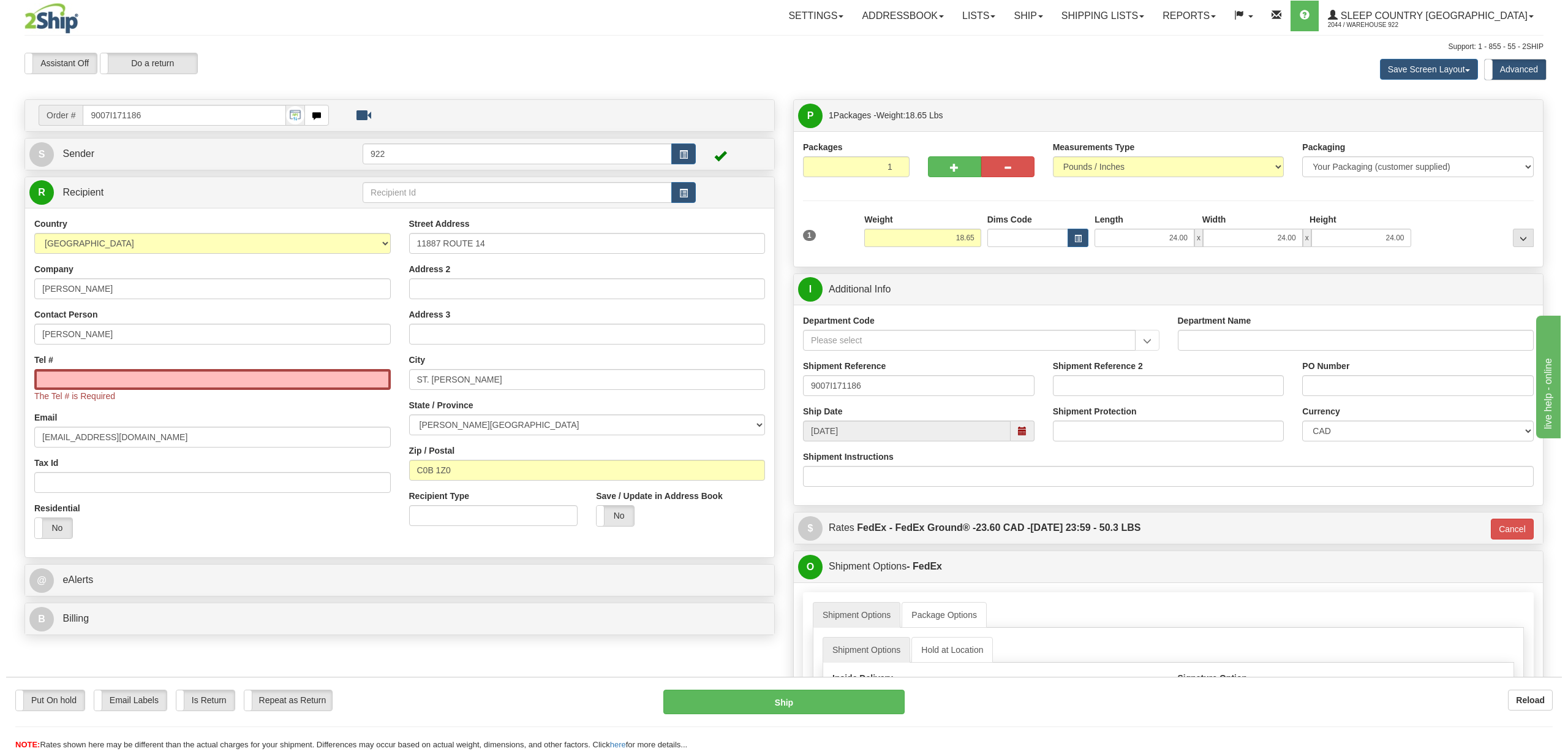
scroll to position [0, 0]
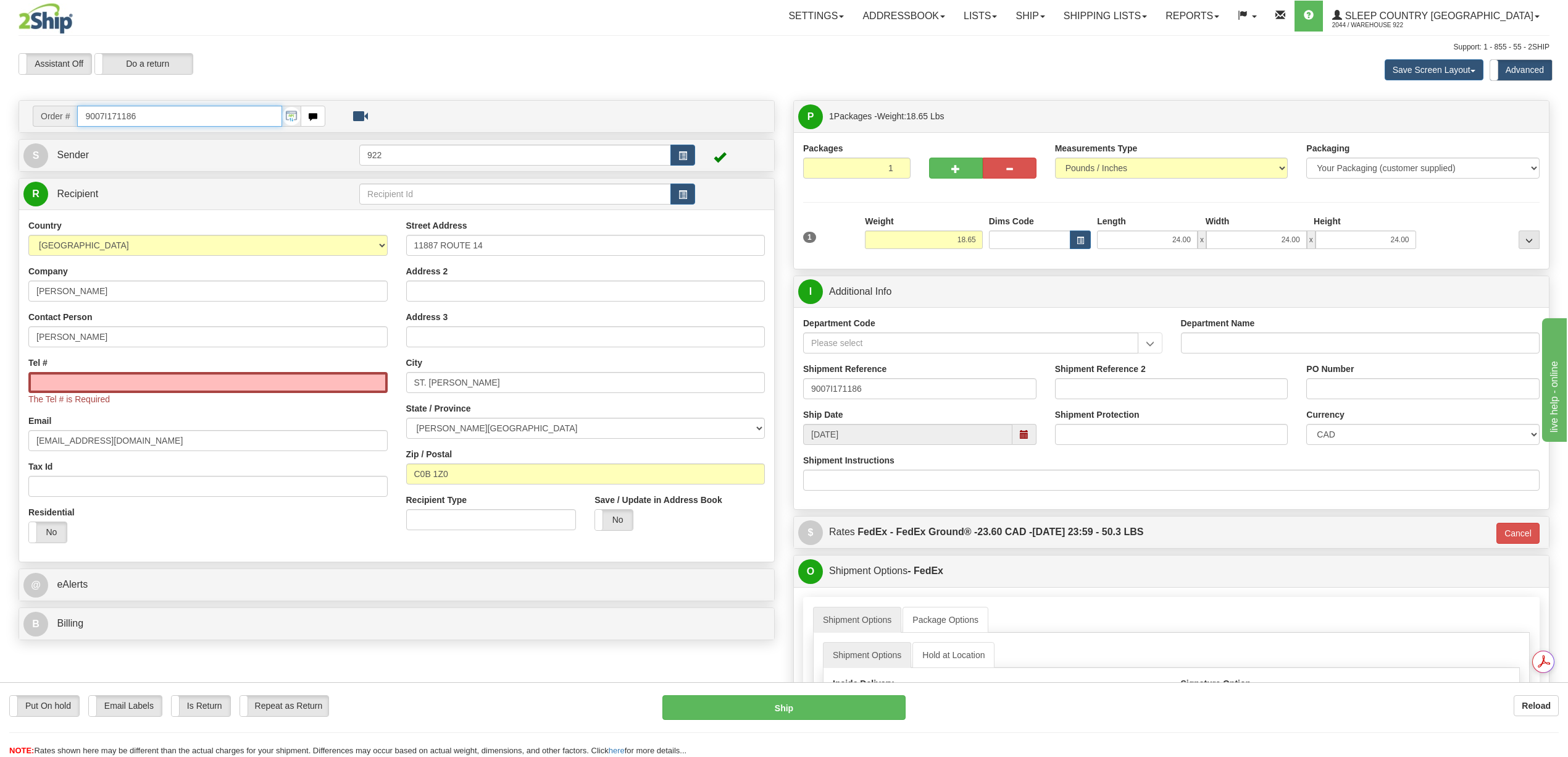
drag, startPoint x: 30, startPoint y: 117, endPoint x: 1, endPoint y: 116, distance: 29.0
click at [1, 116] on div "Toggle navigation Settings Shipping Preferences Fields Preferences New" at bounding box center [784, 708] width 1568 height 1417
click at [112, 379] on input "Tel #" at bounding box center [208, 382] width 360 height 21
paste input "[PHONE_NUMBER]"
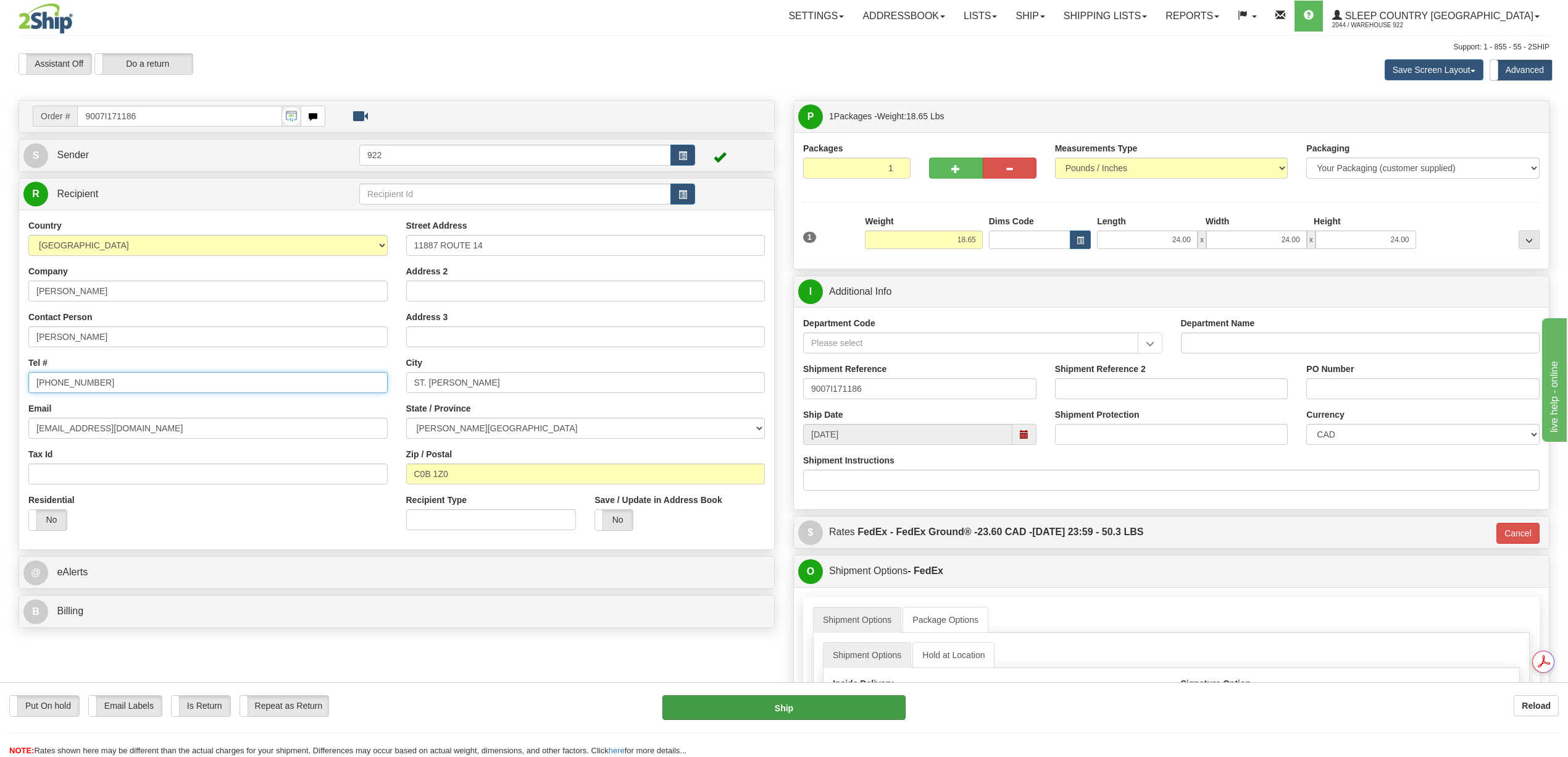
type input "[PHONE_NUMBER]"
click at [829, 715] on button "Ship" at bounding box center [784, 708] width 243 height 25
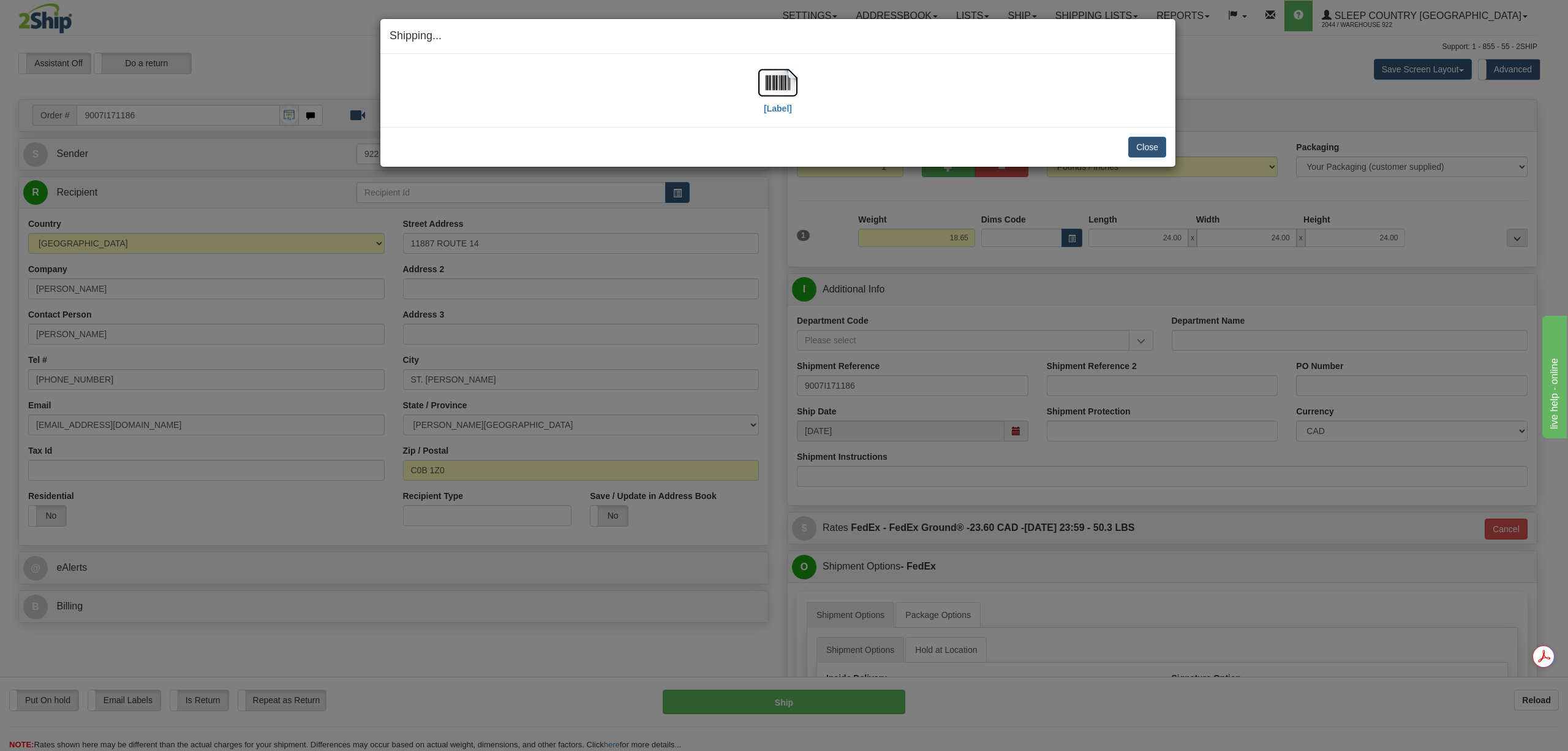
click at [478, 35] on h4 "Shipping... Your SHIPMENT will EXPIRE in" at bounding box center [778, 36] width 777 height 16
click at [780, 89] on img at bounding box center [777, 82] width 39 height 39
drag, startPoint x: 1143, startPoint y: 150, endPoint x: 1123, endPoint y: 154, distance: 20.4
click at [1143, 150] on button "Close" at bounding box center [1147, 146] width 38 height 21
